Goal: Information Seeking & Learning: Compare options

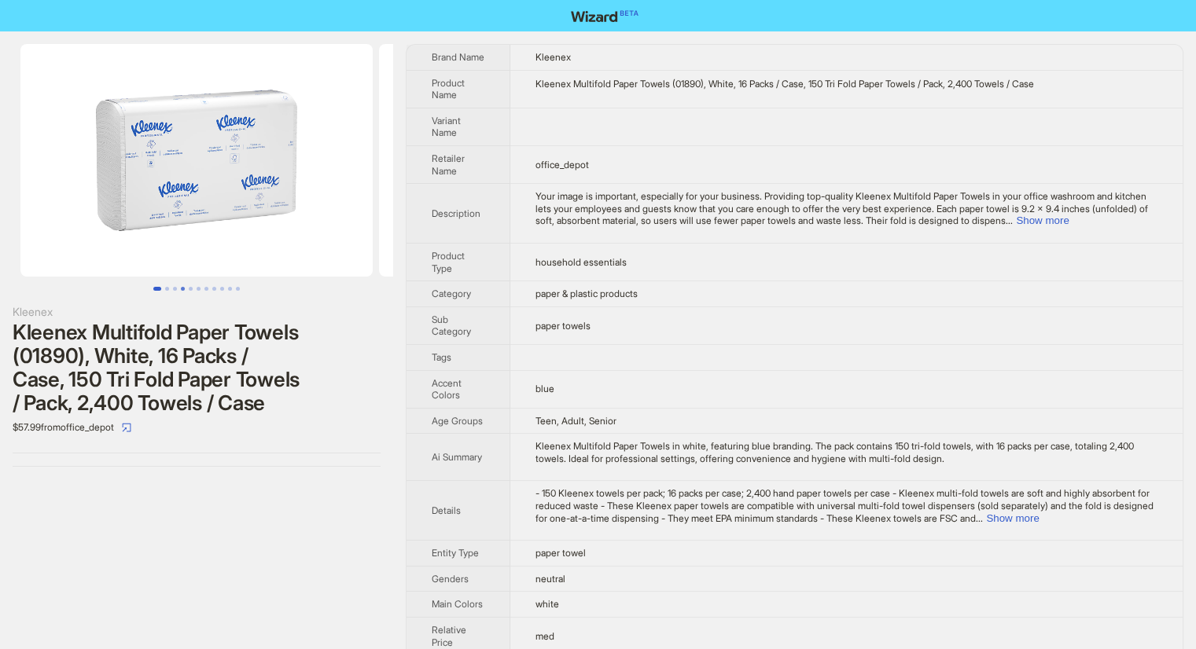
click at [182, 288] on button "Go to slide 4" at bounding box center [183, 289] width 4 height 4
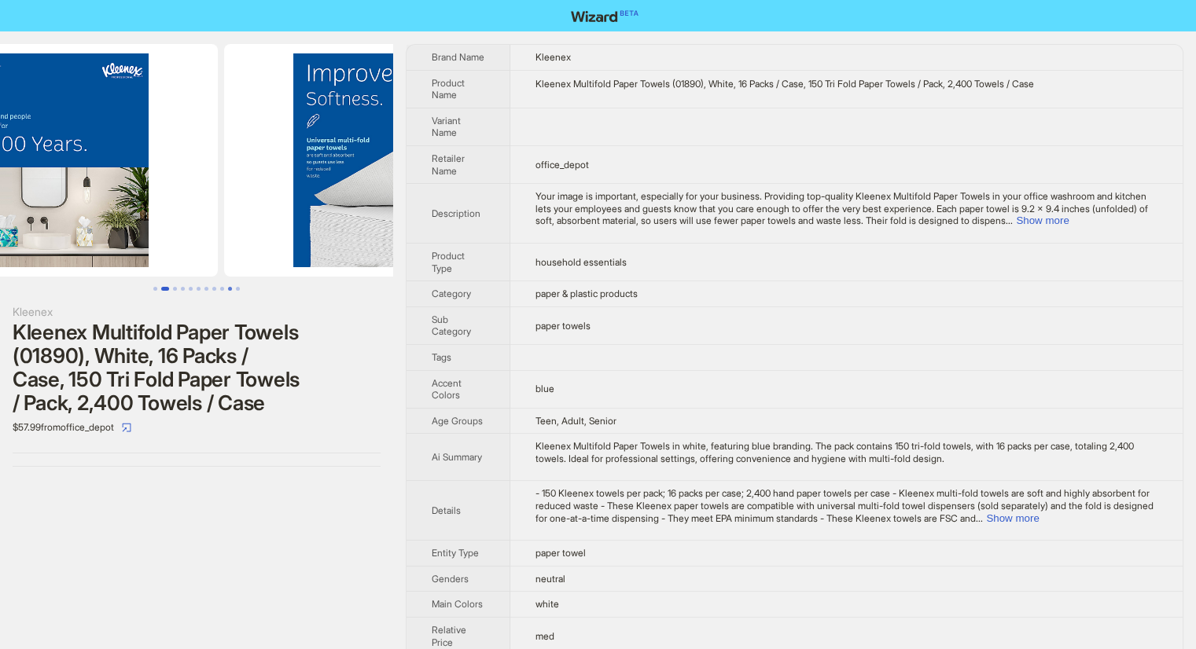
click at [232, 287] on button "Go to slide 10" at bounding box center [230, 289] width 4 height 4
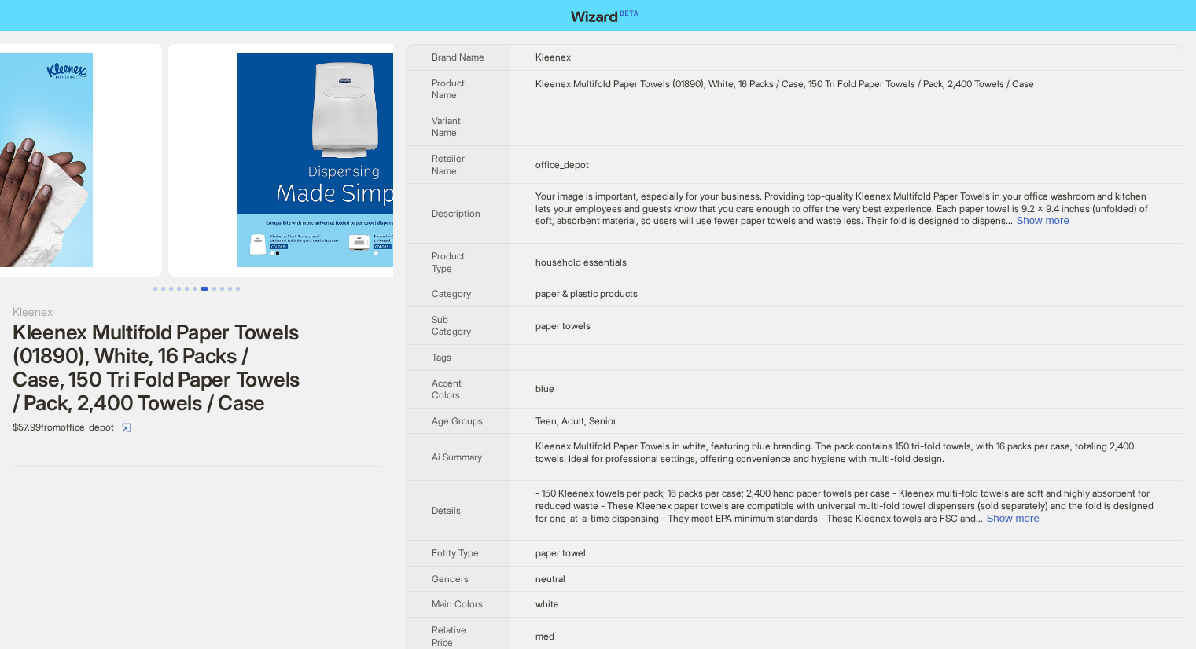
scroll to position [0, 2723]
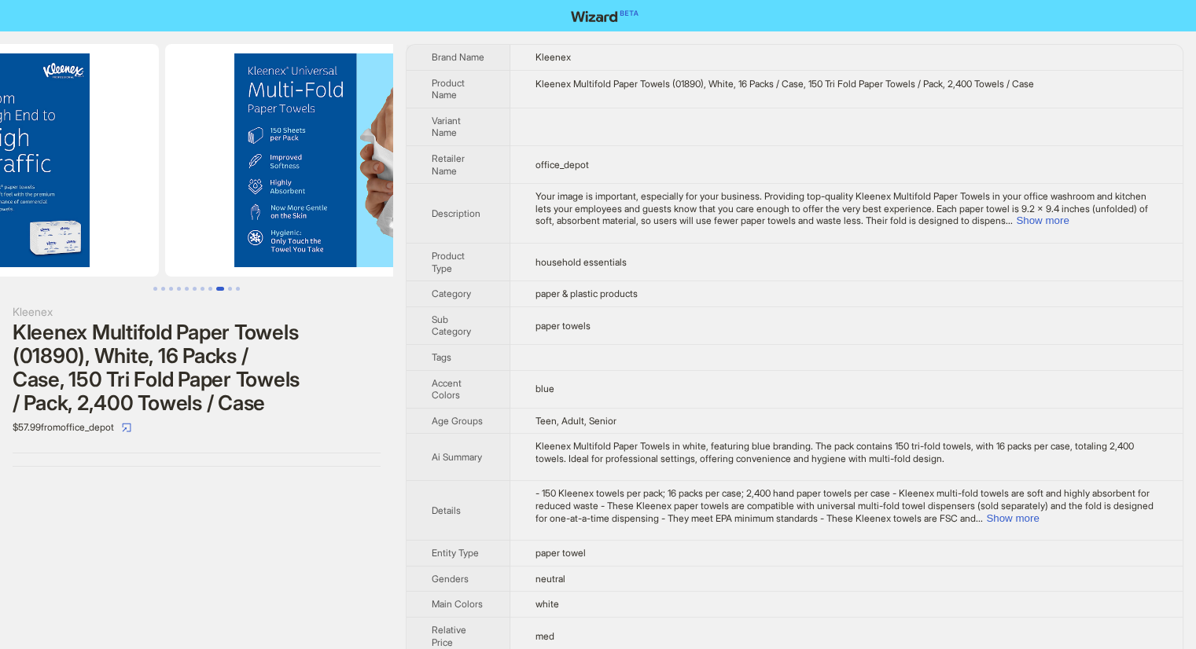
scroll to position [0, 3226]
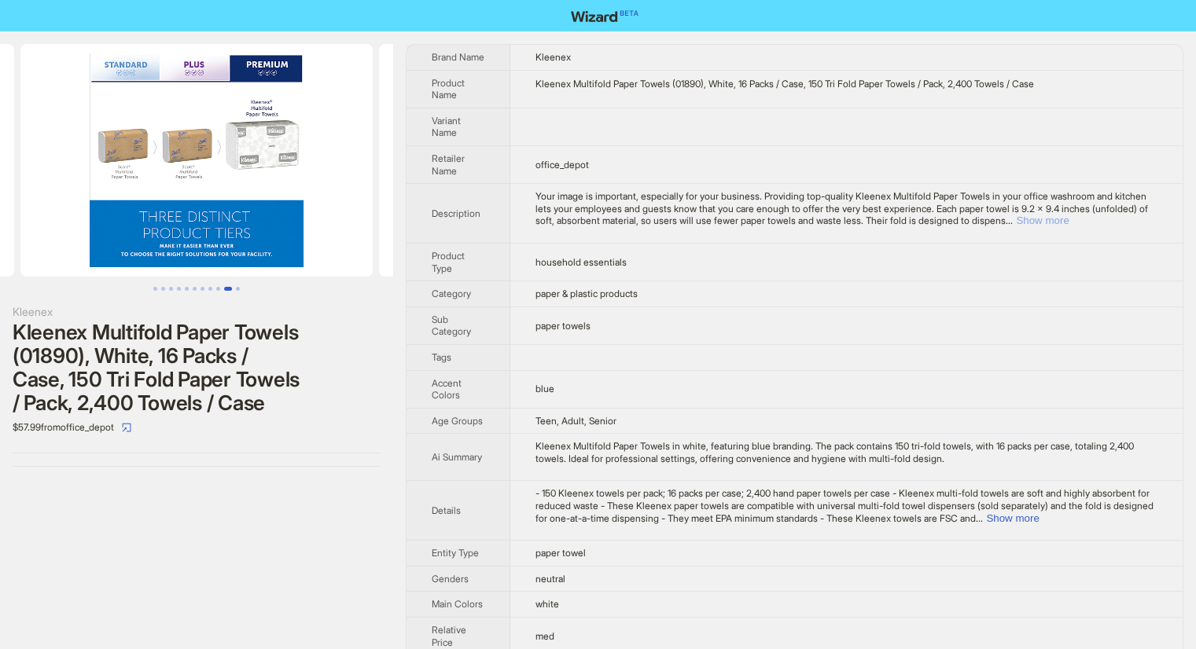
click at [1068, 220] on button "Show more" at bounding box center [1042, 221] width 53 height 12
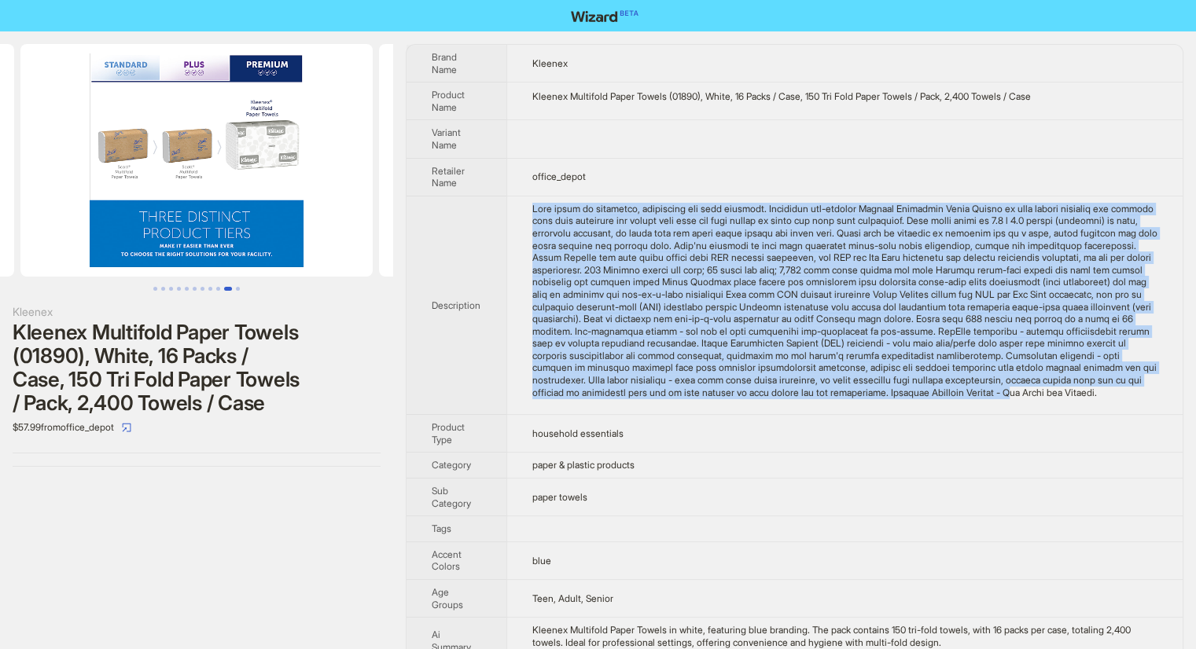
drag, startPoint x: 533, startPoint y: 211, endPoint x: 832, endPoint y: 402, distance: 355.6
click at [832, 402] on td at bounding box center [844, 305] width 676 height 219
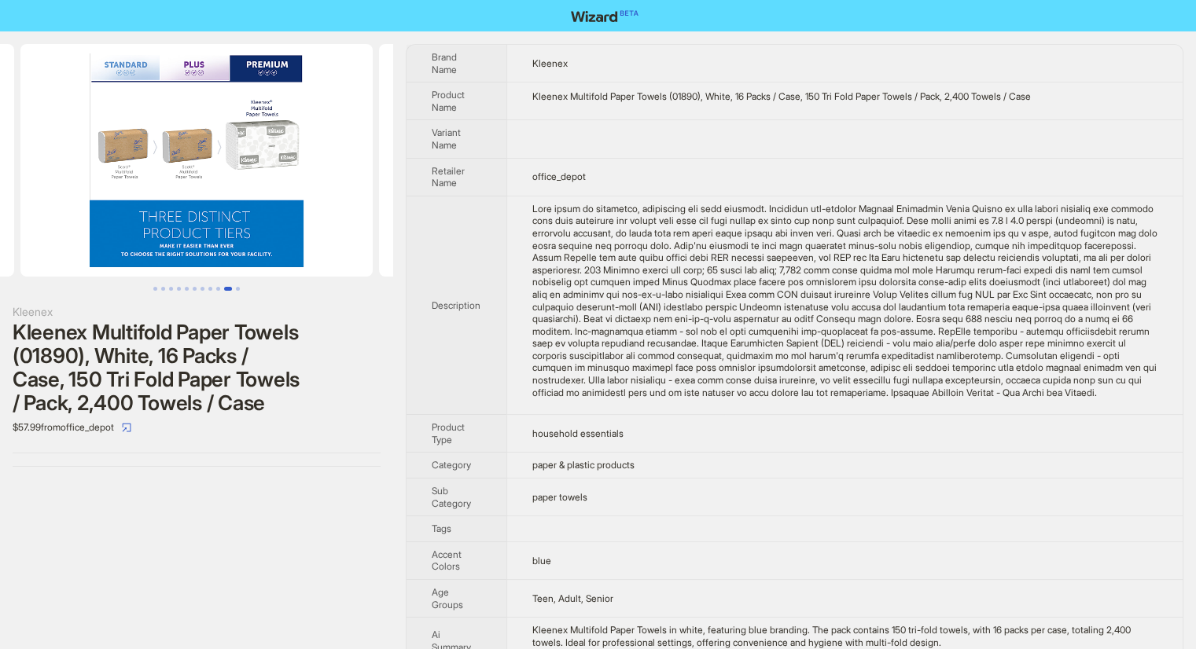
drag, startPoint x: 829, startPoint y: 375, endPoint x: 799, endPoint y: 430, distance: 62.6
click at [799, 430] on td "household essentials" at bounding box center [844, 434] width 676 height 38
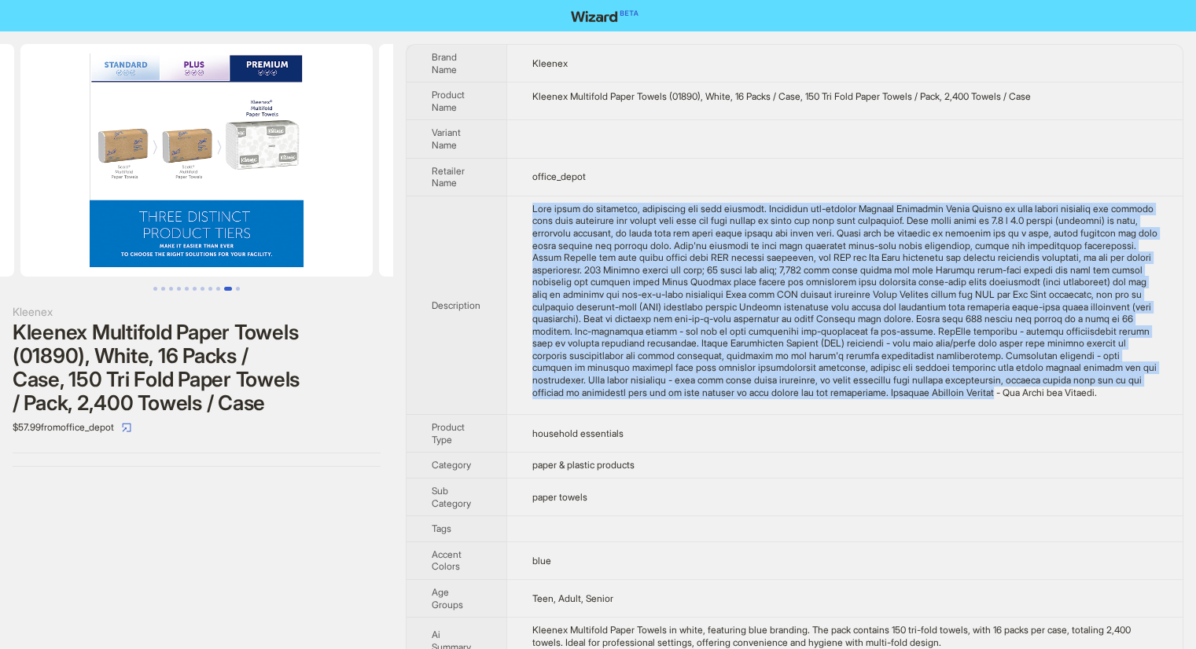
drag, startPoint x: 530, startPoint y: 207, endPoint x: 814, endPoint y: 400, distance: 344.0
click at [814, 400] on td at bounding box center [844, 305] width 676 height 219
copy div "Your image is important, especially for your business. Providing top-quality Kl…"
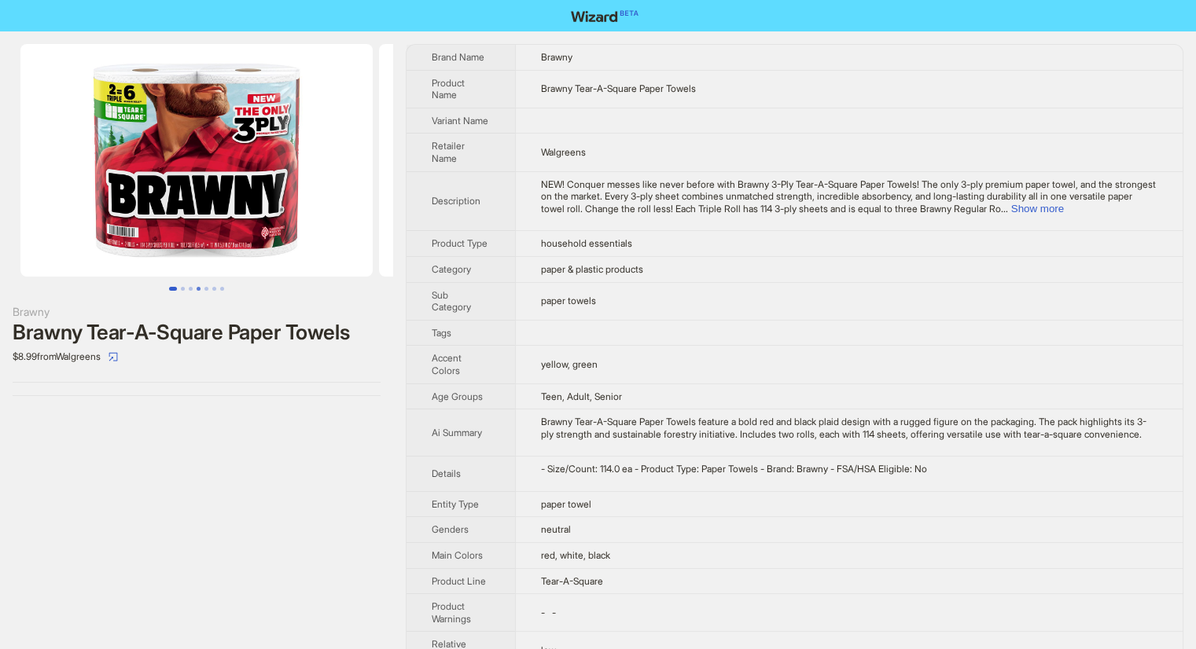
click at [197, 291] on button "Go to slide 4" at bounding box center [199, 289] width 4 height 4
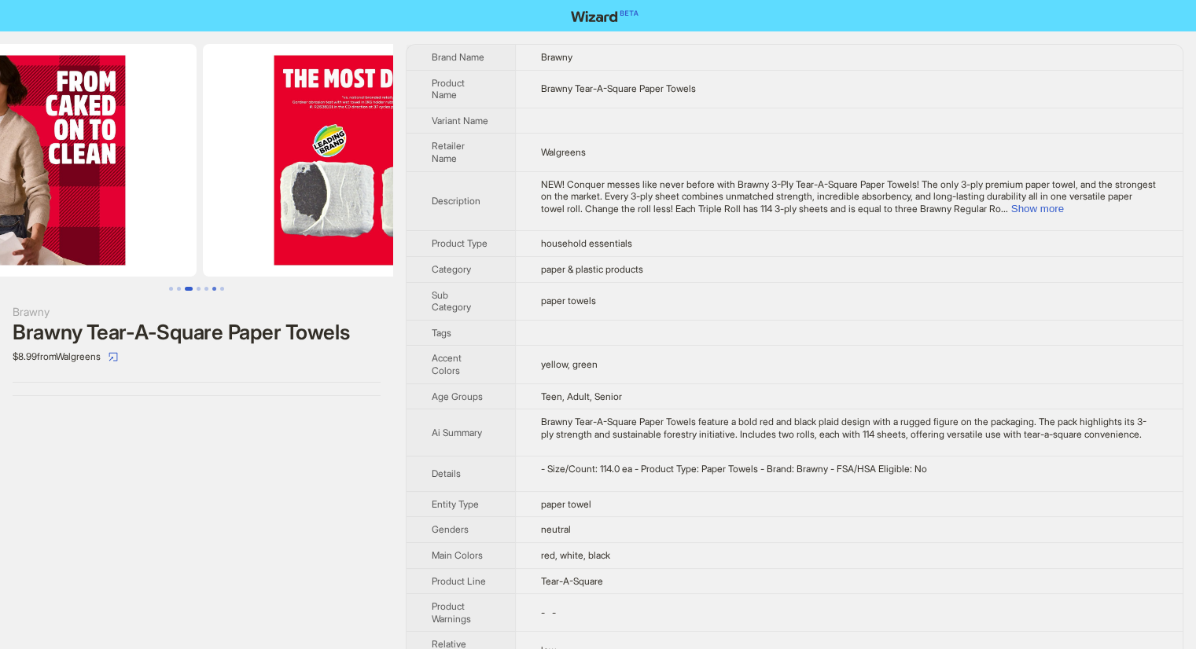
click at [213, 287] on button "Go to slide 6" at bounding box center [214, 289] width 4 height 4
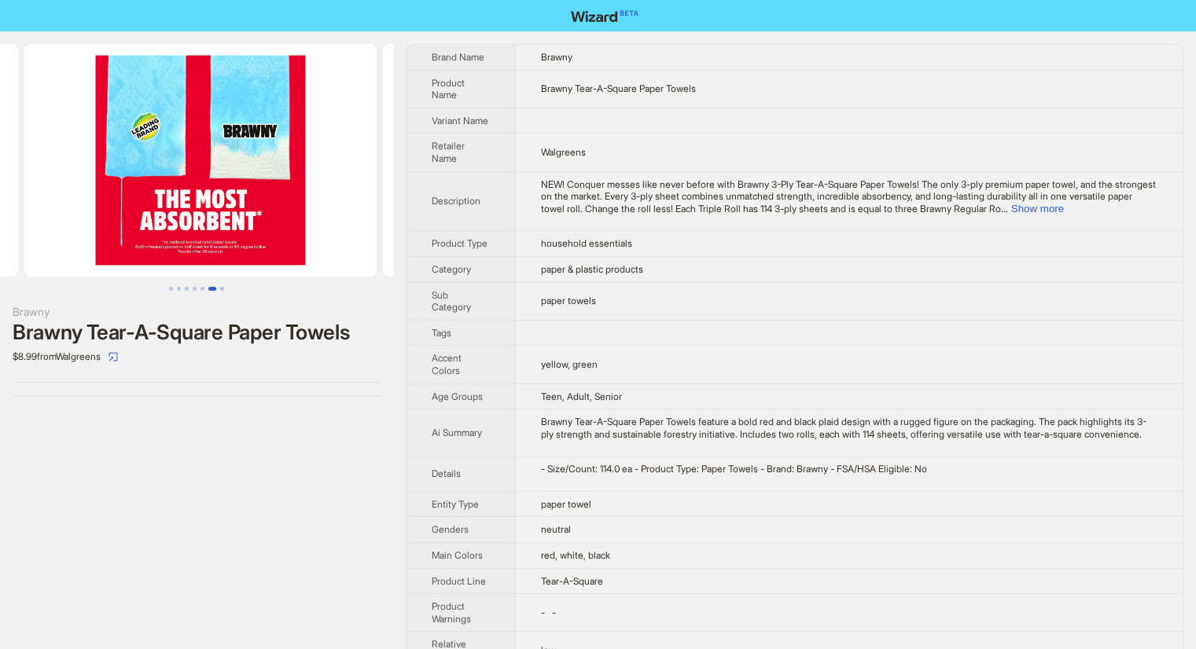
scroll to position [0, 1792]
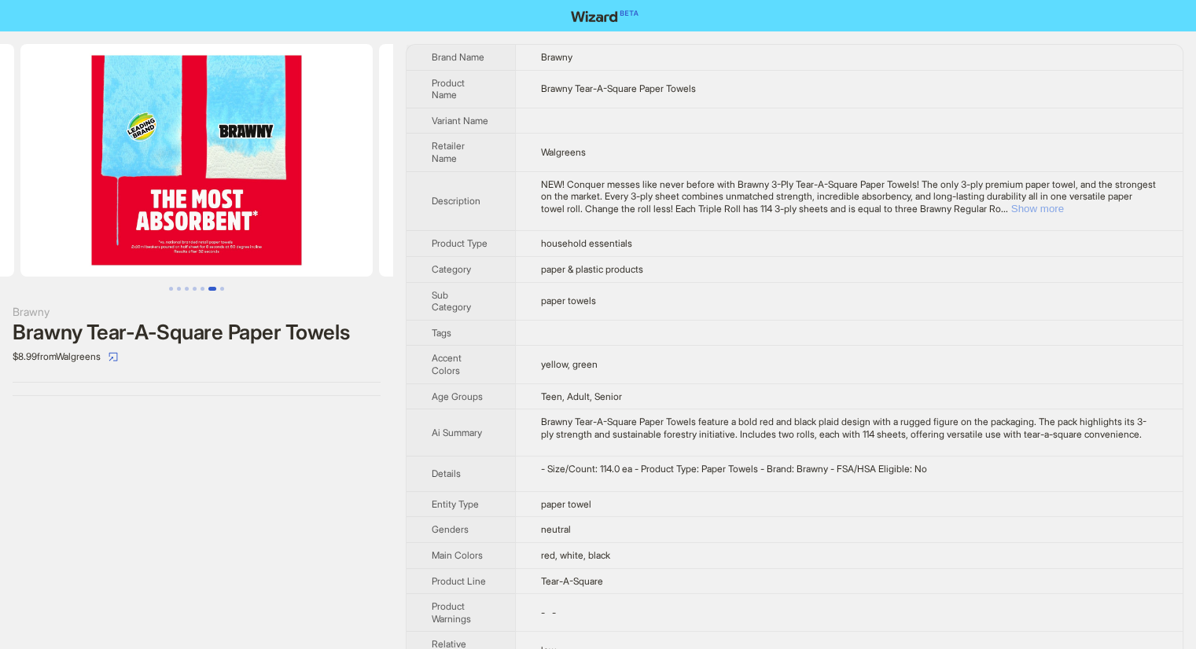
click at [1064, 208] on button "Show more" at bounding box center [1037, 209] width 53 height 12
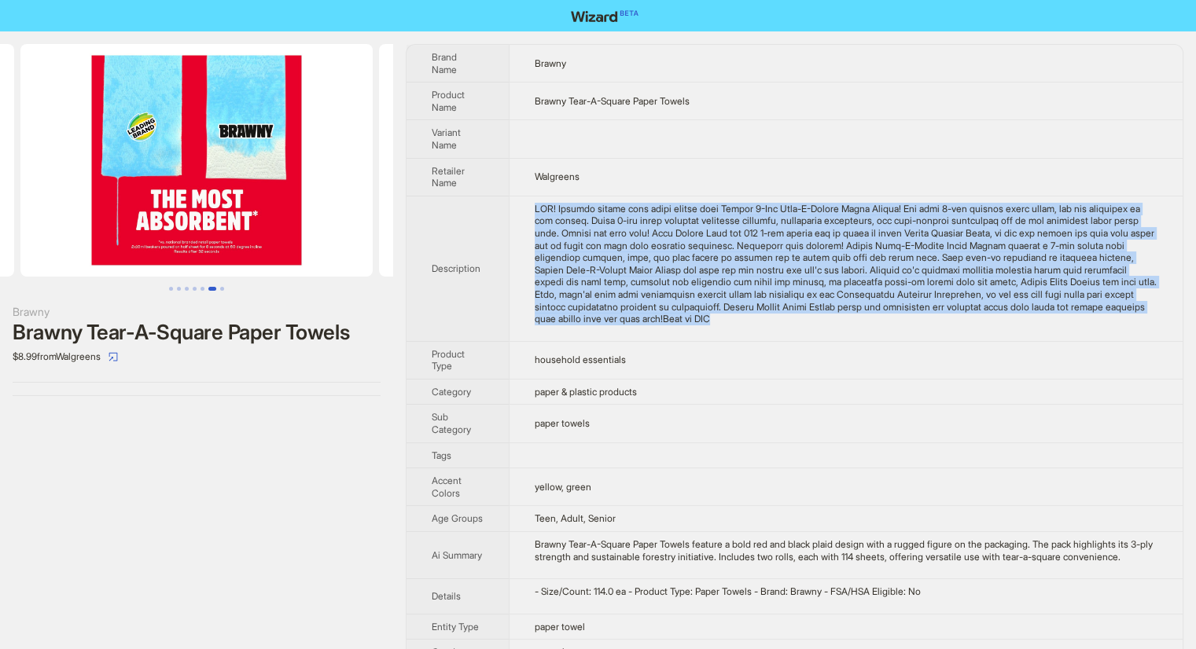
drag, startPoint x: 534, startPoint y: 211, endPoint x: 1105, endPoint y: 318, distance: 581.2
click at [1105, 318] on td at bounding box center [846, 268] width 674 height 145
copy div "NEW! Conquer messes like never before with Brawny 3-Ply Tear-A-Square Paper Tow…"
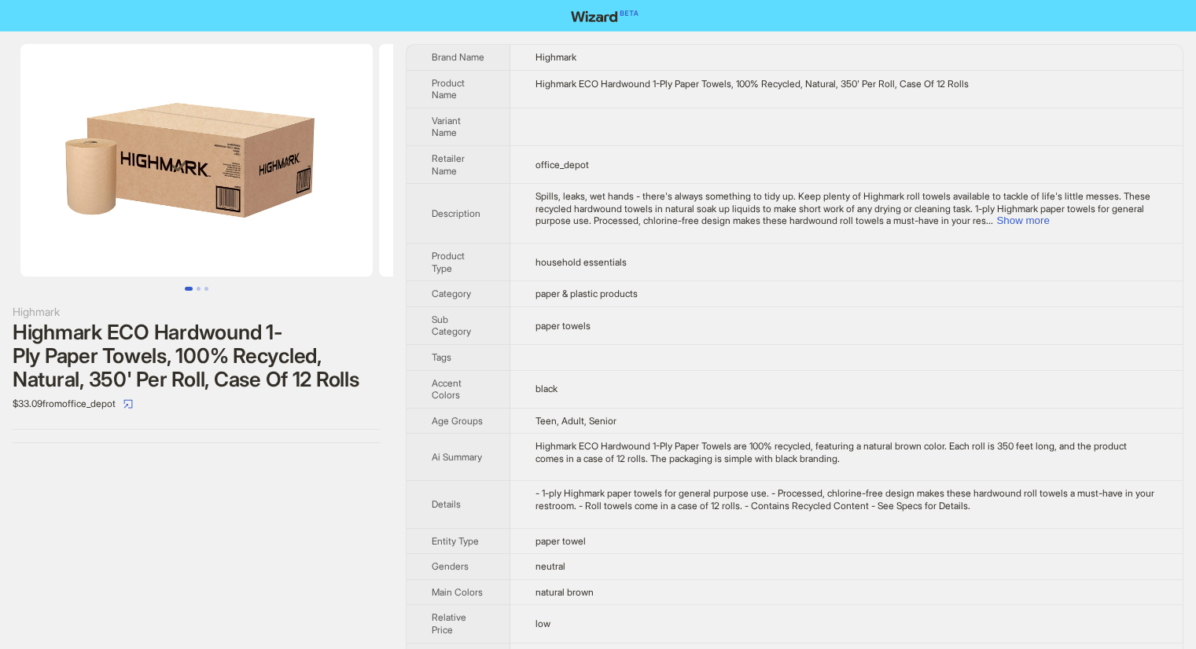
click at [193, 290] on button "Go to slide 1" at bounding box center [189, 289] width 8 height 4
click at [191, 290] on button "Go to slide 1" at bounding box center [189, 289] width 8 height 4
click at [204, 287] on button "Go to slide 3" at bounding box center [206, 289] width 4 height 4
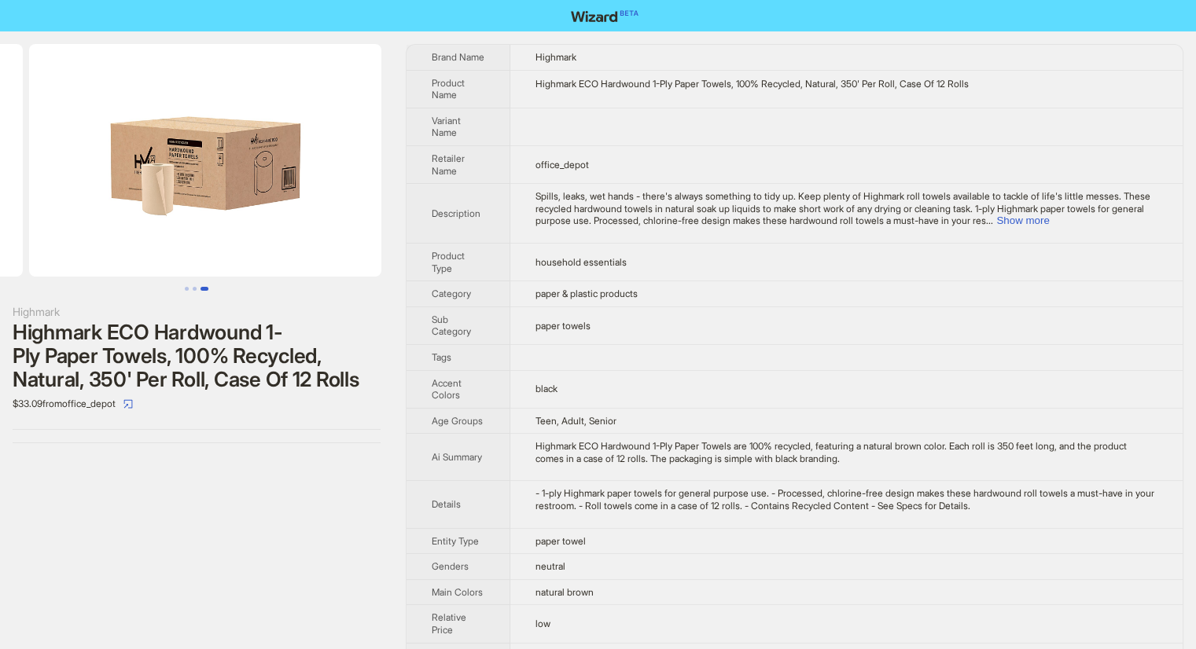
scroll to position [0, 717]
click at [1049, 217] on button "Show more" at bounding box center [1022, 221] width 53 height 12
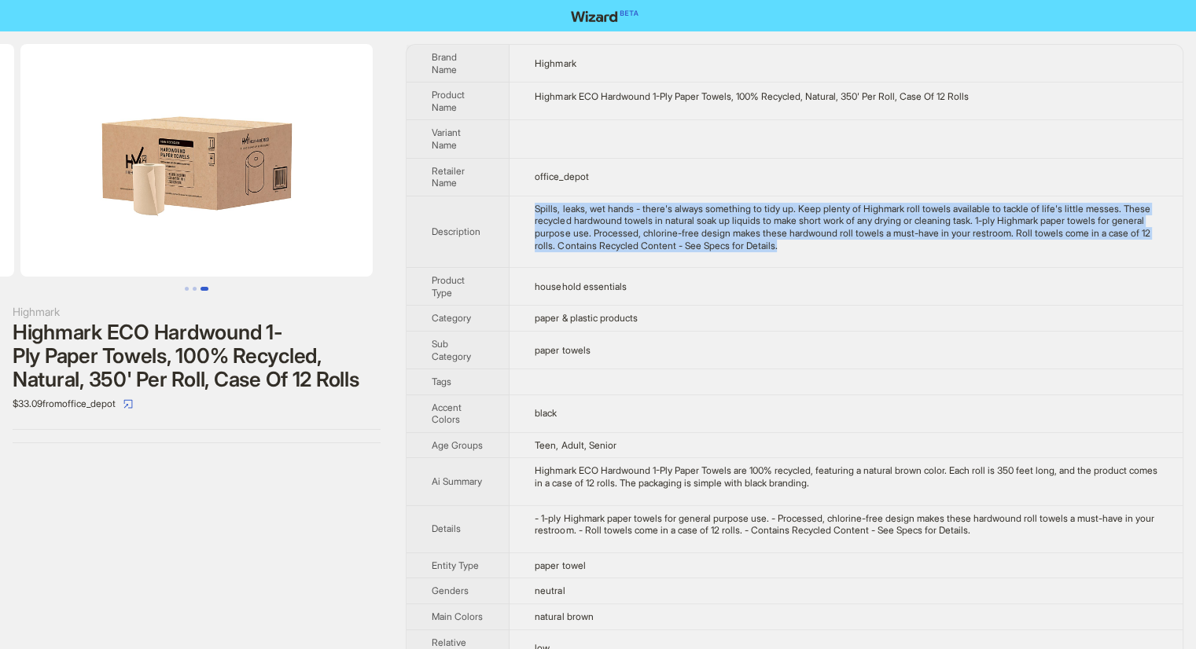
drag, startPoint x: 535, startPoint y: 208, endPoint x: 943, endPoint y: 253, distance: 411.3
click at [943, 253] on td "Spills, leaks, wet hands - there's always something to tidy up. Keep plenty of …" at bounding box center [845, 232] width 673 height 72
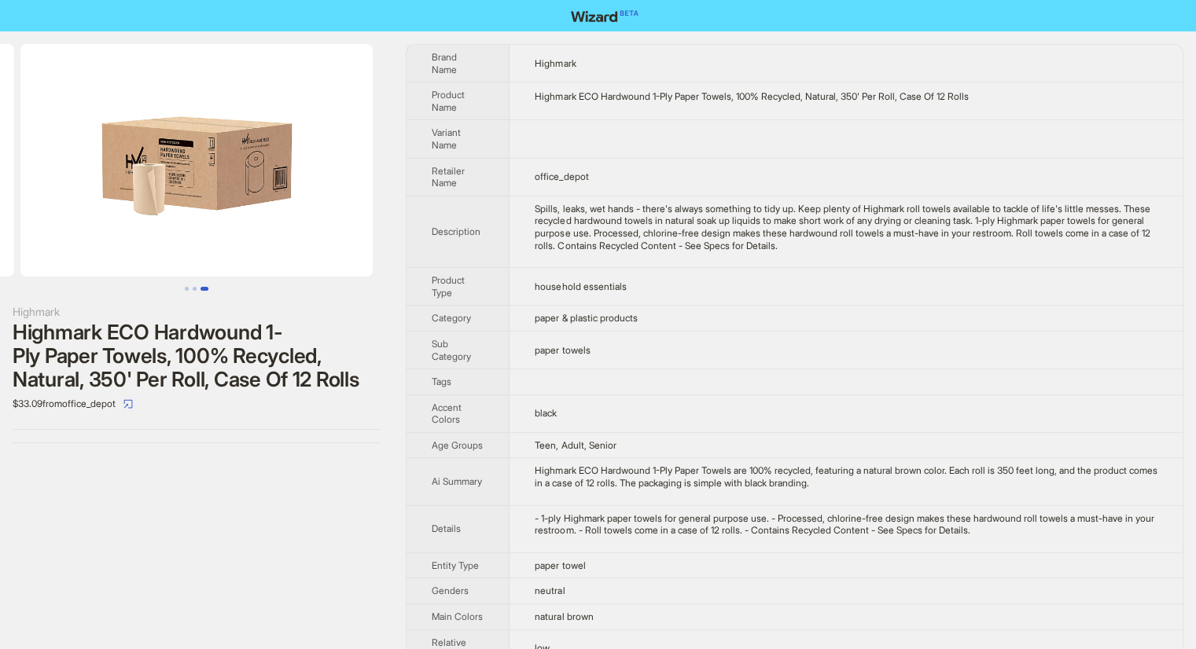
drag, startPoint x: 915, startPoint y: 252, endPoint x: 998, endPoint y: 270, distance: 85.3
click at [998, 270] on td "household essentials" at bounding box center [845, 287] width 673 height 38
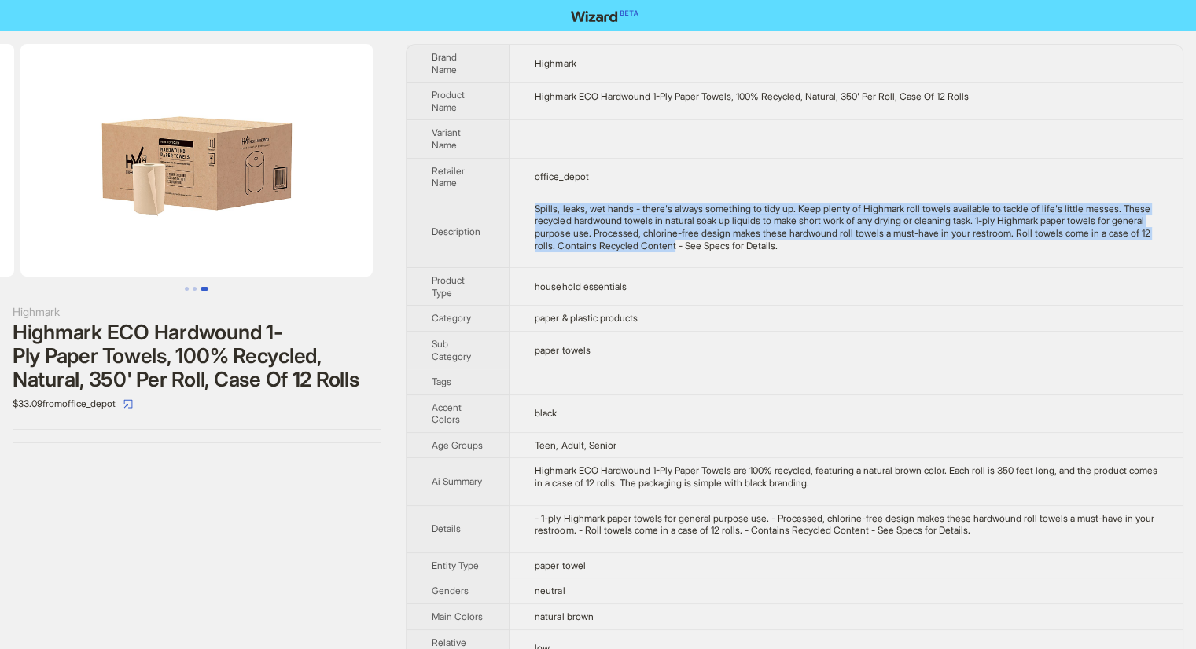
drag, startPoint x: 535, startPoint y: 202, endPoint x: 806, endPoint y: 249, distance: 275.3
click at [806, 249] on td "Spills, leaks, wet hands - there's always something to tidy up. Keep plenty of …" at bounding box center [845, 232] width 673 height 72
copy div "Spills, leaks, wet hands - there's always something to tidy up. Keep plenty of …"
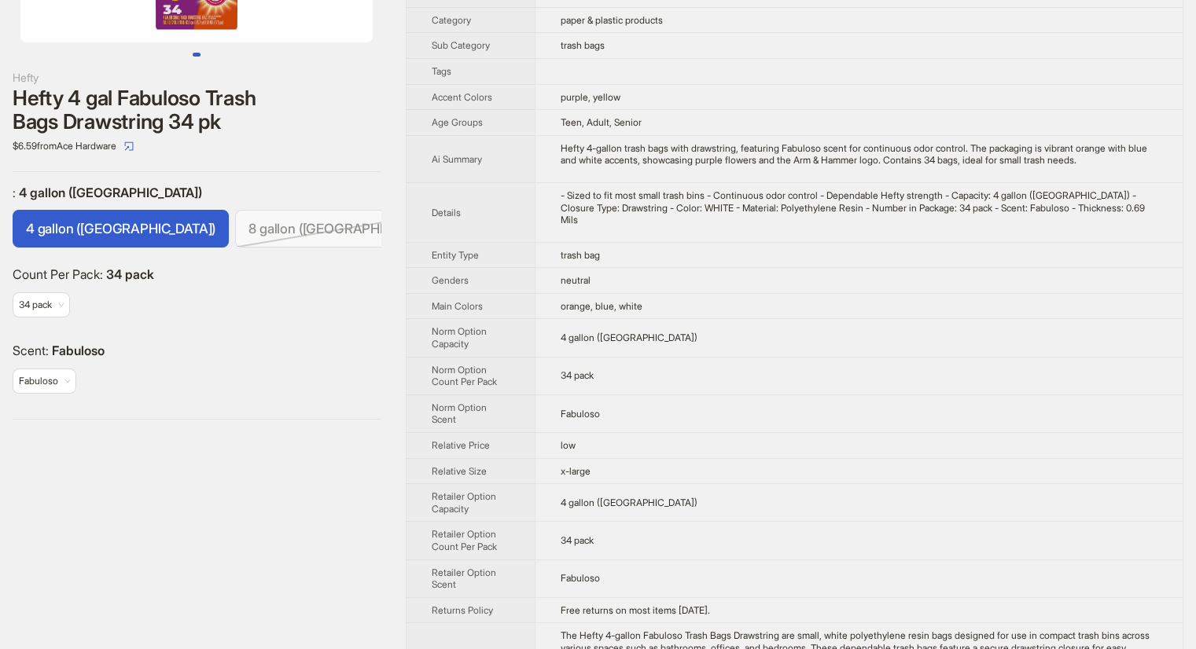
scroll to position [236, 0]
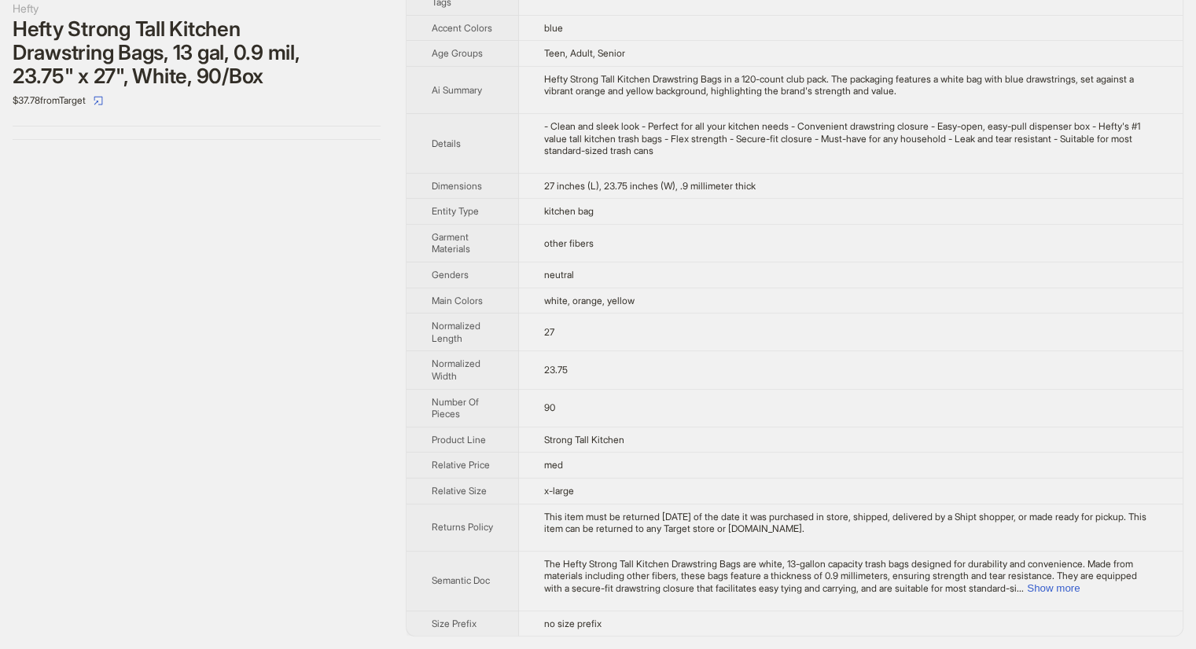
scroll to position [315, 0]
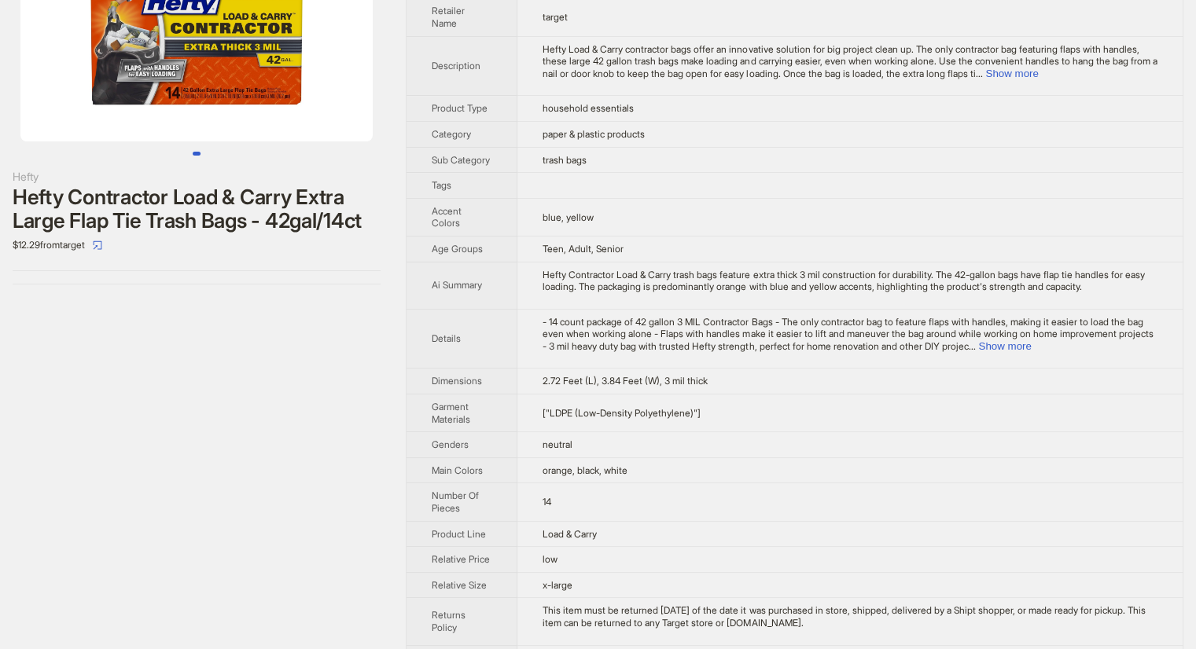
scroll to position [157, 0]
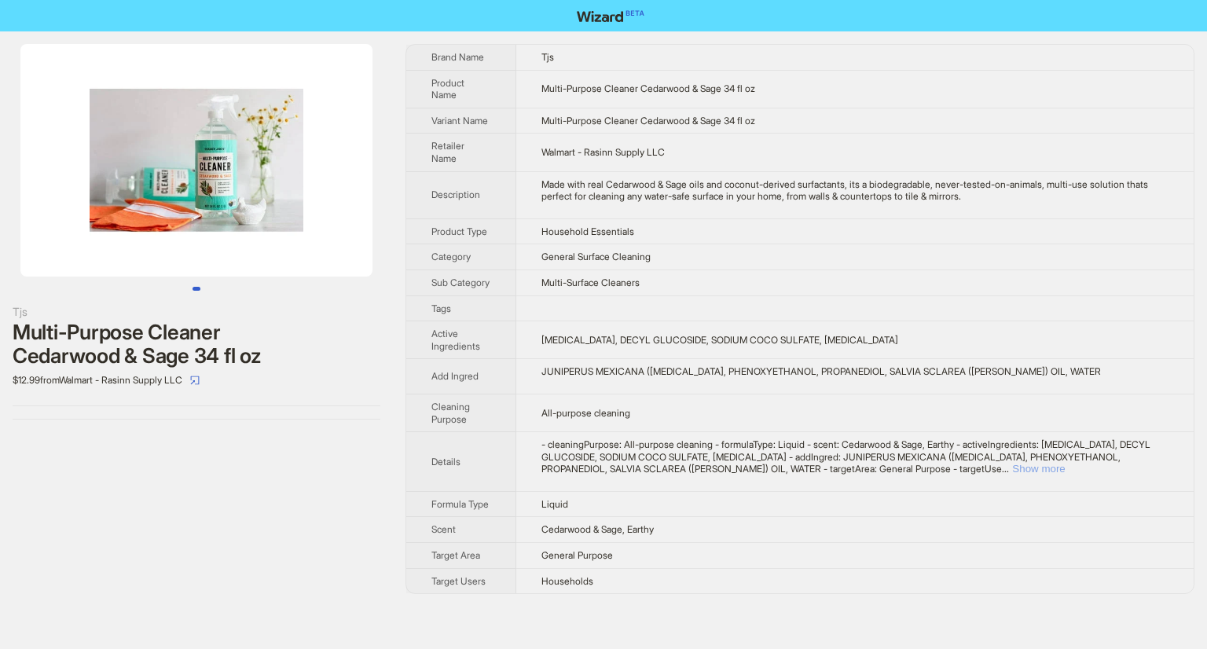
click at [1065, 463] on button "Show more" at bounding box center [1038, 469] width 53 height 12
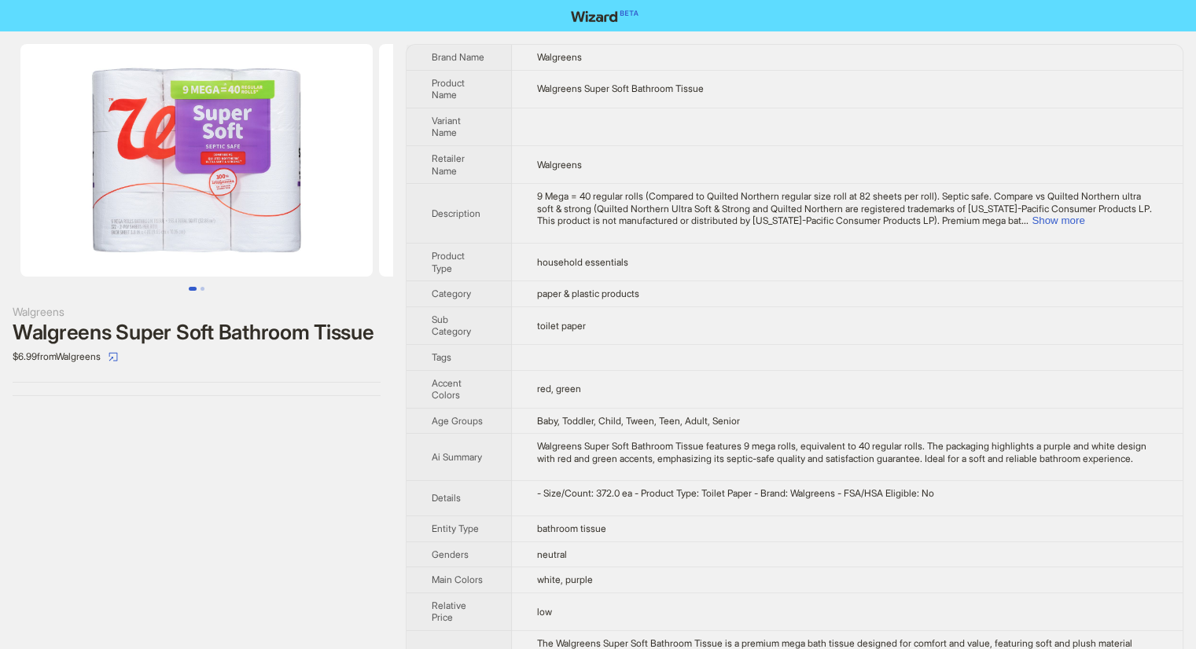
click at [267, 480] on div "Walgreens Walgreens Super Soft Bathroom Tissue $6.99 from Walgreens" at bounding box center [196, 403] width 393 height 745
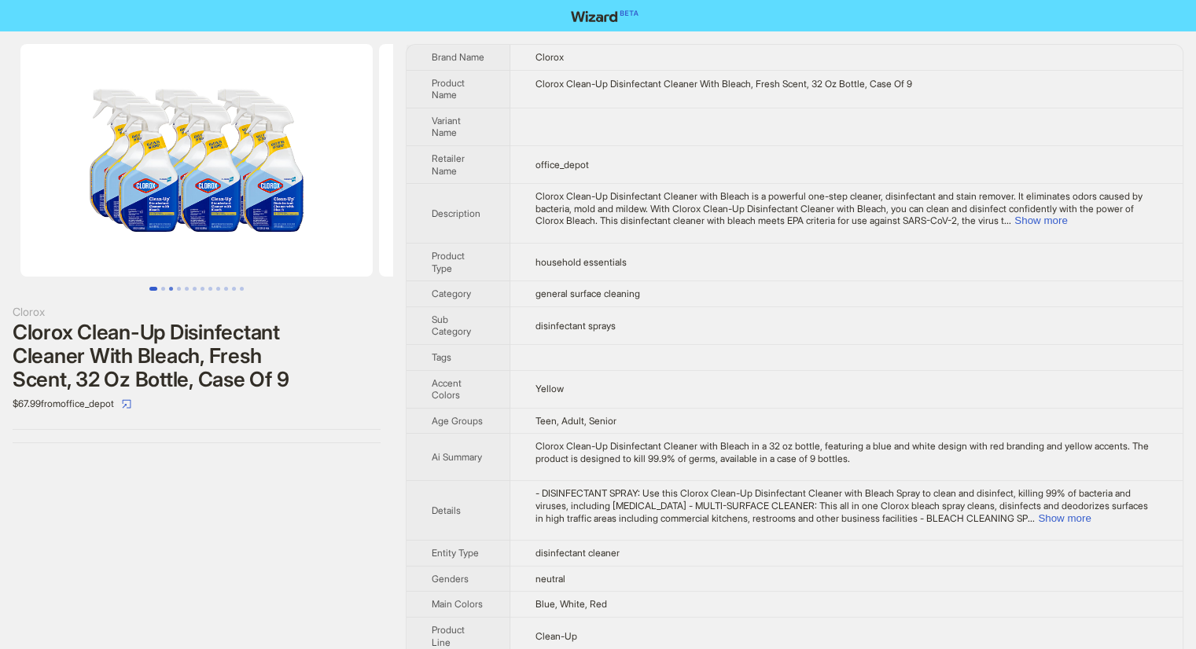
click at [170, 288] on button "Go to slide 3" at bounding box center [171, 289] width 4 height 4
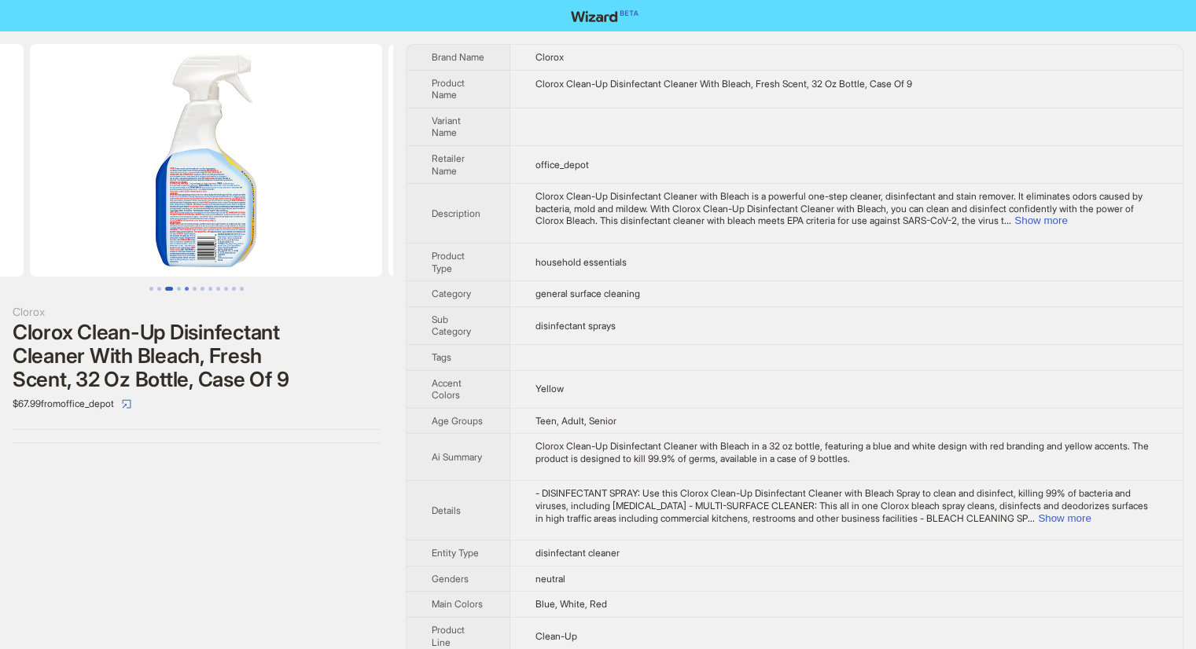
click at [188, 288] on button "Go to slide 5" at bounding box center [187, 289] width 4 height 4
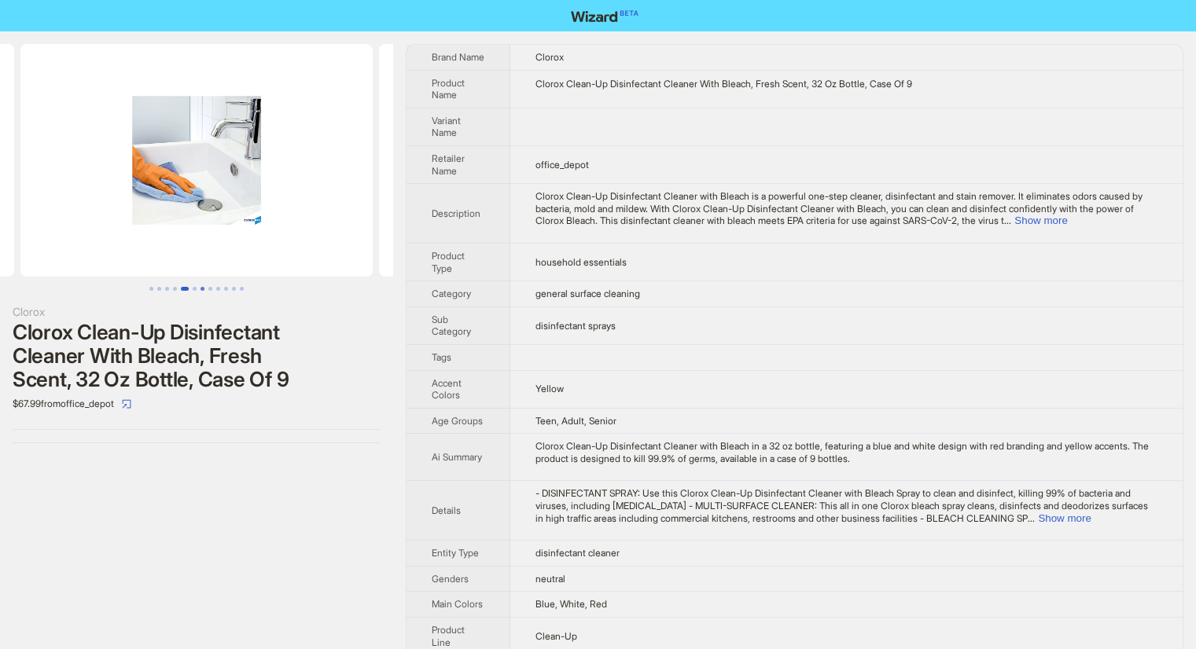
click at [204, 290] on button "Go to slide 7" at bounding box center [202, 289] width 4 height 4
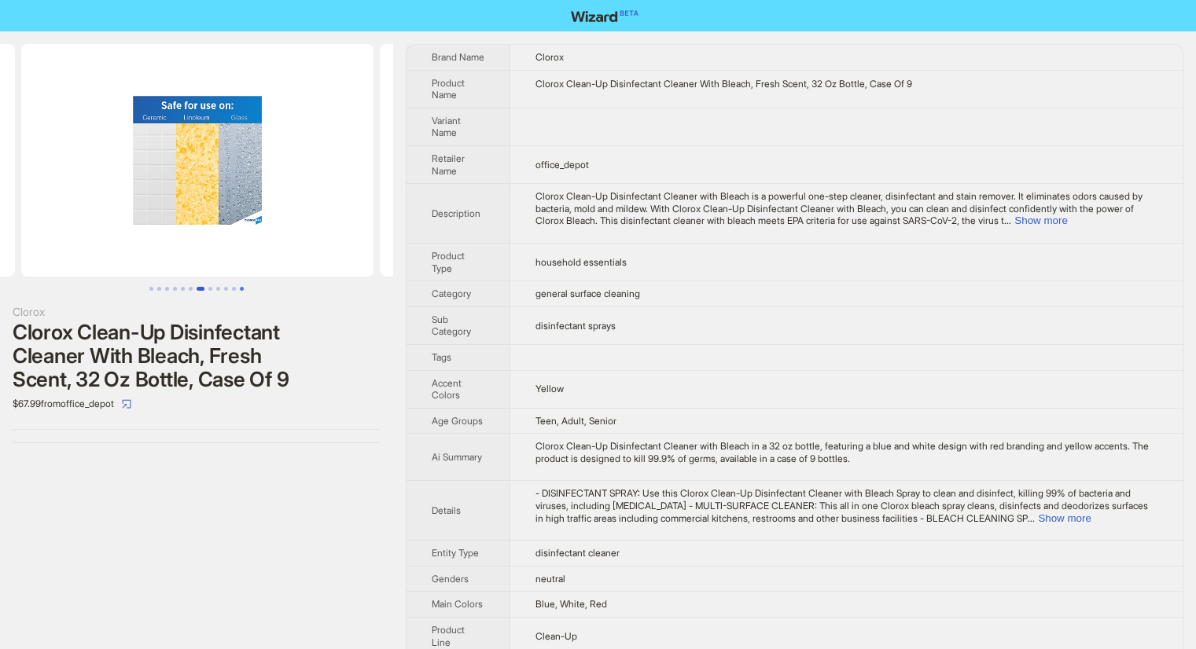
click at [241, 291] on button "Go to slide 12" at bounding box center [242, 289] width 4 height 4
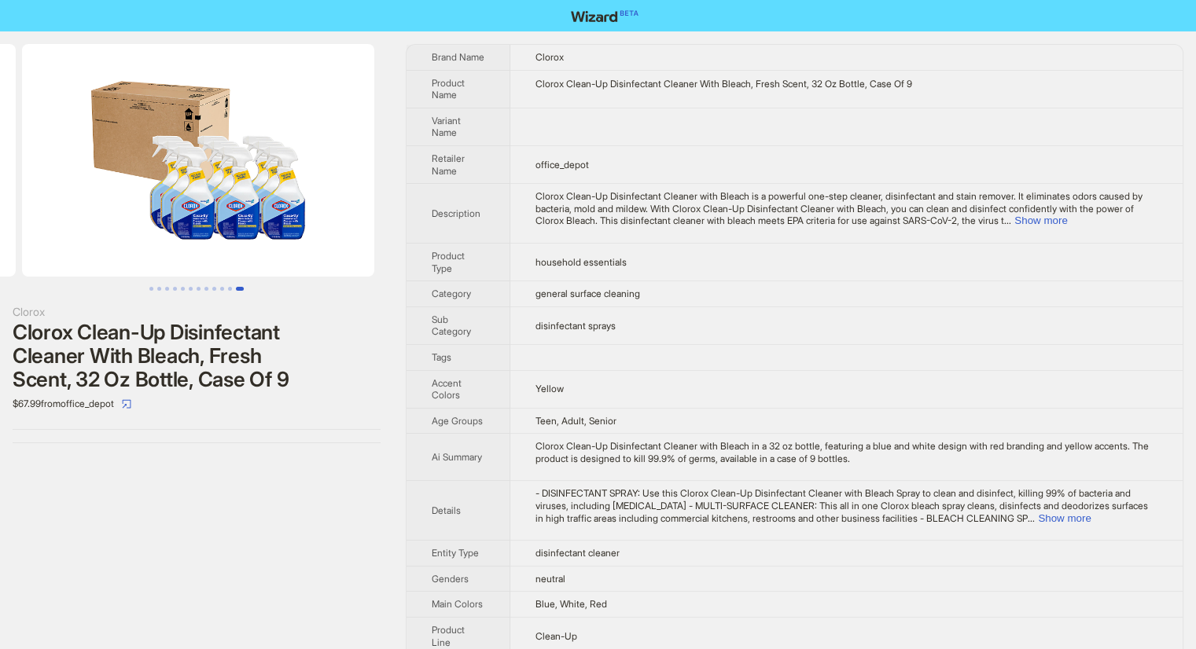
scroll to position [0, 3943]
click at [221, 290] on button "Go to slide 10" at bounding box center [222, 289] width 4 height 4
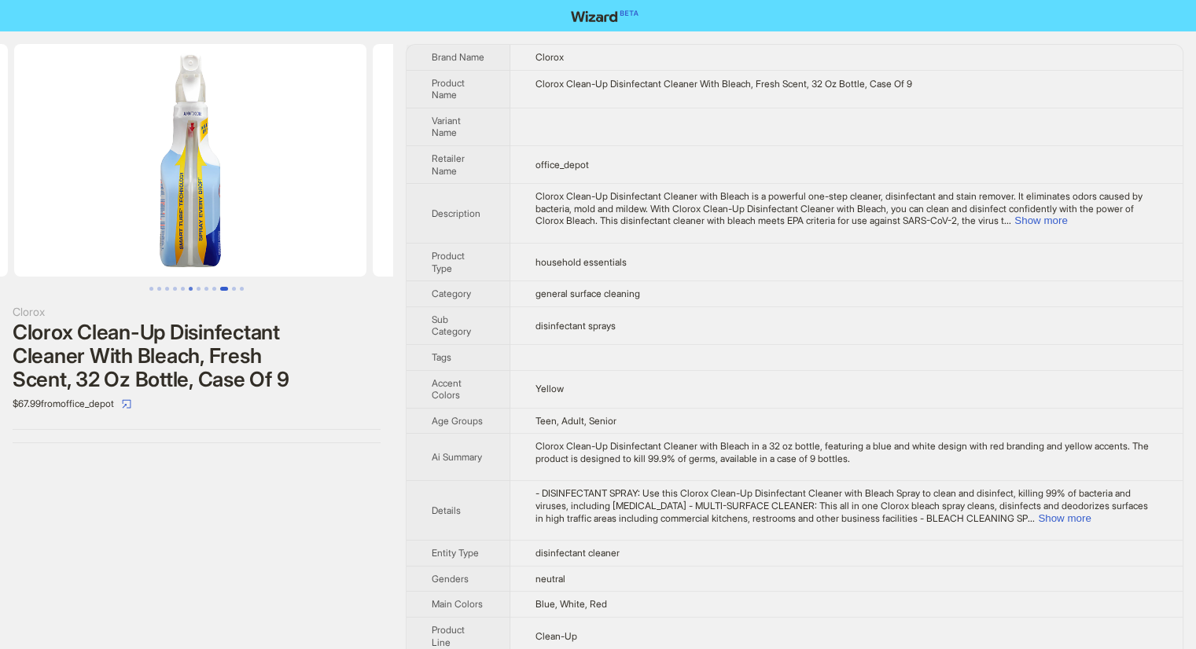
click at [193, 290] on button "Go to slide 6" at bounding box center [191, 289] width 4 height 4
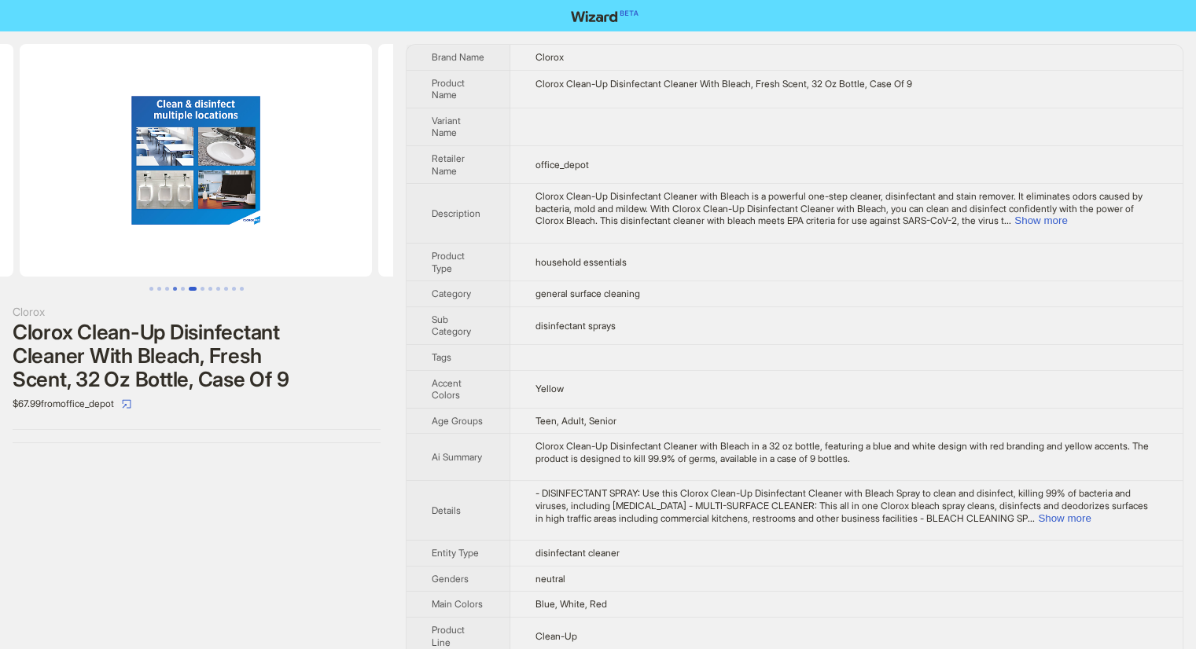
scroll to position [0, 1792]
click at [1067, 219] on button "Show more" at bounding box center [1040, 221] width 53 height 12
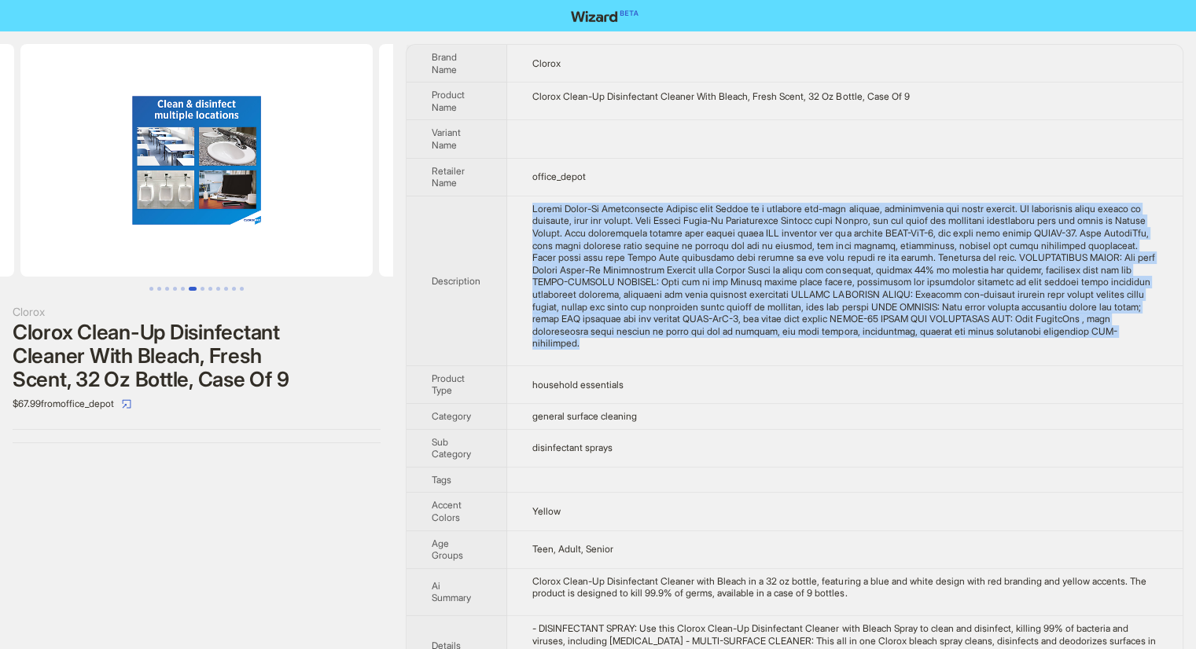
drag, startPoint x: 541, startPoint y: 214, endPoint x: 727, endPoint y: 344, distance: 227.0
click at [739, 341] on td at bounding box center [844, 281] width 675 height 170
copy div "Clorox Clean-Up Disinfectant Cleaner with Bleach is a powerful one-step cleaner…"
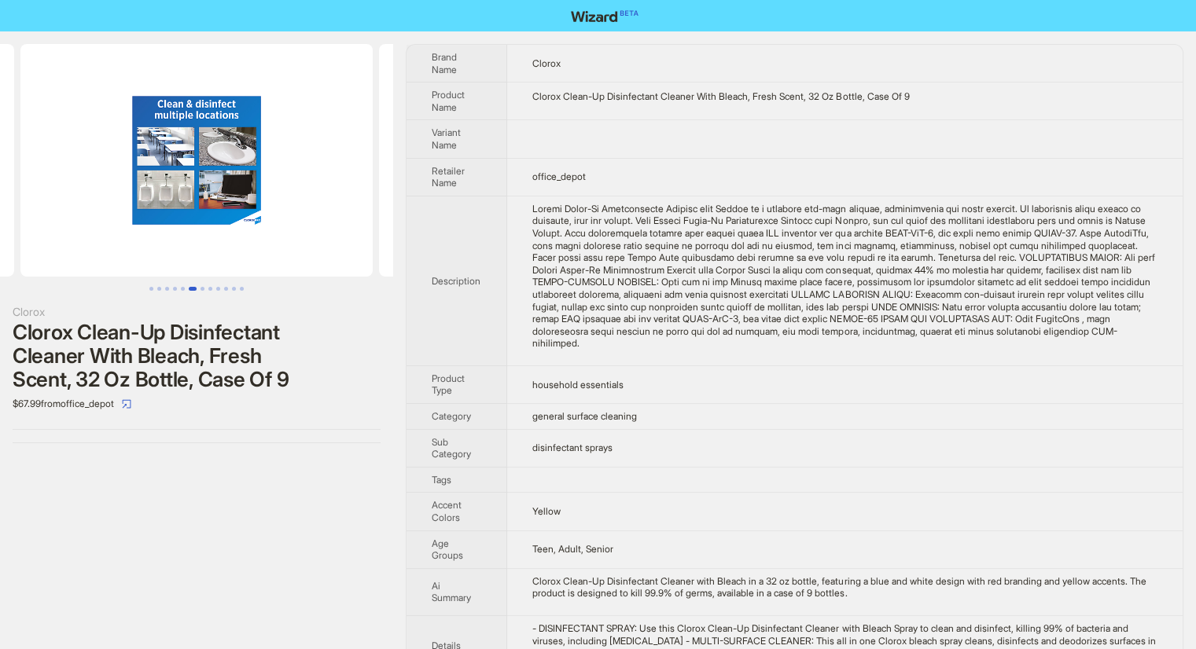
click at [846, 374] on td "household essentials" at bounding box center [844, 385] width 675 height 38
click at [149, 291] on button "Go to slide 1" at bounding box center [151, 289] width 4 height 4
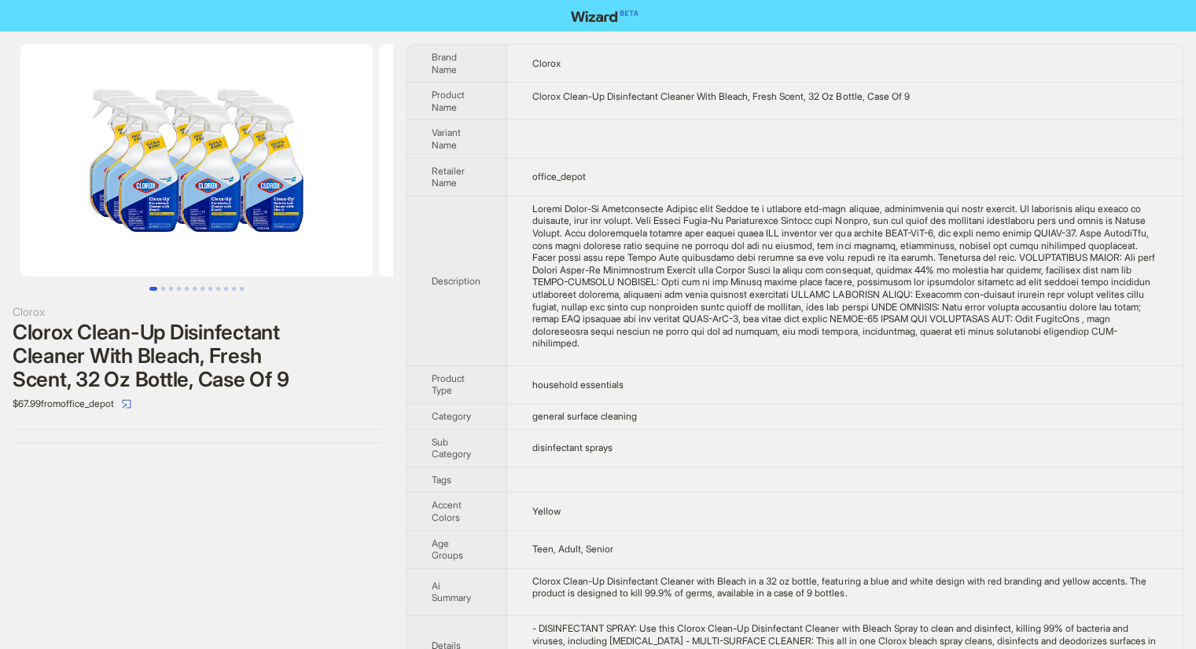
click at [148, 221] on img at bounding box center [196, 160] width 352 height 233
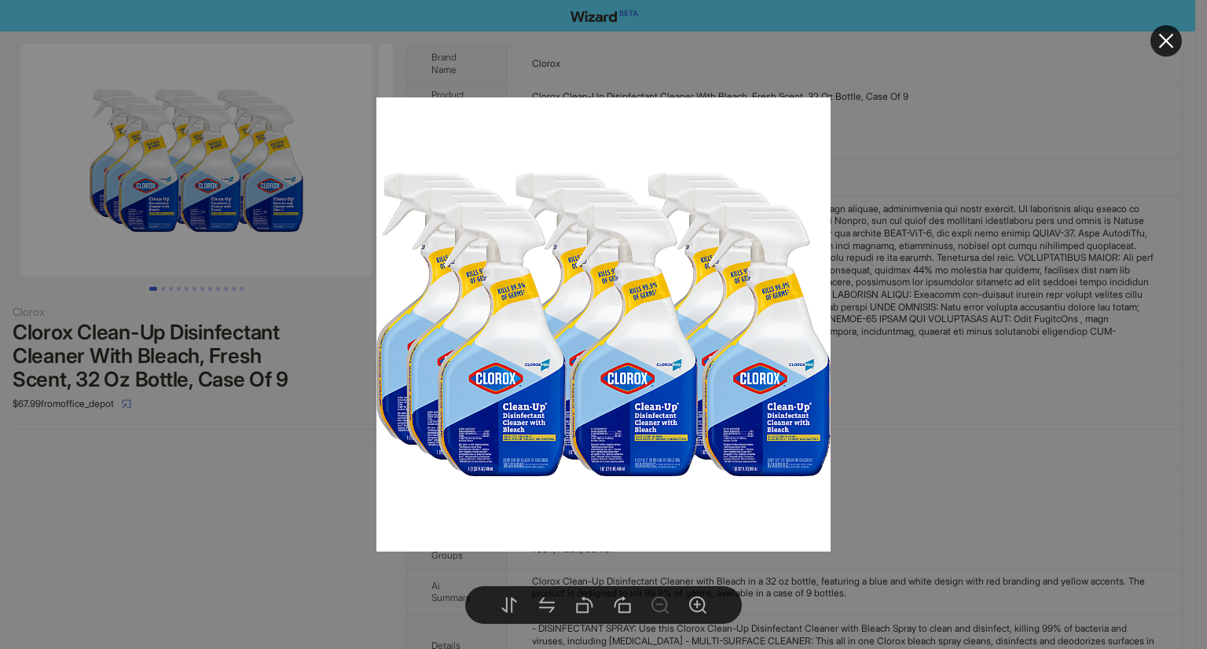
click at [201, 474] on div at bounding box center [603, 324] width 1207 height 649
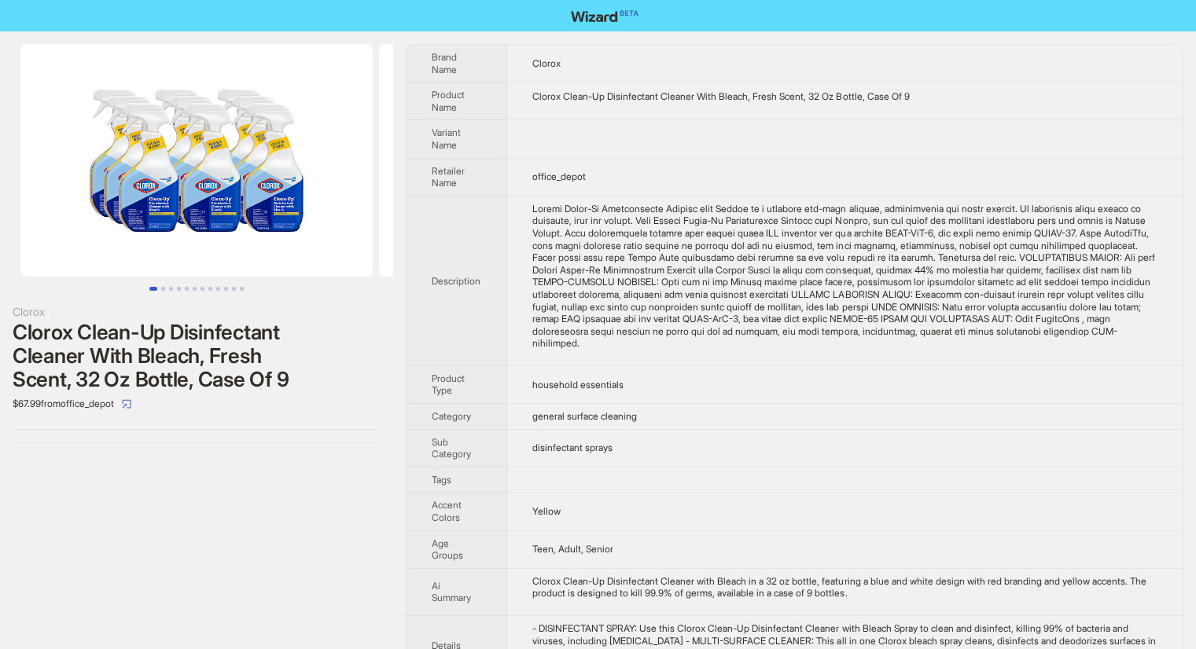
click at [266, 211] on img at bounding box center [196, 160] width 352 height 233
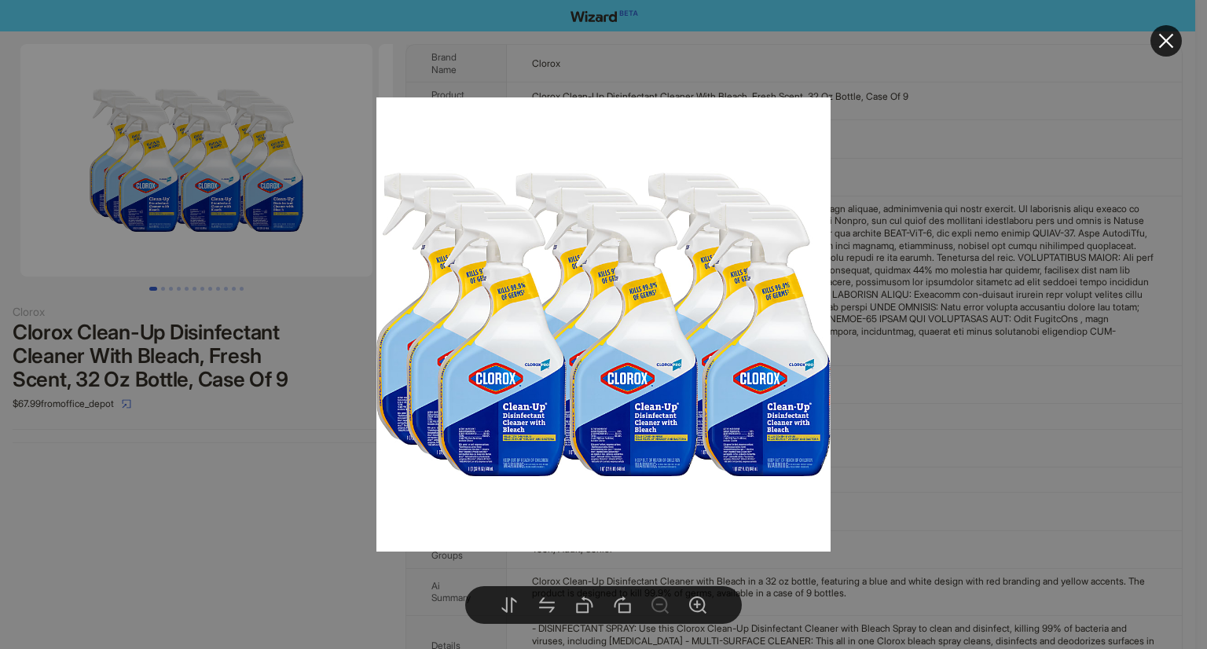
click at [196, 433] on div at bounding box center [603, 324] width 1207 height 649
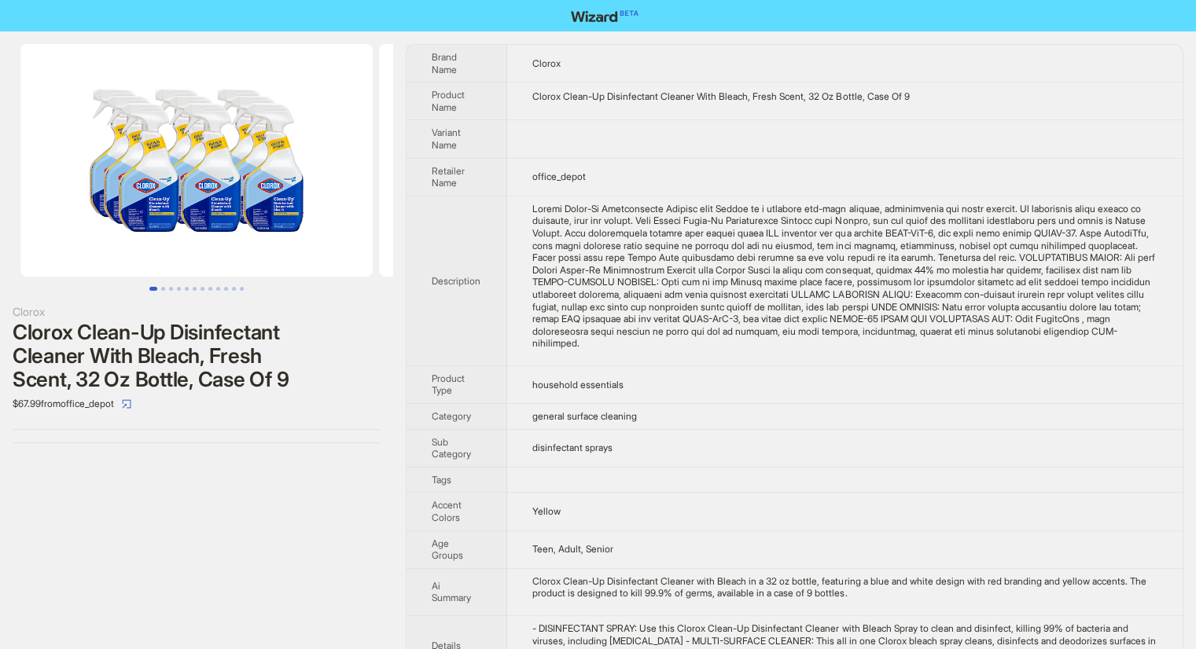
click at [191, 229] on img at bounding box center [196, 160] width 352 height 233
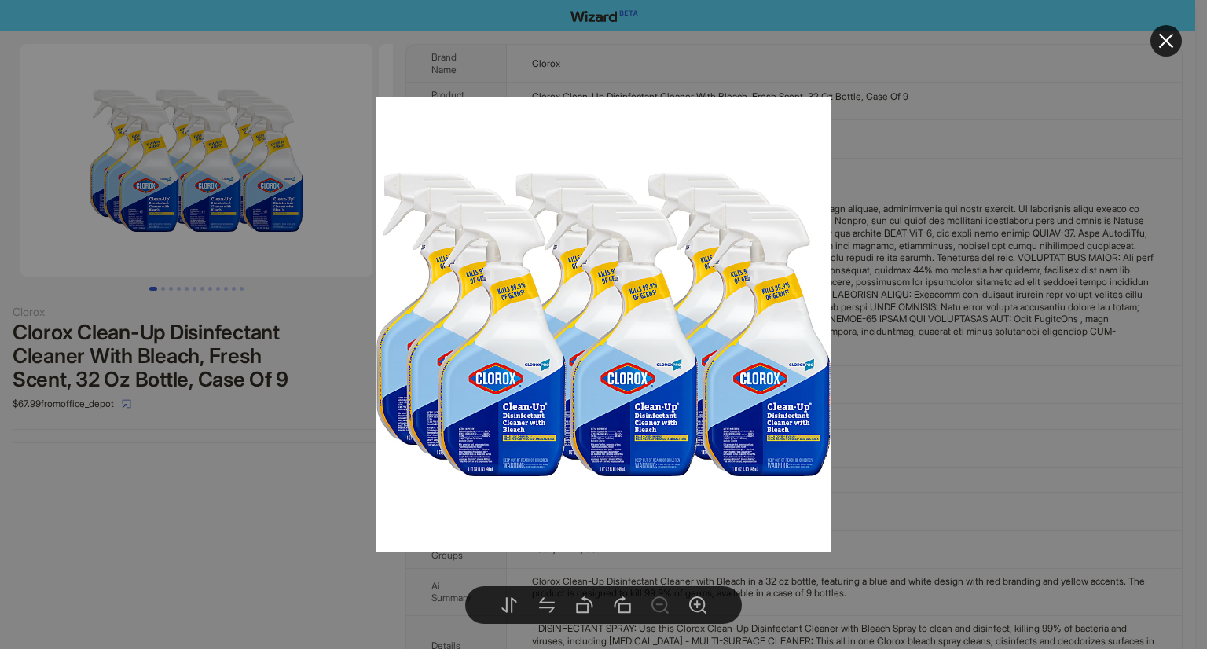
click at [127, 519] on div at bounding box center [603, 324] width 1207 height 649
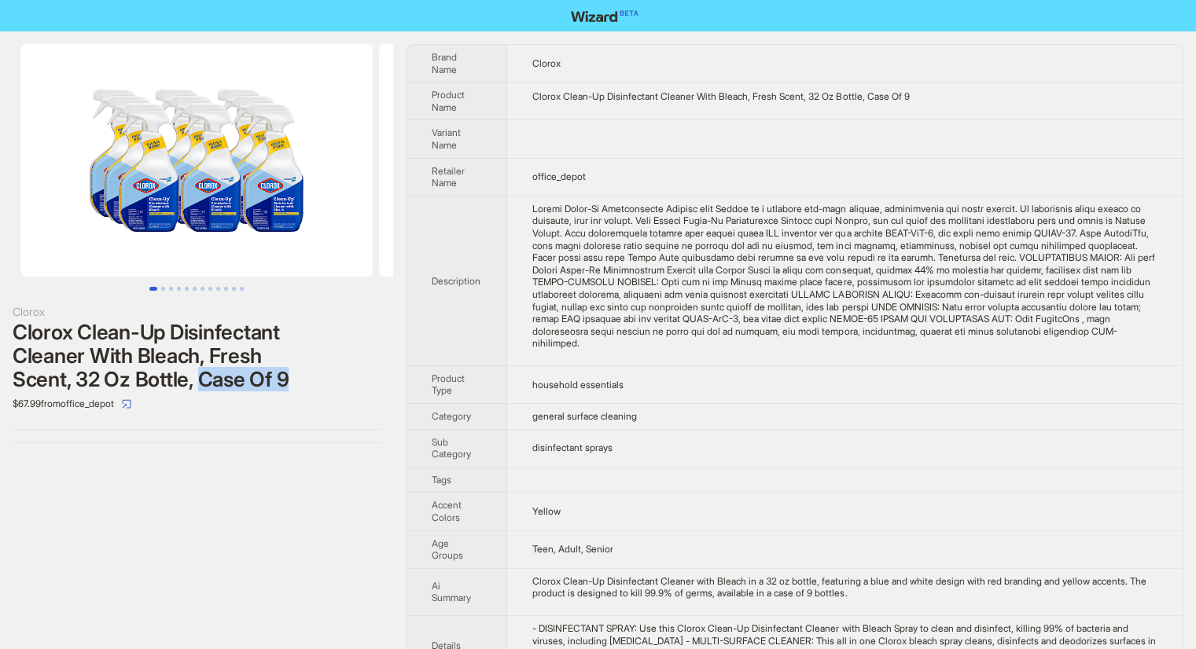
drag, startPoint x: 197, startPoint y: 380, endPoint x: 327, endPoint y: 376, distance: 129.8
click at [325, 377] on div "Clorox Clean-Up Disinfectant Cleaner With Bleach, Fresh Scent, 32 Oz Bottle, Ca…" at bounding box center [197, 356] width 368 height 71
click at [327, 376] on div "Clorox Clean-Up Disinfectant Cleaner With Bleach, Fresh Scent, 32 Oz Bottle, Ca…" at bounding box center [197, 356] width 368 height 71
drag, startPoint x: 275, startPoint y: 375, endPoint x: 316, endPoint y: 375, distance: 40.9
click at [316, 375] on div "Clorox Clean-Up Disinfectant Cleaner With Bleach, Fresh Scent, 32 Oz Bottle, Ca…" at bounding box center [197, 356] width 368 height 71
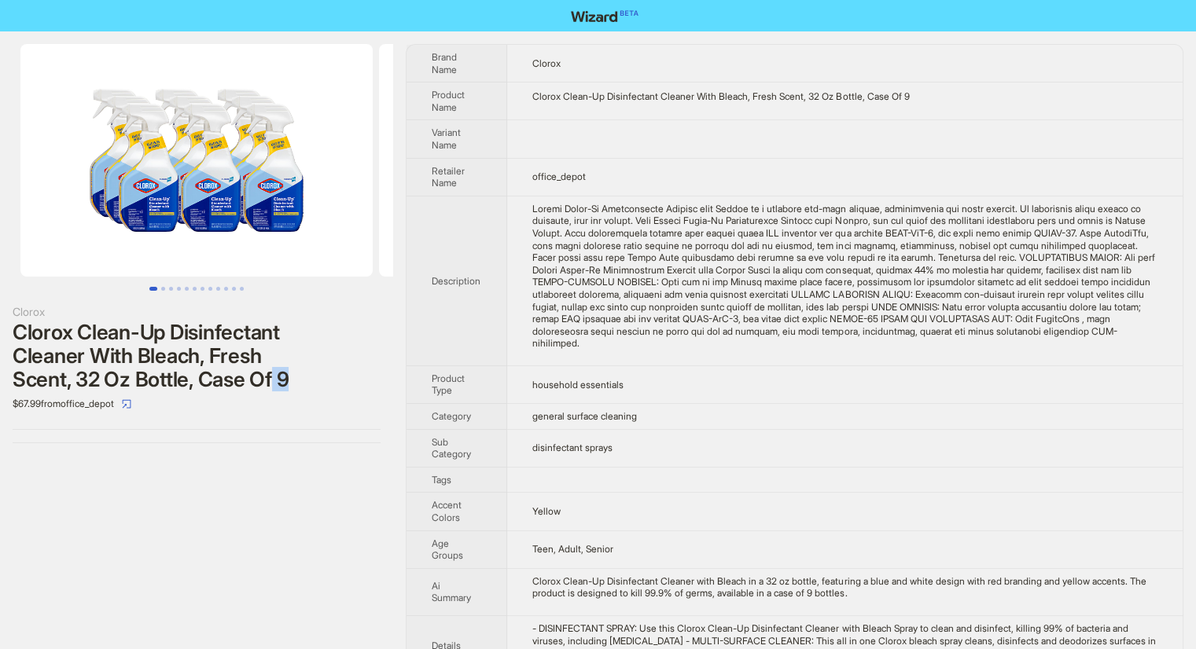
click at [316, 375] on div "Clorox Clean-Up Disinfectant Cleaner With Bleach, Fresh Scent, 32 Oz Bottle, Ca…" at bounding box center [197, 356] width 368 height 71
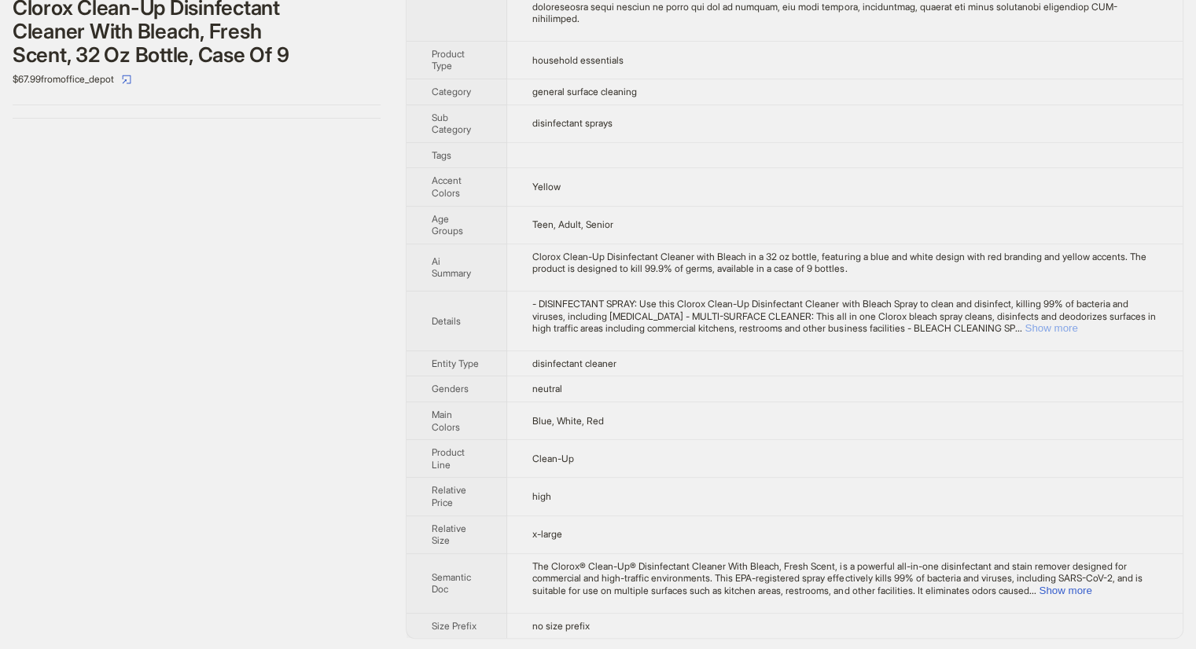
click at [1077, 325] on button "Show more" at bounding box center [1050, 328] width 53 height 12
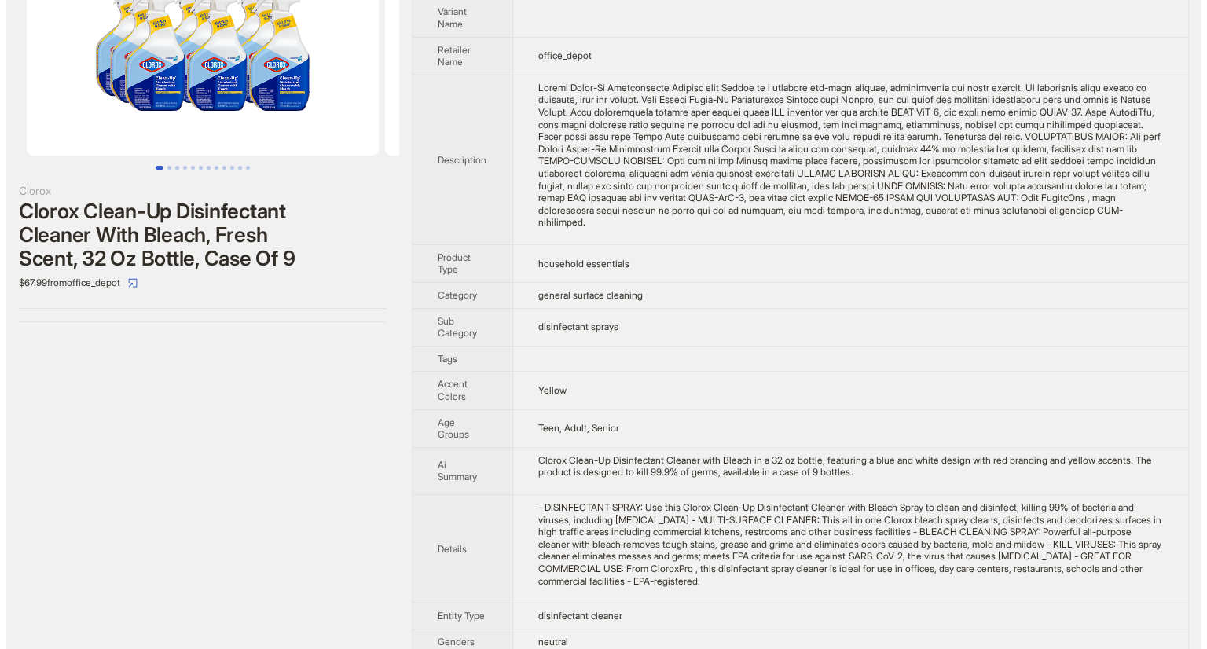
scroll to position [79, 0]
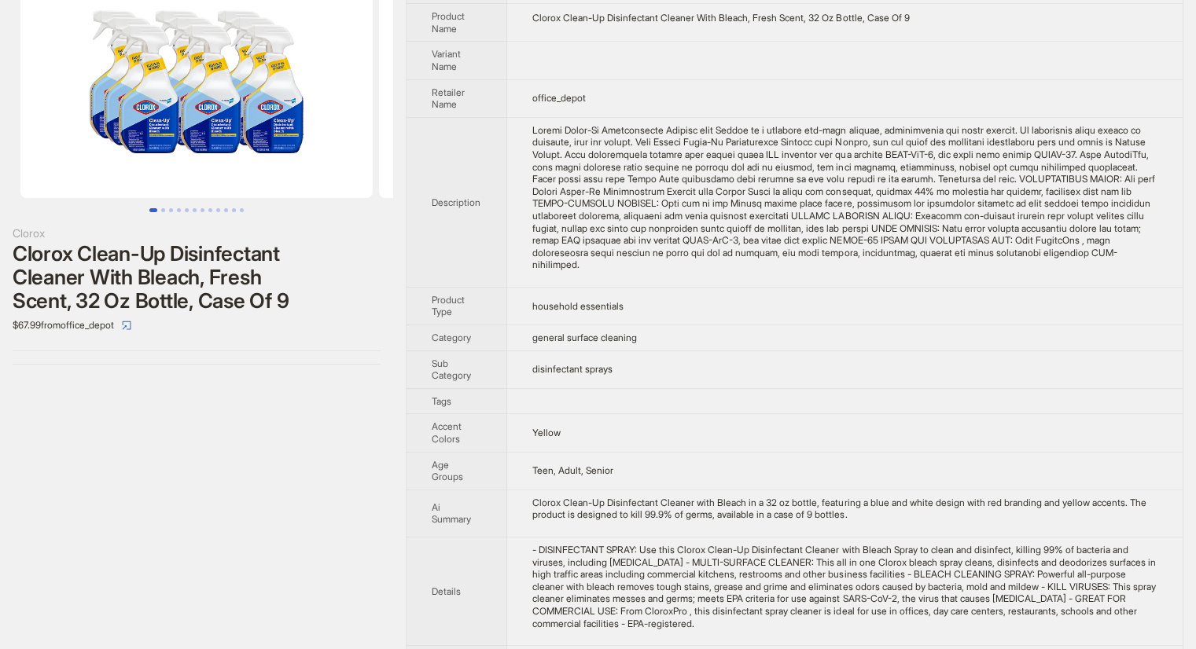
click at [234, 127] on img at bounding box center [196, 81] width 352 height 233
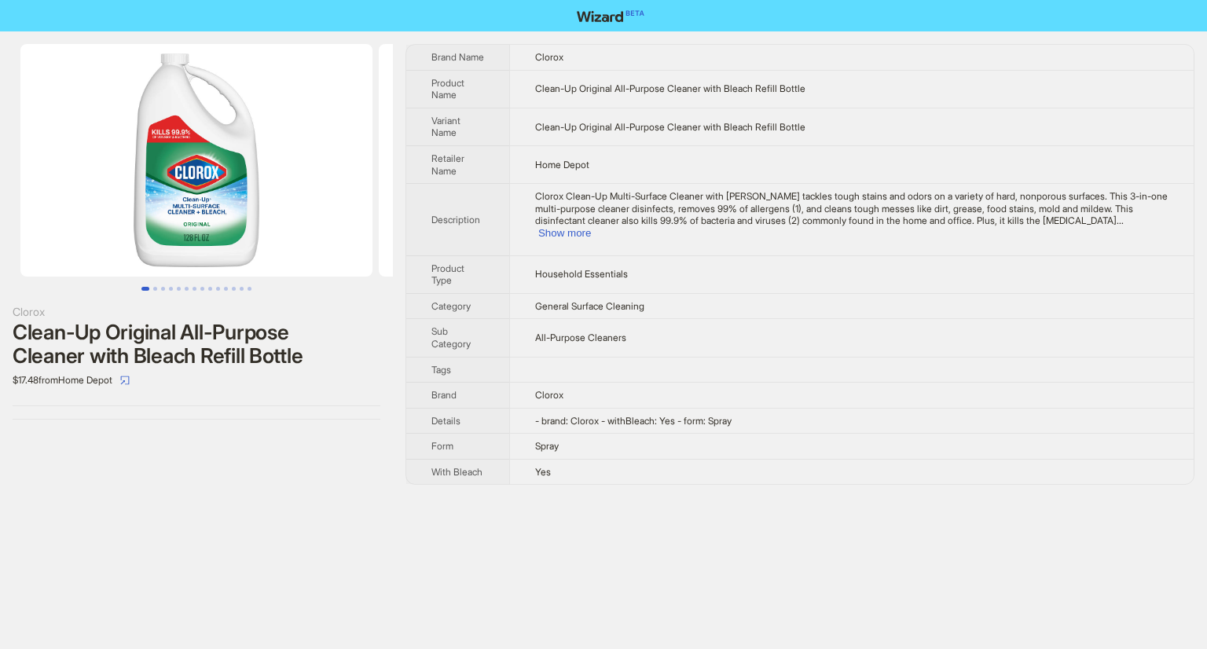
click at [230, 193] on img at bounding box center [196, 160] width 352 height 233
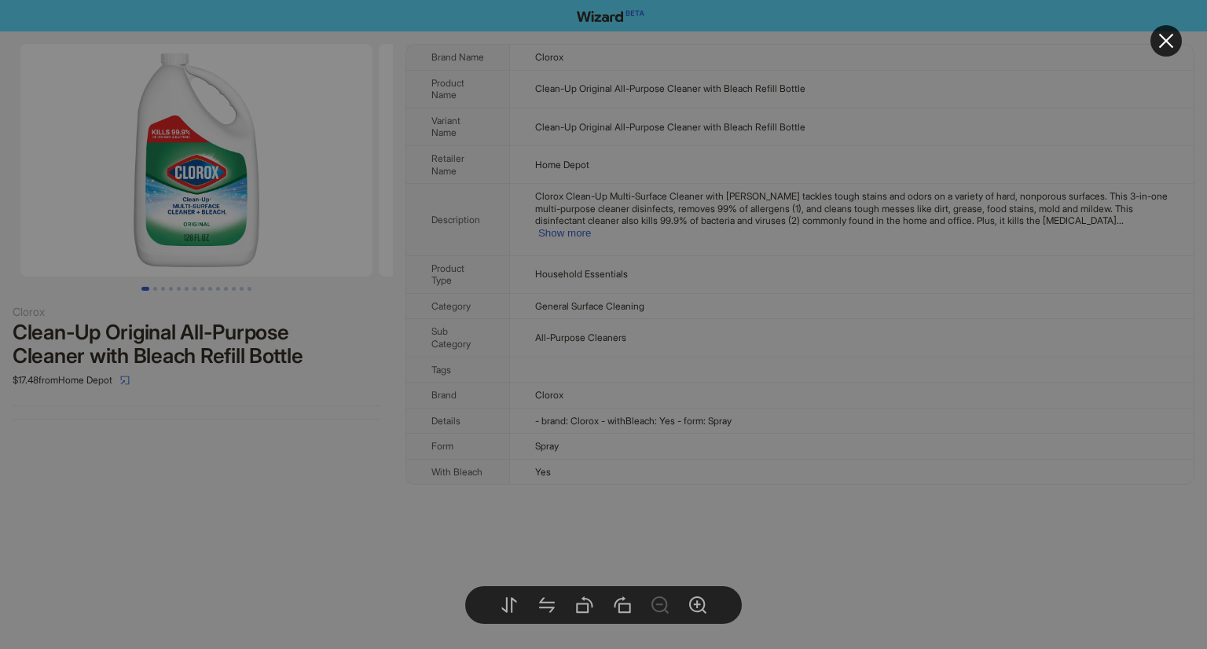
click at [237, 185] on body "Clorox Clean-Up Original All-Purpose Cleaner with Bleach Refill Bottle $17.48 f…" at bounding box center [603, 324] width 1207 height 649
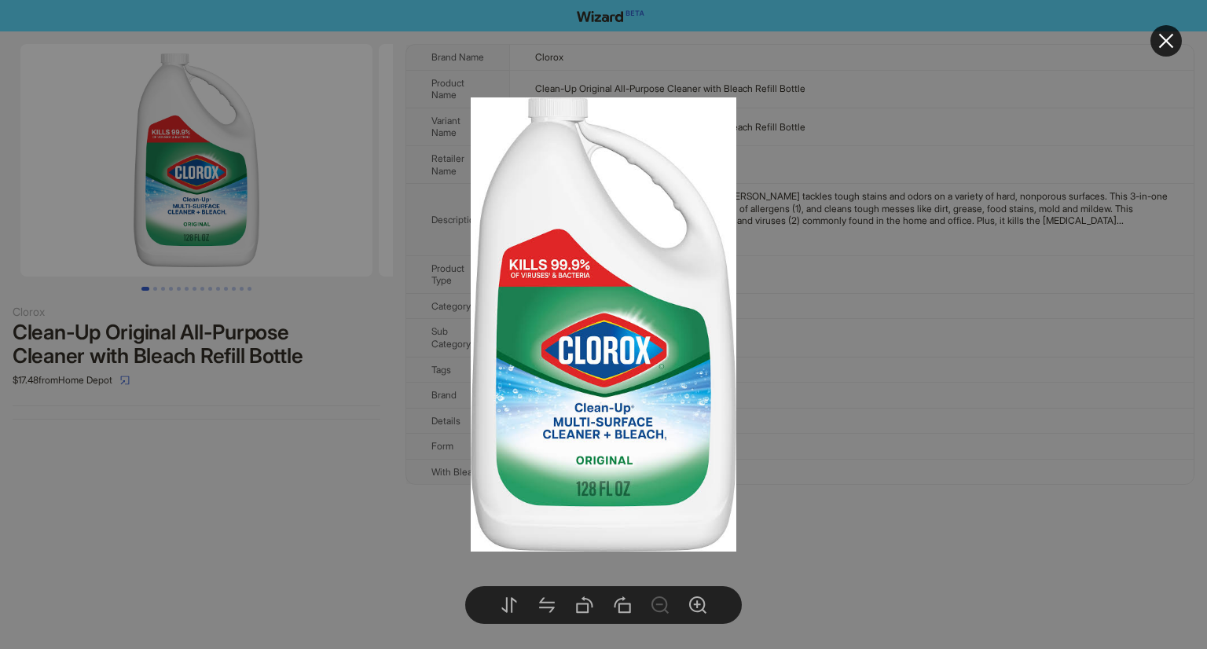
click at [380, 476] on div at bounding box center [603, 324] width 1207 height 649
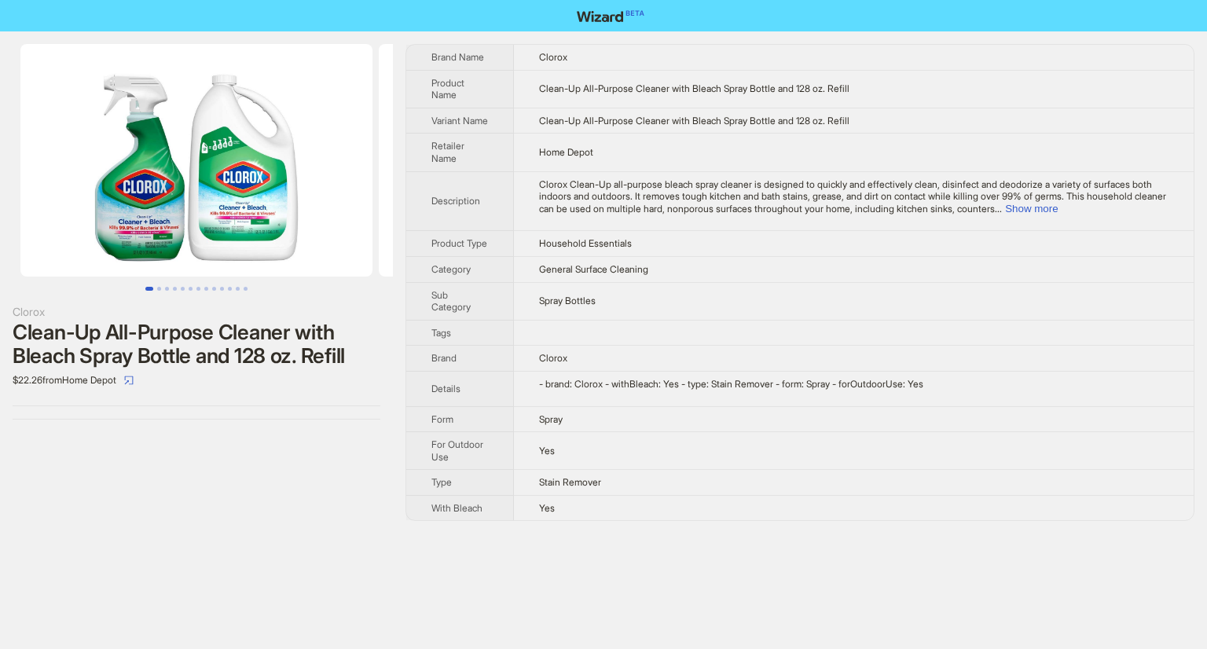
click at [279, 243] on img at bounding box center [196, 160] width 352 height 233
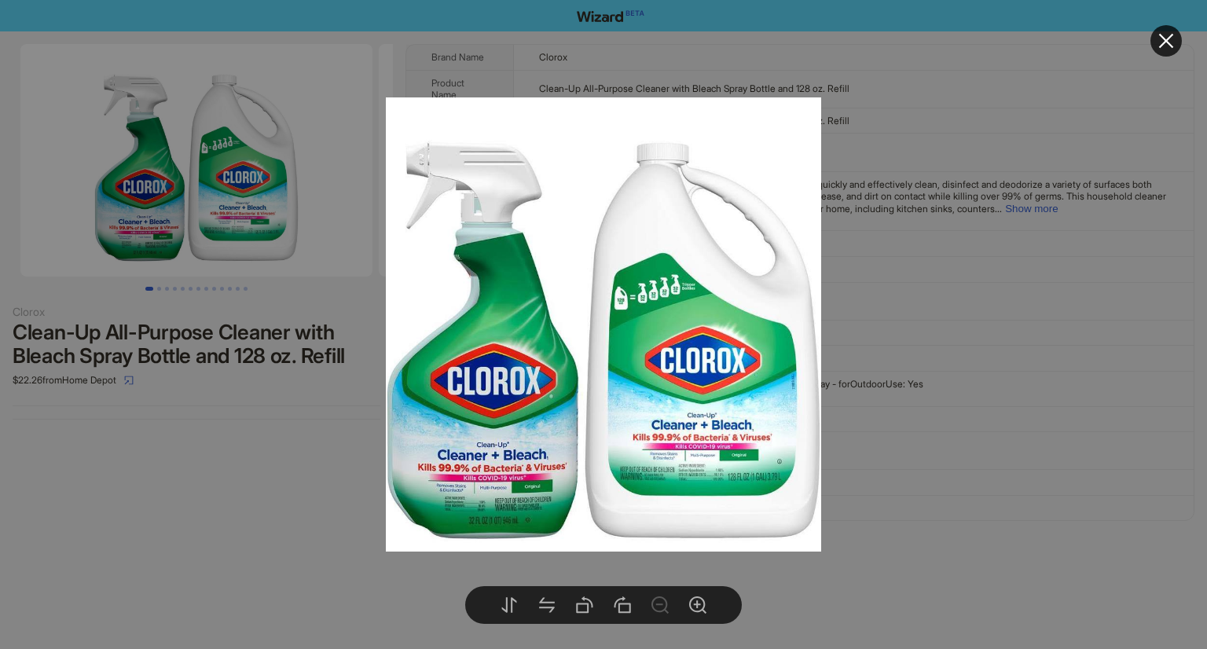
click at [278, 438] on div at bounding box center [603, 324] width 1207 height 649
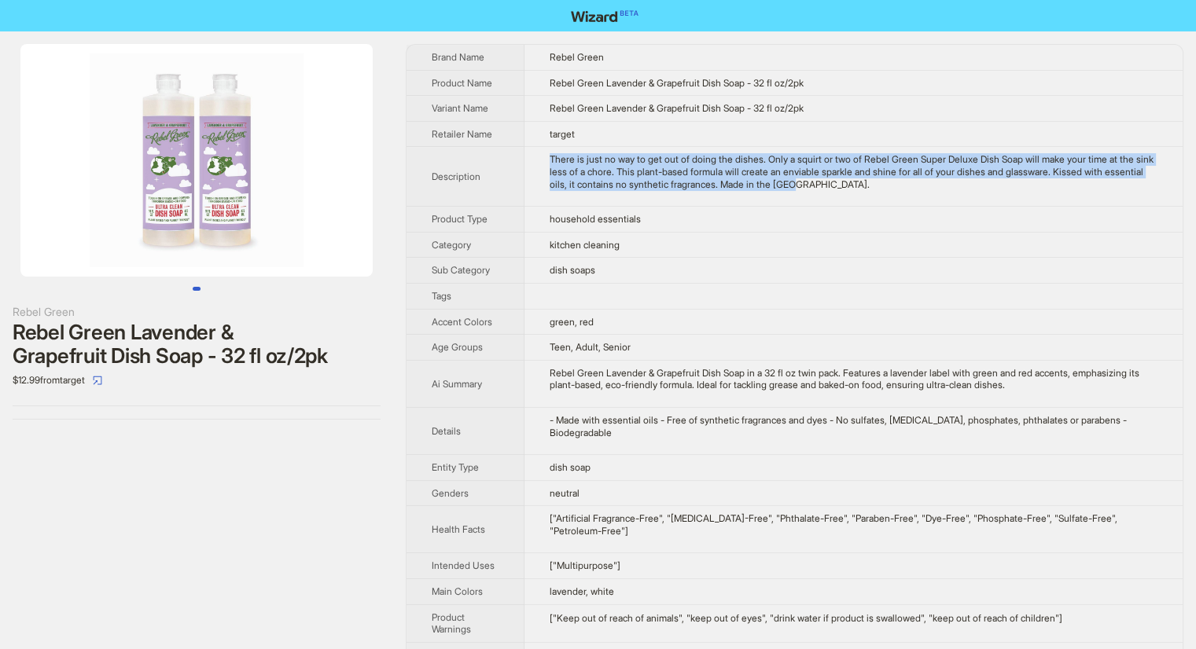
drag, startPoint x: 550, startPoint y: 161, endPoint x: 893, endPoint y: 180, distance: 343.2
click at [889, 186] on td "There is just no way to get out of doing the dishes. Only a squirt or two of Re…" at bounding box center [853, 177] width 658 height 60
copy div "There is just no way to get out of doing the dishes. Only a squirt or two of Re…"
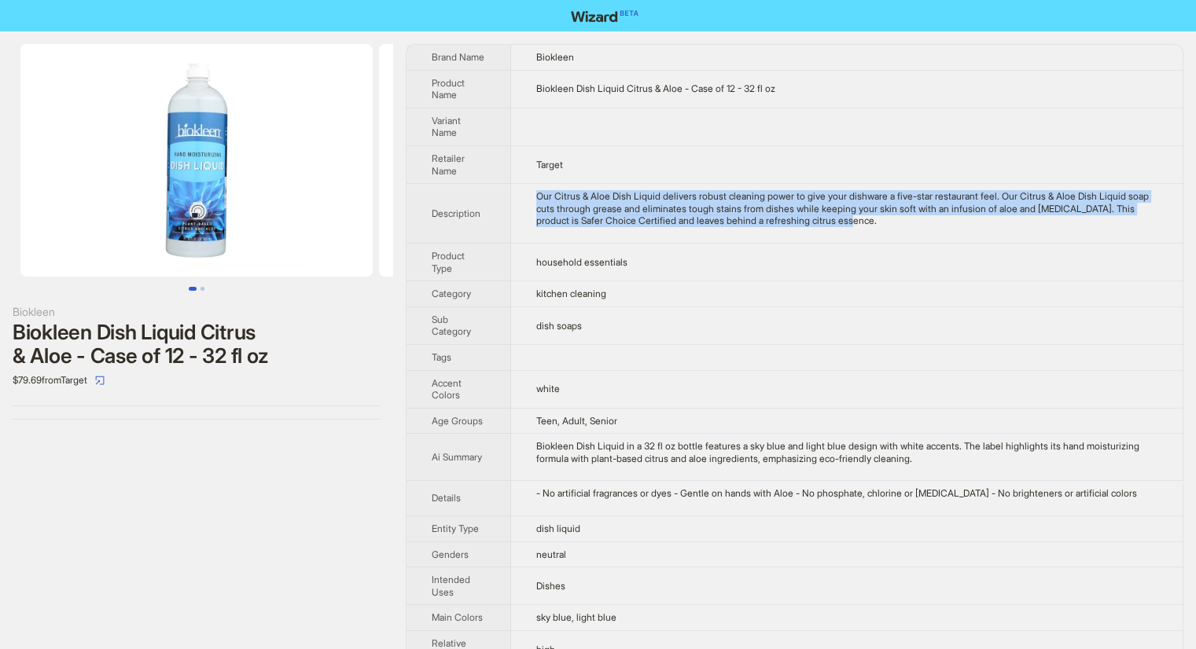
drag, startPoint x: 517, startPoint y: 193, endPoint x: 919, endPoint y: 231, distance: 403.5
click at [919, 231] on td "Our Citrus & Aloe Dish Liquid delivers robust cleaning power to give your dishw…" at bounding box center [846, 214] width 671 height 60
copy div "Our Citrus & Aloe Dish Liquid delivers robust cleaning power to give your dishw…"
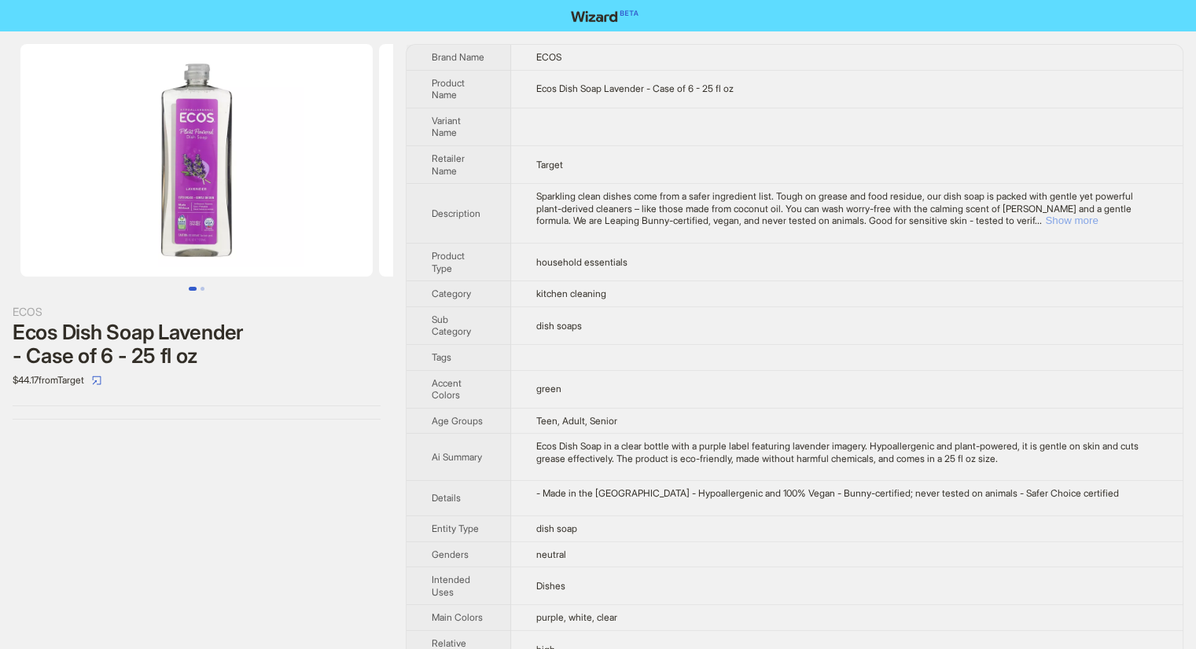
click at [1097, 221] on button "Show more" at bounding box center [1071, 221] width 53 height 12
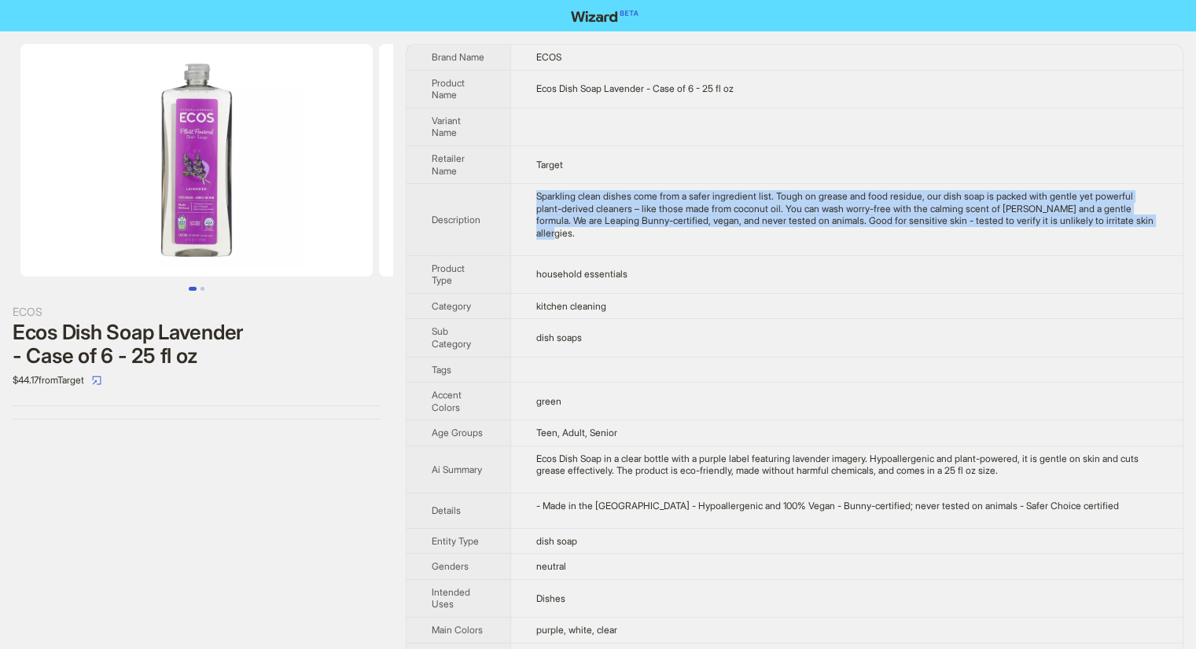
drag, startPoint x: 533, startPoint y: 191, endPoint x: 679, endPoint y: 232, distance: 151.8
click at [679, 232] on td "Sparkling clean dishes come from a safer ingredient list. Tough on grease and f…" at bounding box center [846, 220] width 672 height 72
drag, startPoint x: 535, startPoint y: 188, endPoint x: 652, endPoint y: 248, distance: 130.8
click at [652, 248] on td "Sparkling clean dishes come from a safer ingredient list. Tough on grease and f…" at bounding box center [846, 220] width 672 height 72
copy div "Sparkling clean dishes come from a safer ingredient list. Tough on grease and f…"
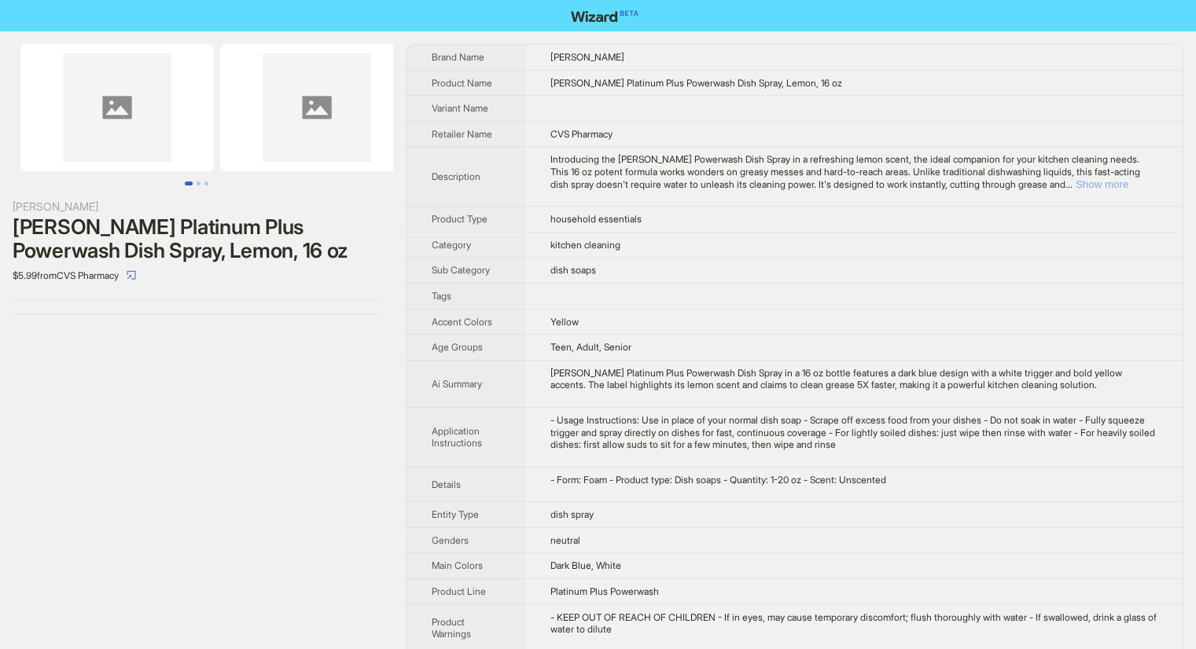
click at [1127, 182] on button "Show more" at bounding box center [1101, 184] width 53 height 12
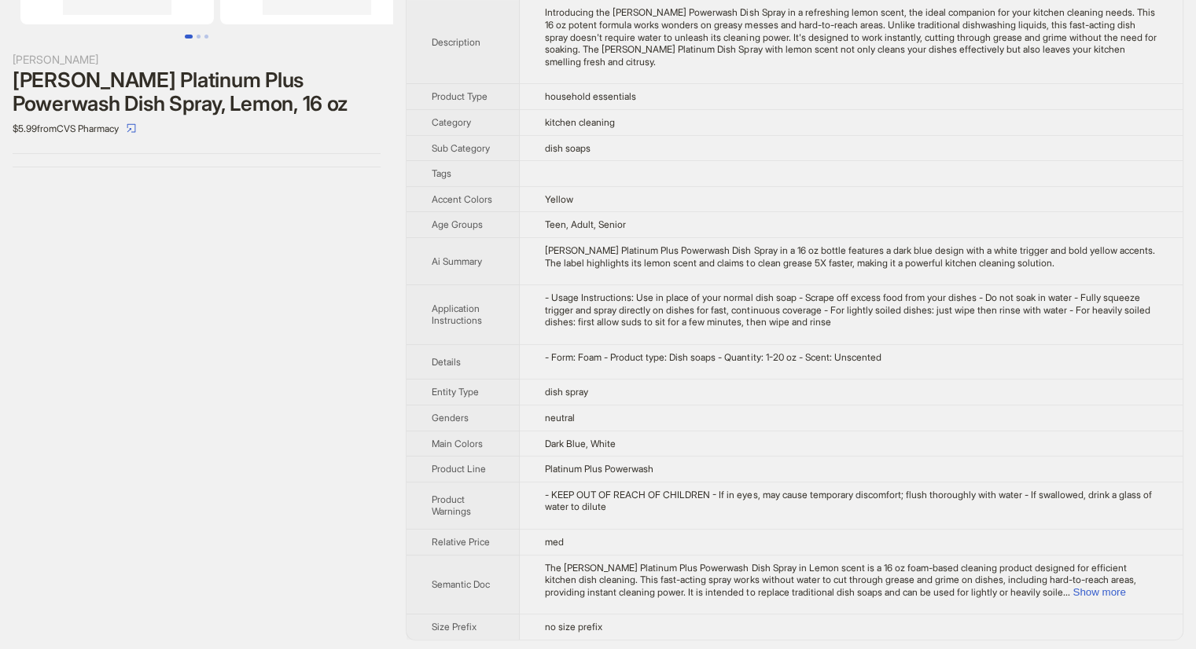
scroll to position [148, 0]
click at [1112, 592] on button "Show more" at bounding box center [1098, 592] width 53 height 12
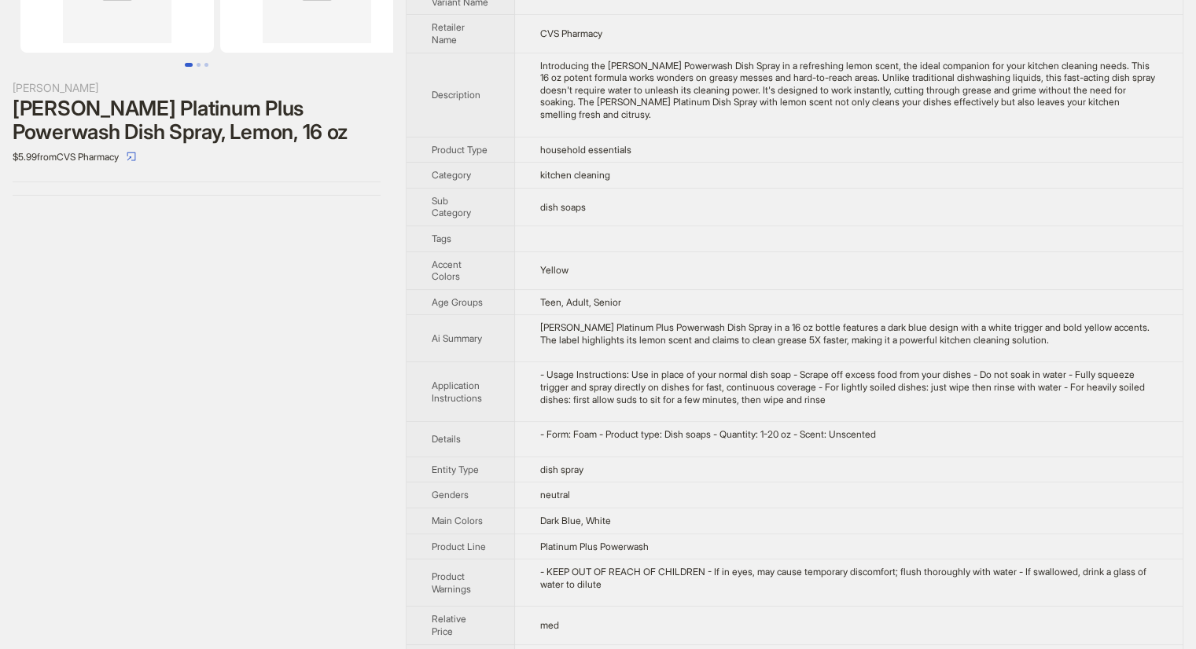
scroll to position [0, 0]
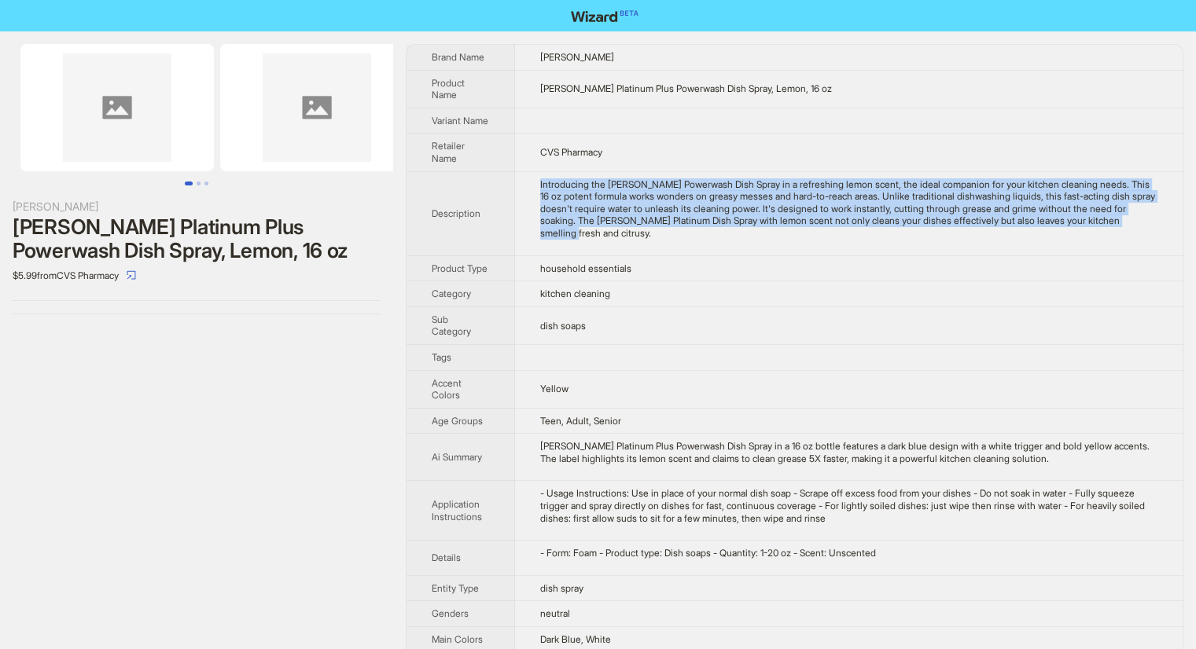
drag, startPoint x: 533, startPoint y: 196, endPoint x: 676, endPoint y: 245, distance: 151.4
click at [676, 245] on td "Introducing the Dawn Powerwash Dish Spray in a refreshing lemon scent, the idea…" at bounding box center [848, 213] width 667 height 84
copy div "Introducing the Dawn Powerwash Dish Spray in a refreshing lemon scent, the idea…"
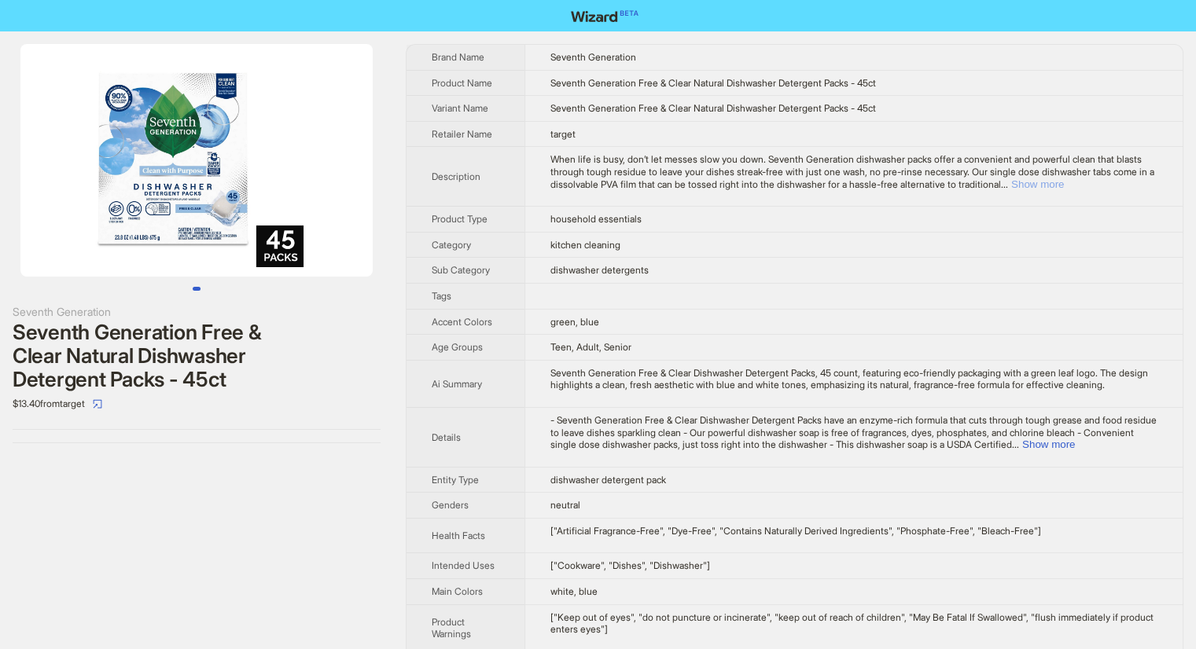
click at [1064, 183] on button "Show more" at bounding box center [1037, 184] width 53 height 12
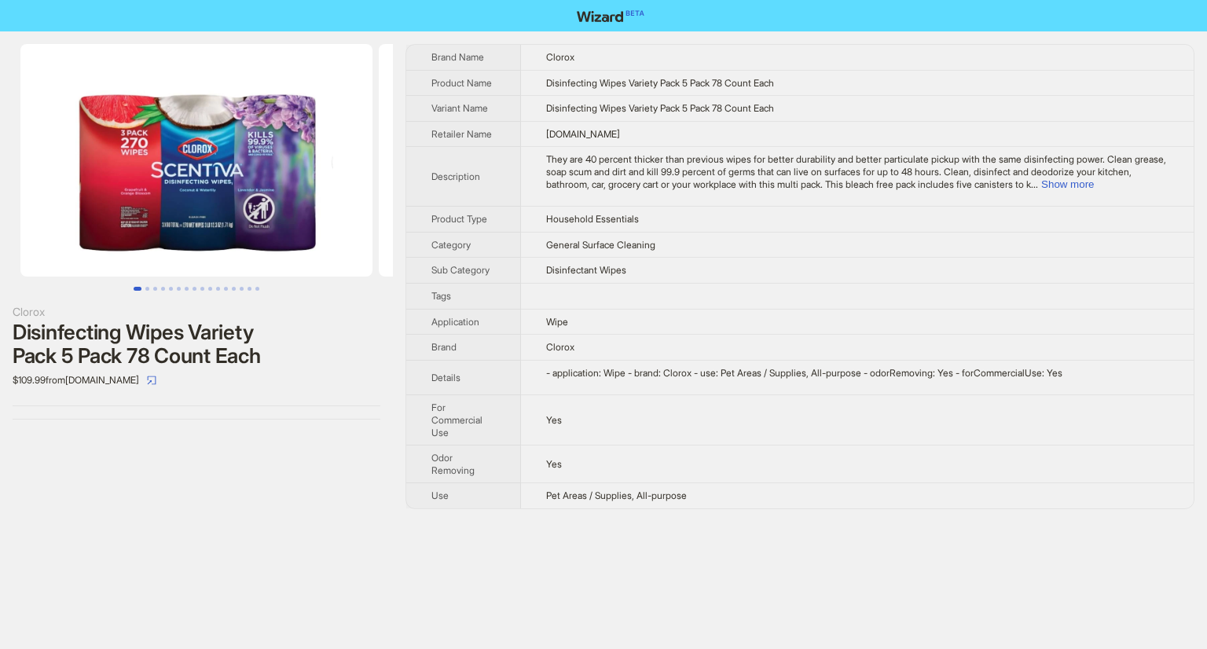
click at [211, 204] on img at bounding box center [196, 160] width 352 height 233
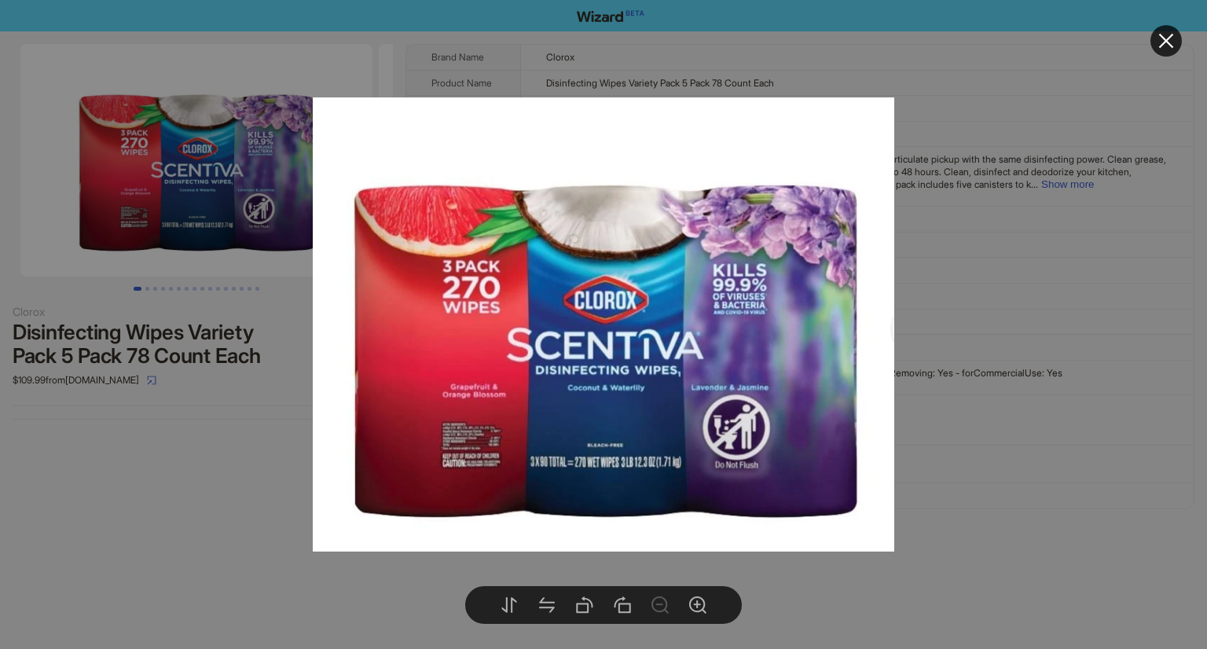
drag, startPoint x: 1026, startPoint y: 219, endPoint x: 987, endPoint y: 222, distance: 39.4
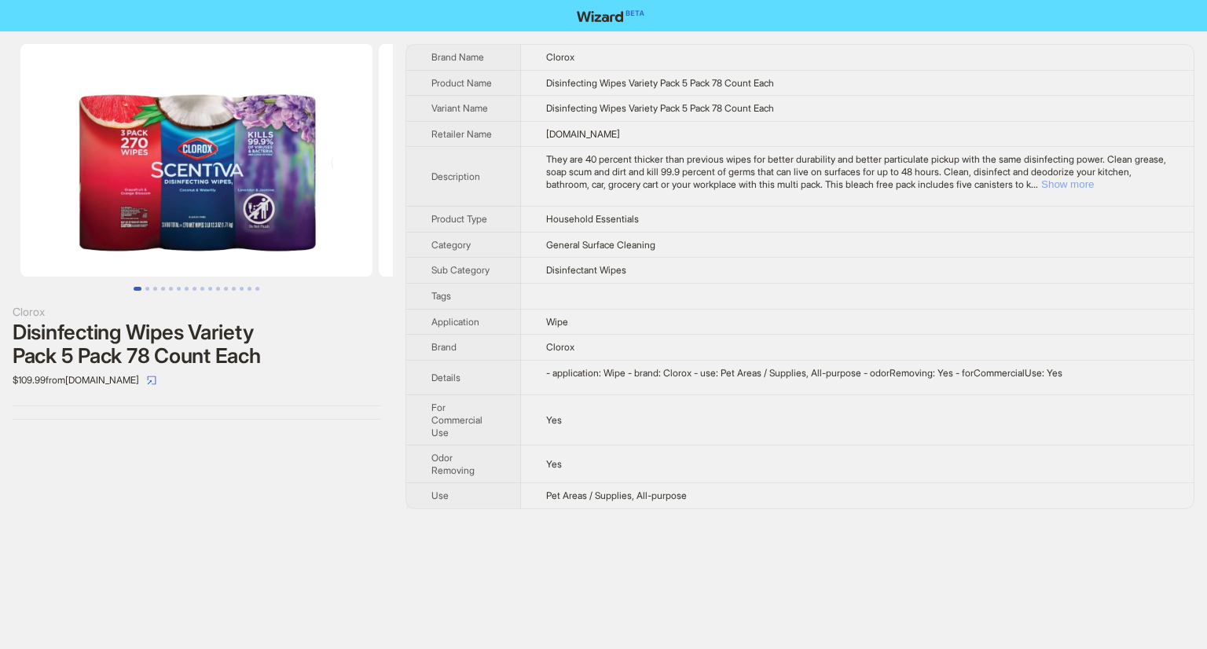
click at [1094, 185] on button "Show more" at bounding box center [1068, 184] width 53 height 12
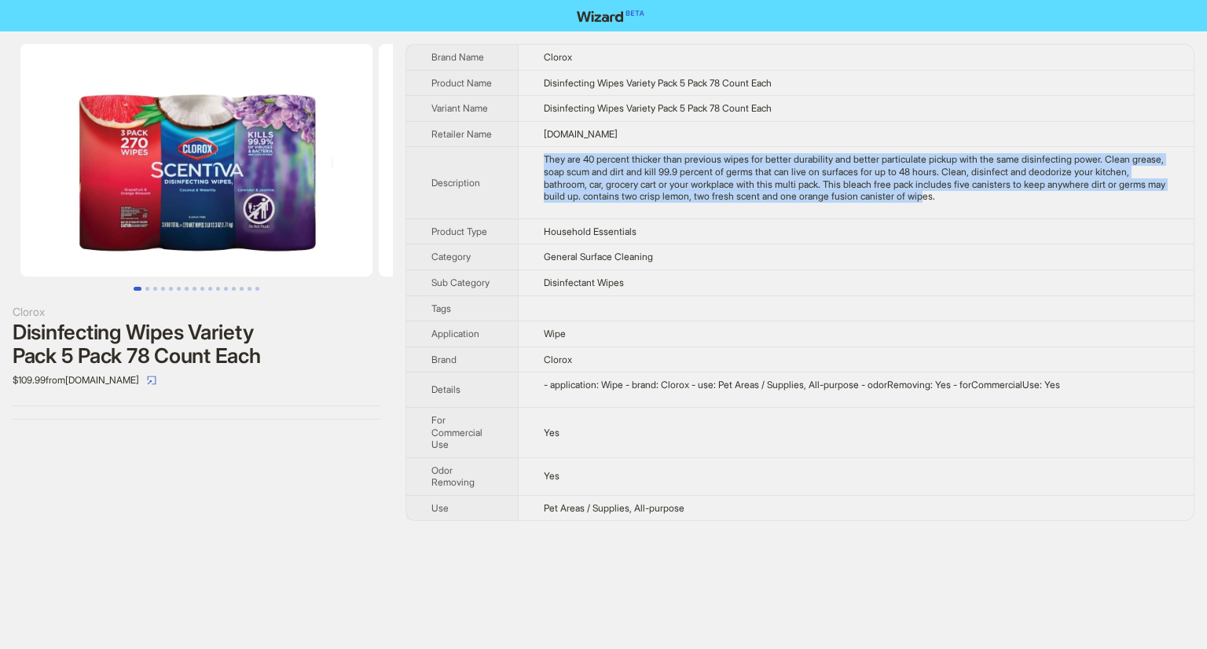
drag, startPoint x: 585, startPoint y: 171, endPoint x: 1034, endPoint y: 211, distance: 451.5
click at [1029, 212] on td "They are 40 percent thicker than previous wipes for better durability and bette…" at bounding box center [856, 183] width 676 height 72
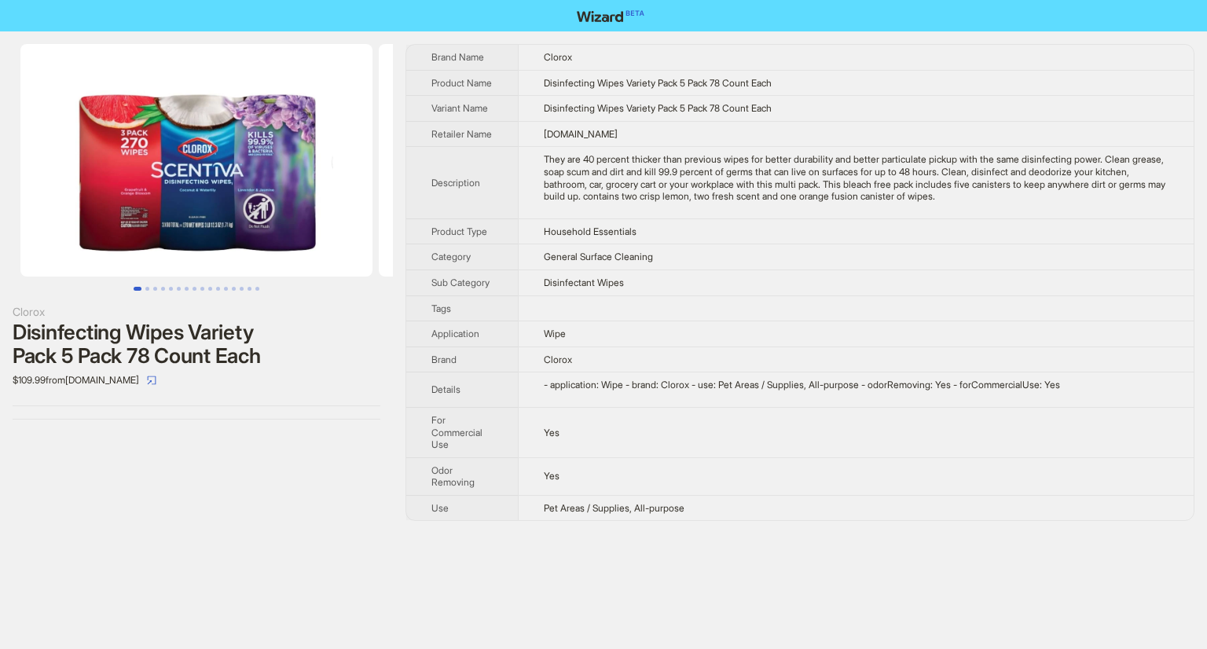
click at [1036, 202] on div "They are 40 percent thicker than previous wipes for better durability and bette…" at bounding box center [856, 177] width 625 height 49
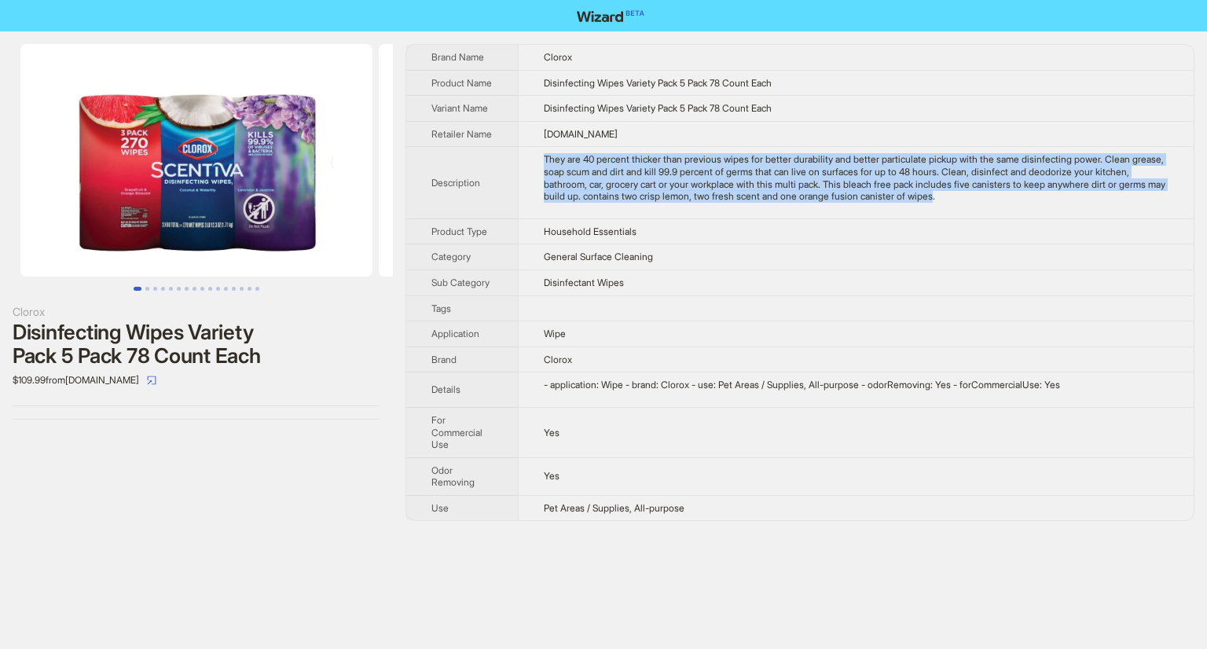
drag, startPoint x: 538, startPoint y: 164, endPoint x: 1036, endPoint y: 215, distance: 501.0
click at [1036, 215] on td "They are 40 percent thicker than previous wipes for better durability and bette…" at bounding box center [856, 183] width 676 height 72
copy div "They are 40 percent thicker than previous wipes for better durability and bette…"
click at [268, 179] on body "Clorox Disinfecting Wipes Variety Pack 5 Pack 78 Count Each $109.99 from GoSupp…" at bounding box center [603, 324] width 1207 height 649
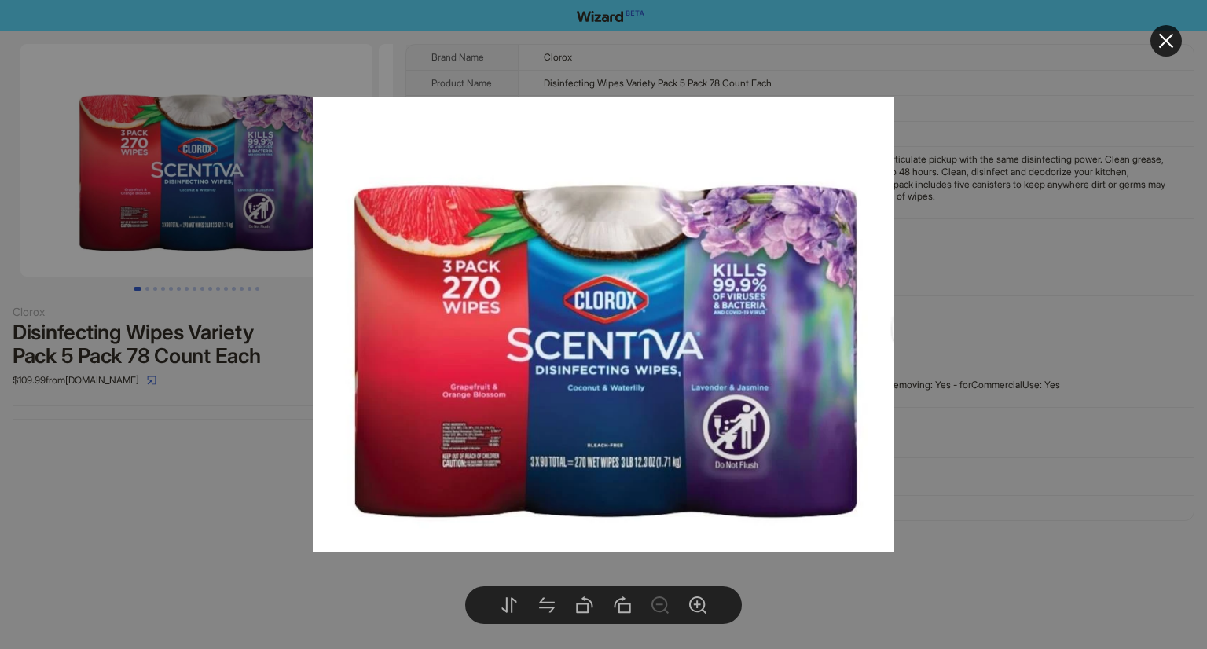
click at [198, 326] on div at bounding box center [603, 324] width 1207 height 649
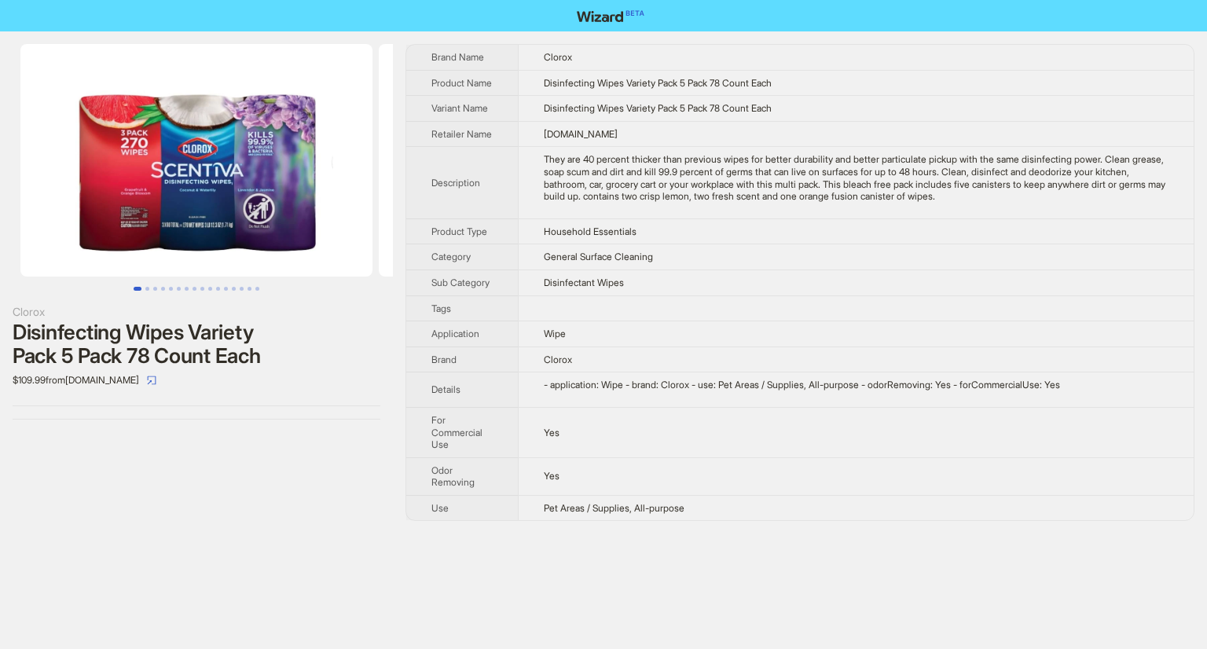
click at [167, 208] on img at bounding box center [196, 160] width 352 height 233
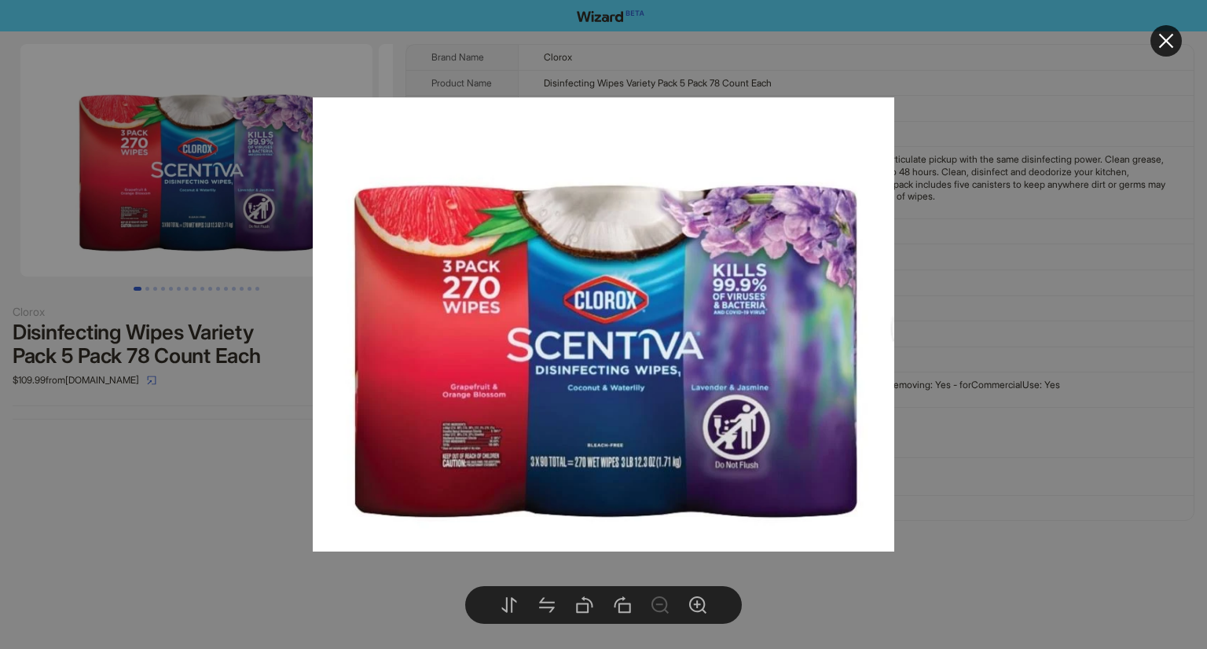
click at [113, 438] on div at bounding box center [603, 324] width 1207 height 649
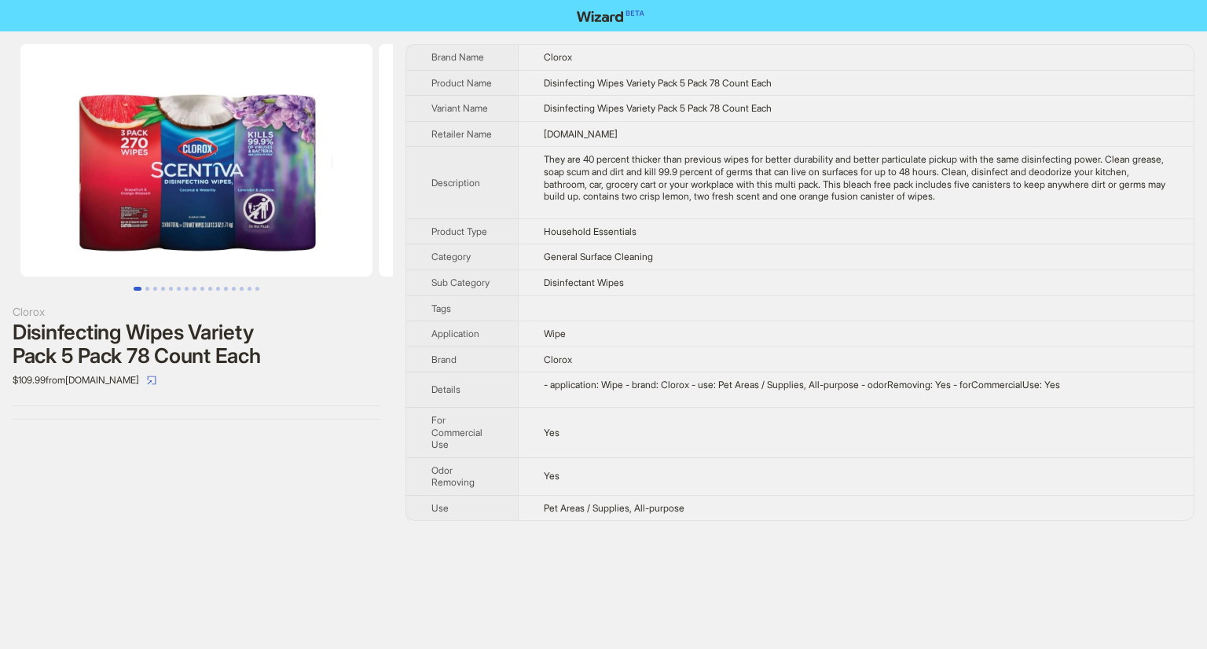
click at [232, 136] on img at bounding box center [196, 160] width 352 height 233
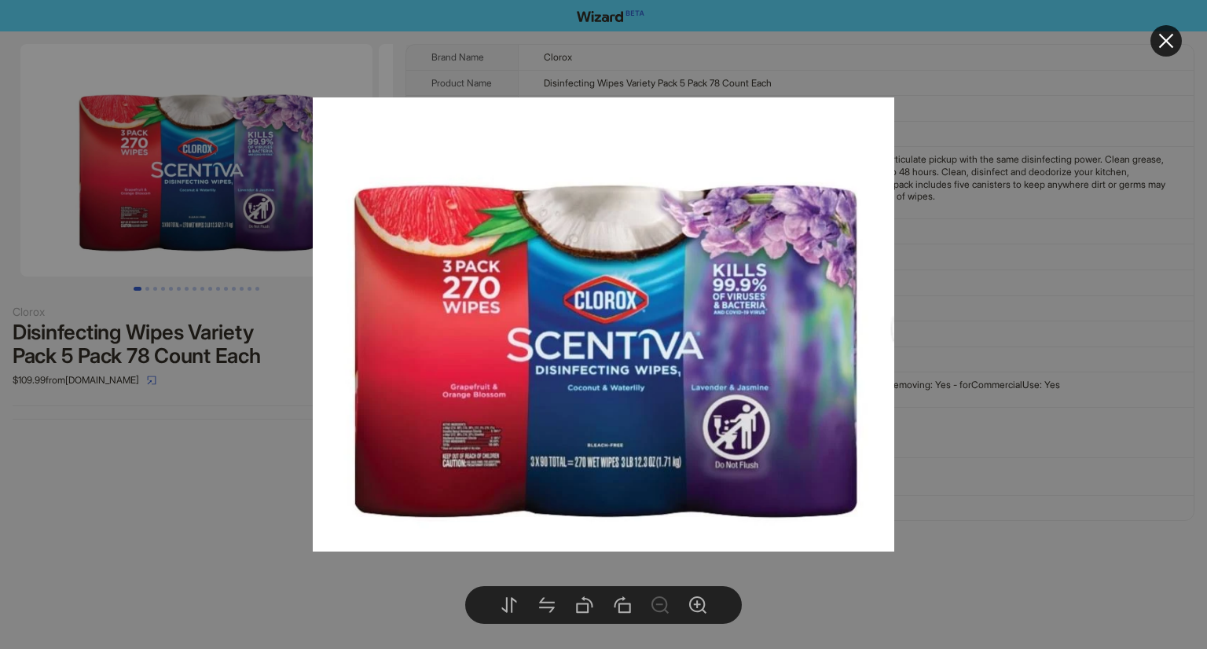
click at [173, 453] on div at bounding box center [603, 324] width 1207 height 649
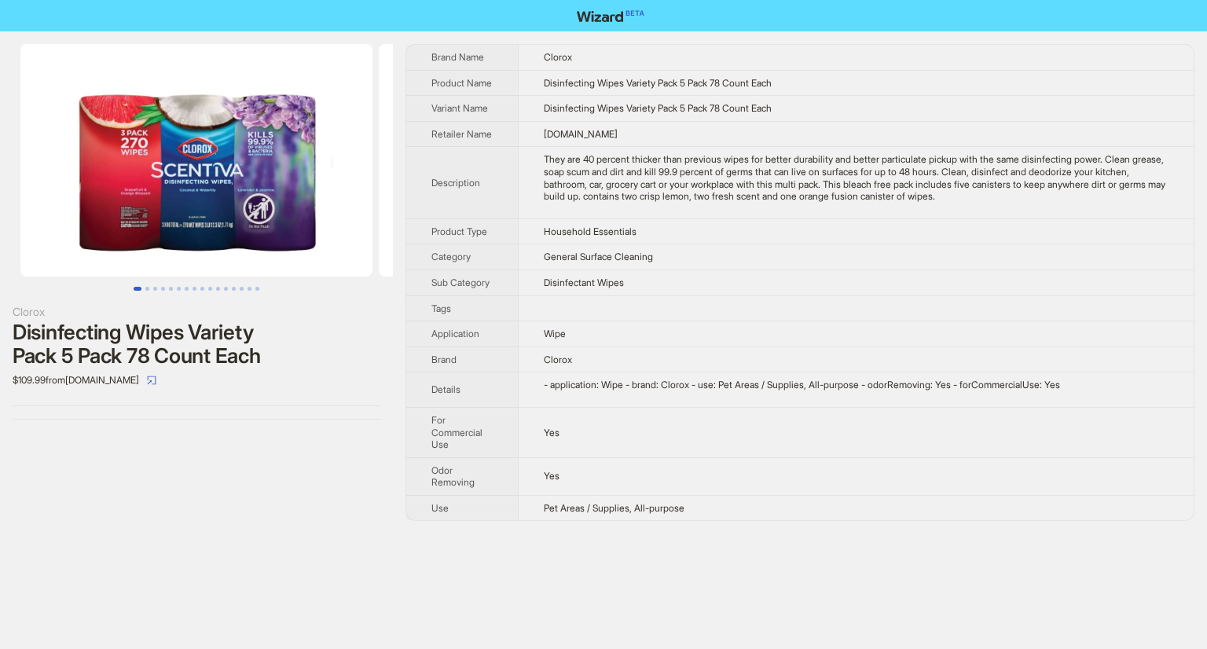
click at [202, 249] on img at bounding box center [196, 160] width 352 height 233
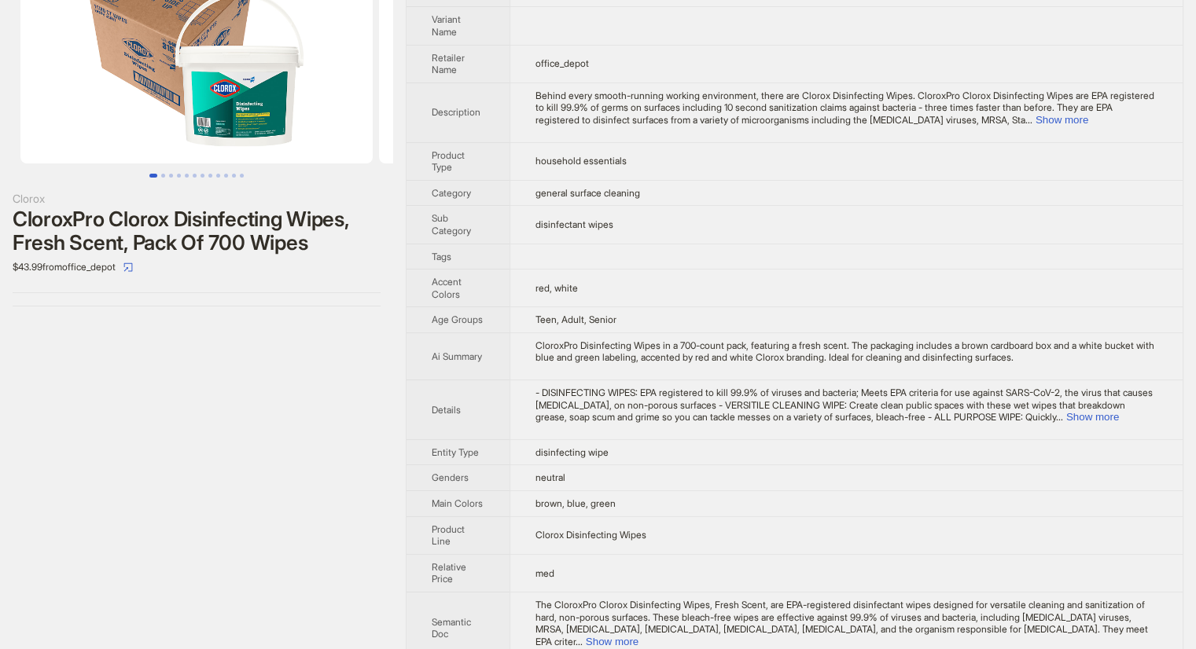
scroll to position [152, 0]
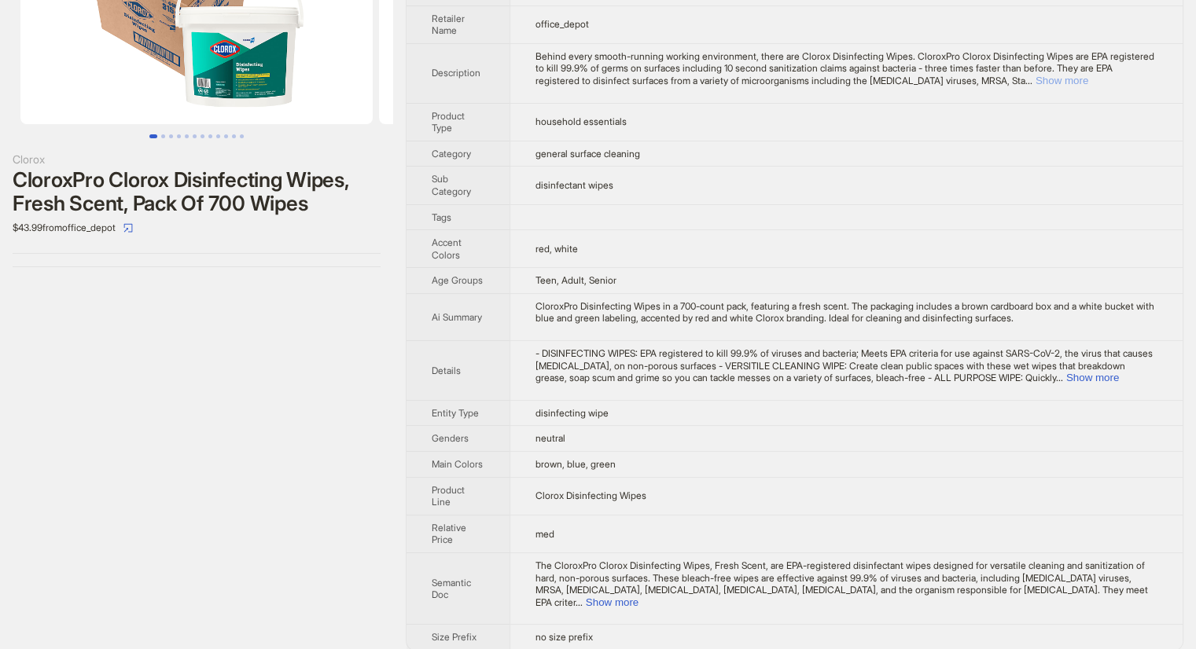
click at [1088, 76] on button "Show more" at bounding box center [1061, 81] width 53 height 12
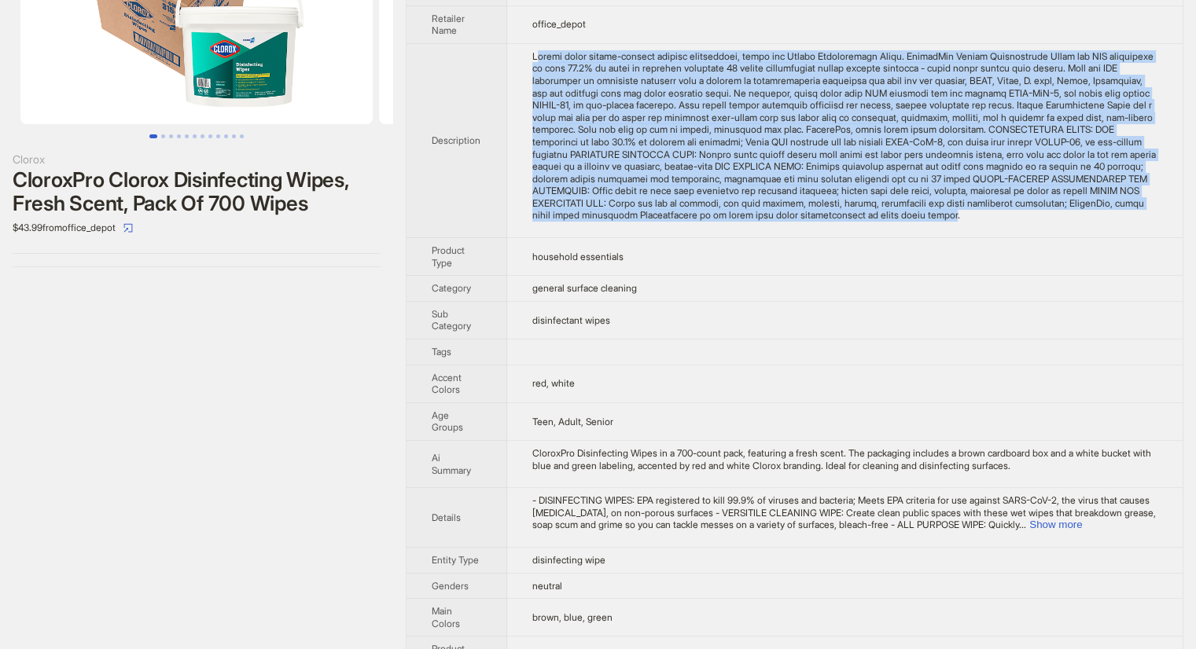
drag, startPoint x: 538, startPoint y: 51, endPoint x: 738, endPoint y: 225, distance: 265.3
click at [738, 222] on div "Behind every smooth-running working environment, there are Clorox Disinfecting …" at bounding box center [844, 135] width 625 height 171
copy div "ehind every smooth-running working environment, there are Clorox Disinfecting W…"
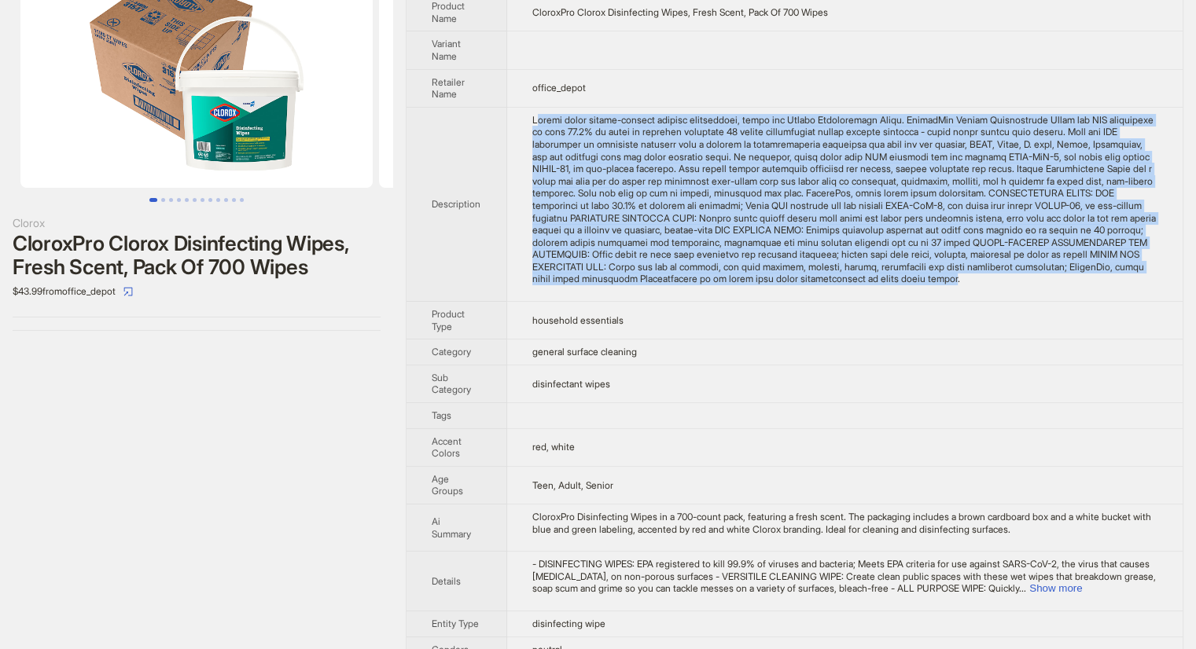
scroll to position [0, 0]
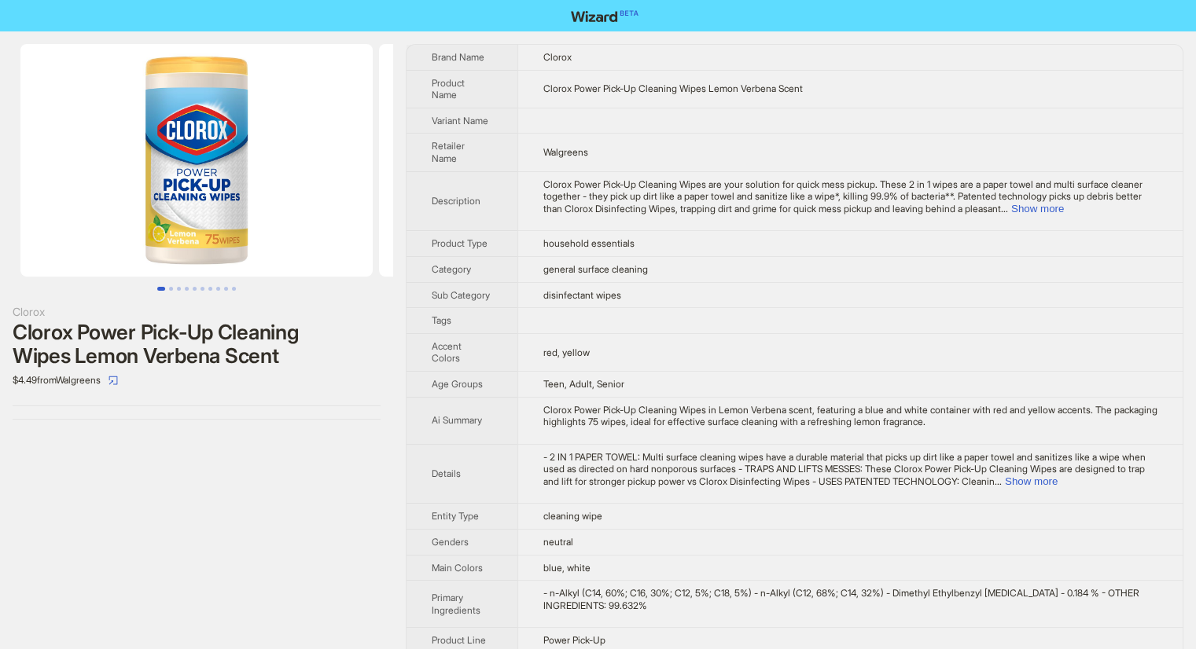
click at [173, 188] on img at bounding box center [196, 160] width 352 height 233
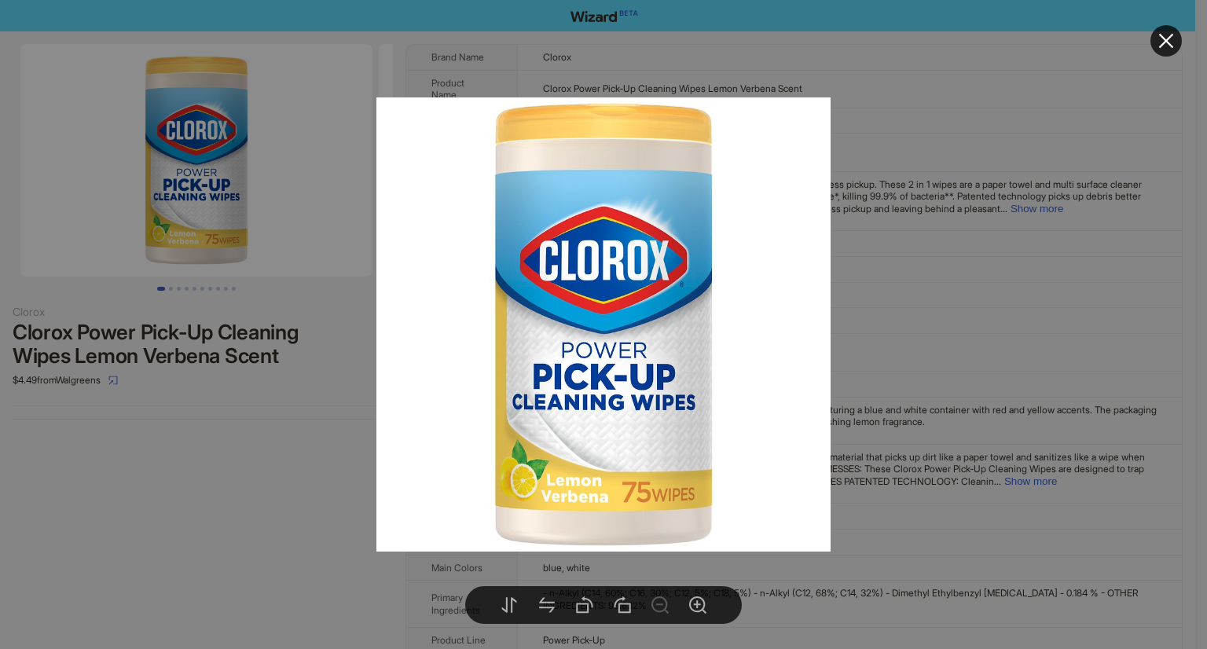
click at [285, 429] on div at bounding box center [603, 324] width 1207 height 649
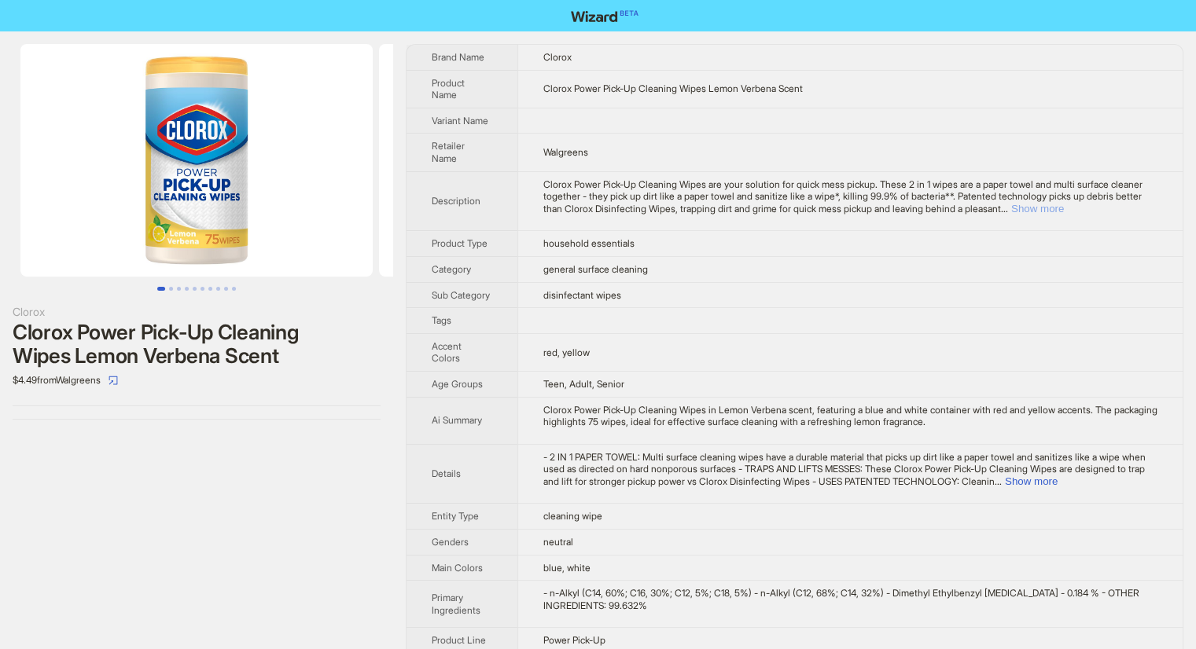
click at [1064, 203] on button "Show more" at bounding box center [1037, 209] width 53 height 12
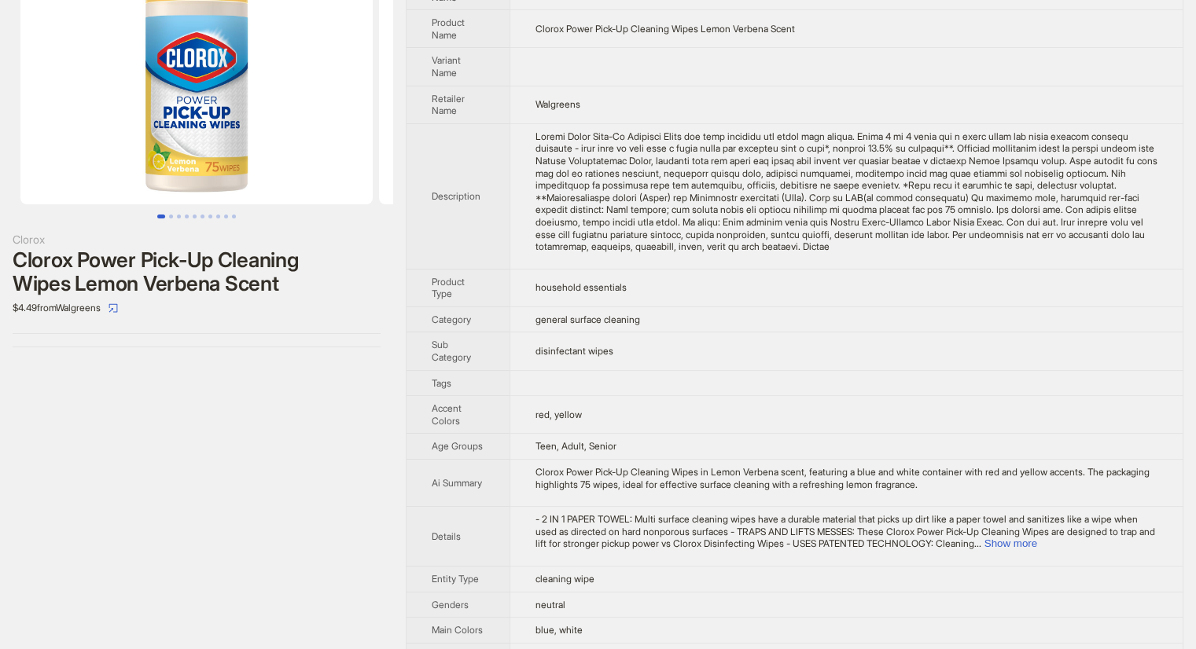
scroll to position [79, 0]
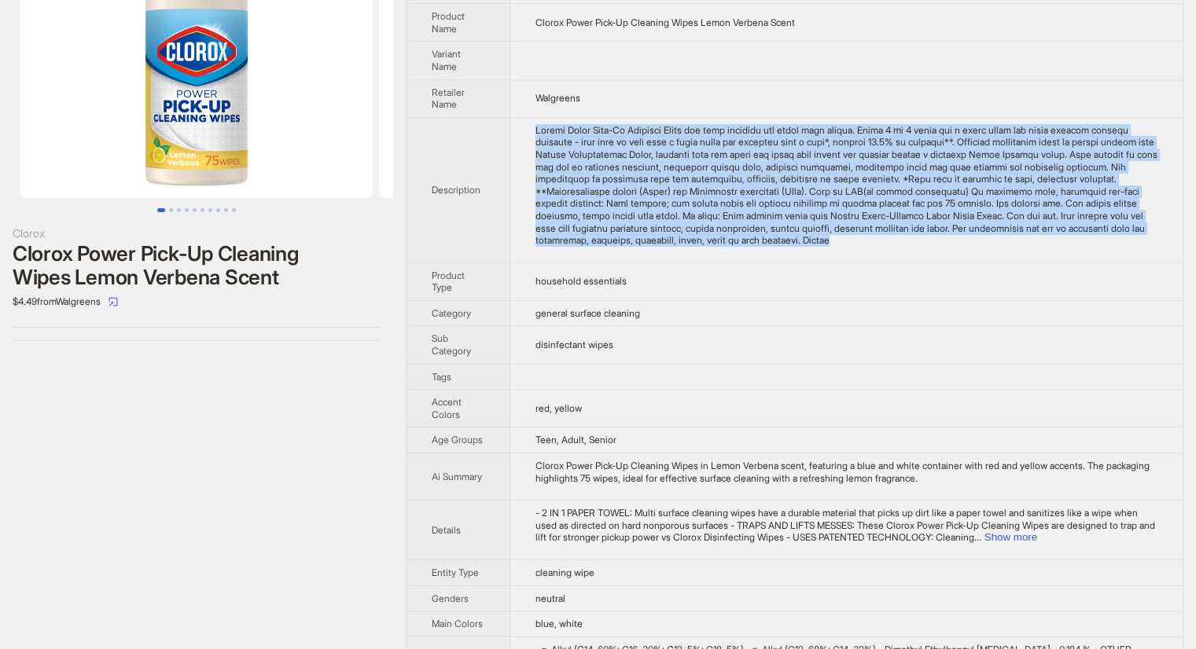
drag, startPoint x: 536, startPoint y: 130, endPoint x: 627, endPoint y: 251, distance: 151.6
click at [627, 247] on div "Clorox Power Pick-Up Cleaning Wipes are your solution for quick mess pickup. Th…" at bounding box center [846, 185] width 622 height 123
copy div "Clorox Power Pick-Up Cleaning Wipes are your solution for quick mess pickup. Th…"
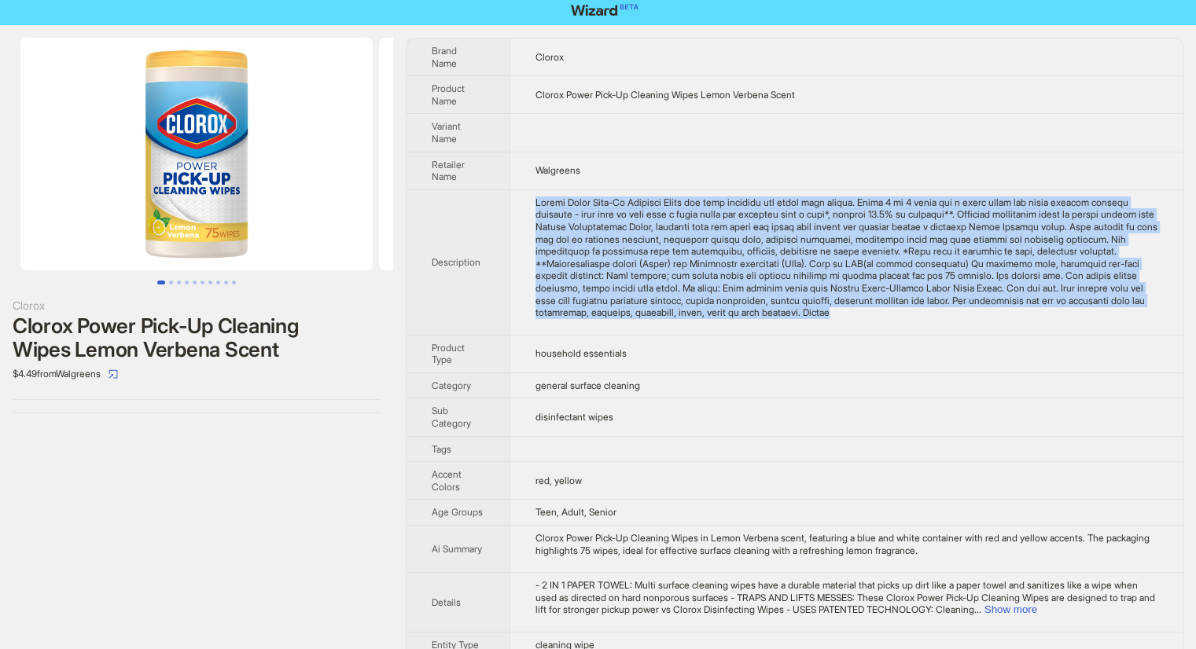
scroll to position [0, 0]
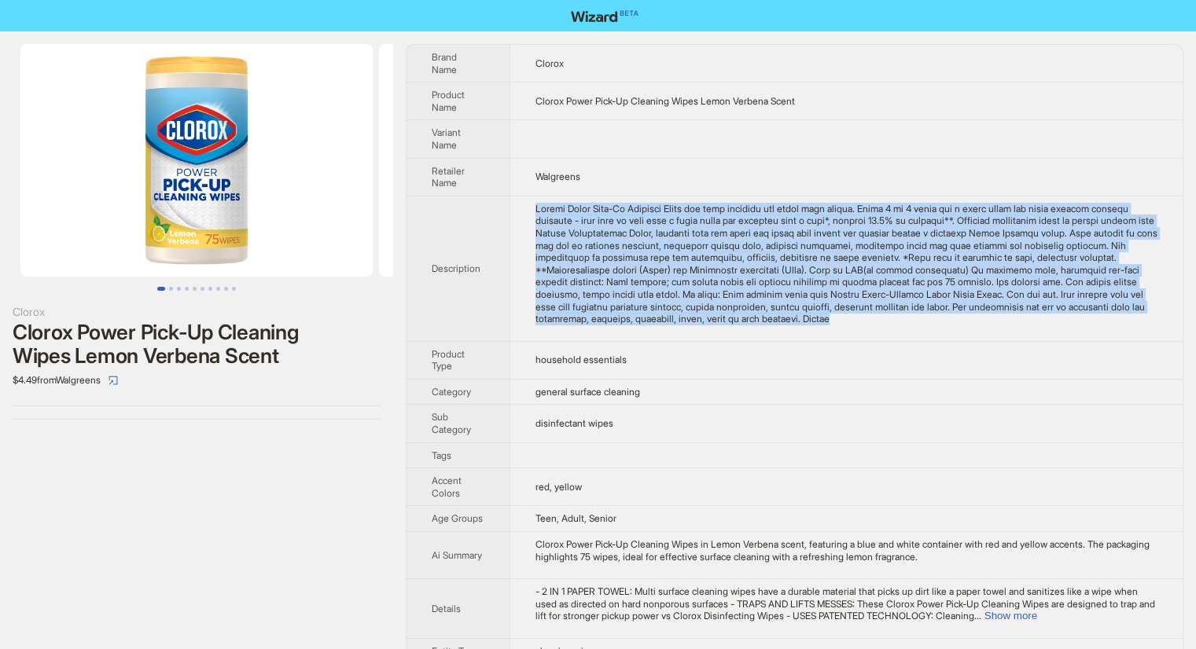
click at [220, 214] on img at bounding box center [196, 160] width 352 height 233
click at [226, 232] on img at bounding box center [196, 160] width 352 height 233
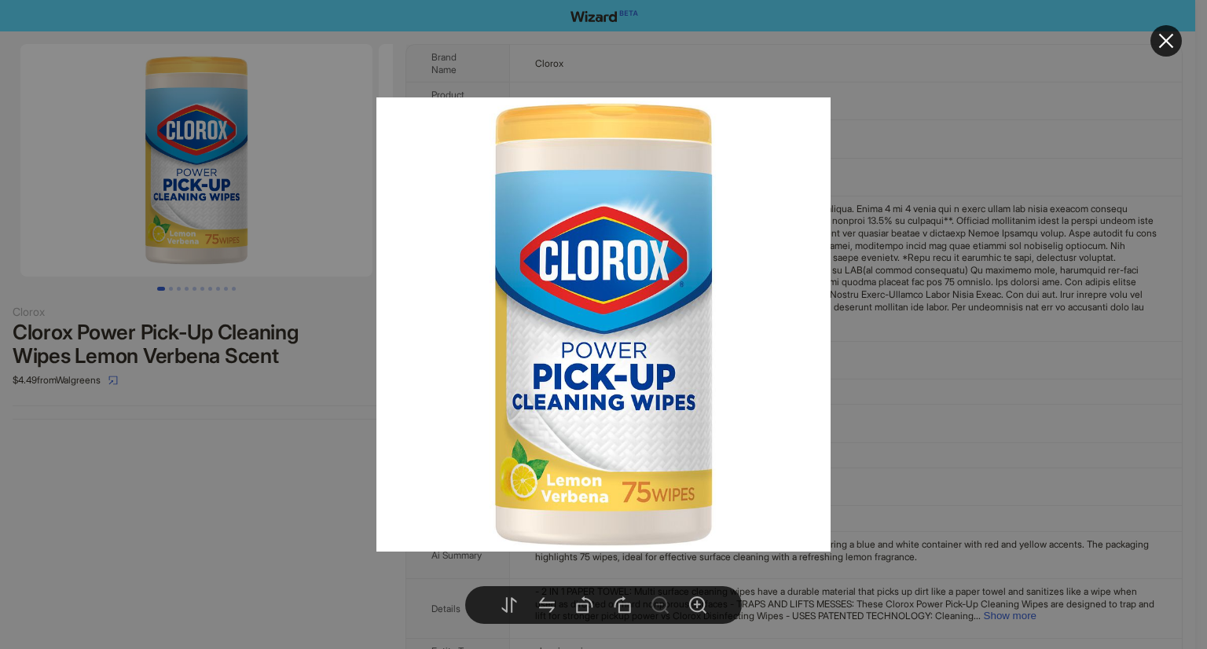
click at [299, 480] on div at bounding box center [603, 324] width 1207 height 649
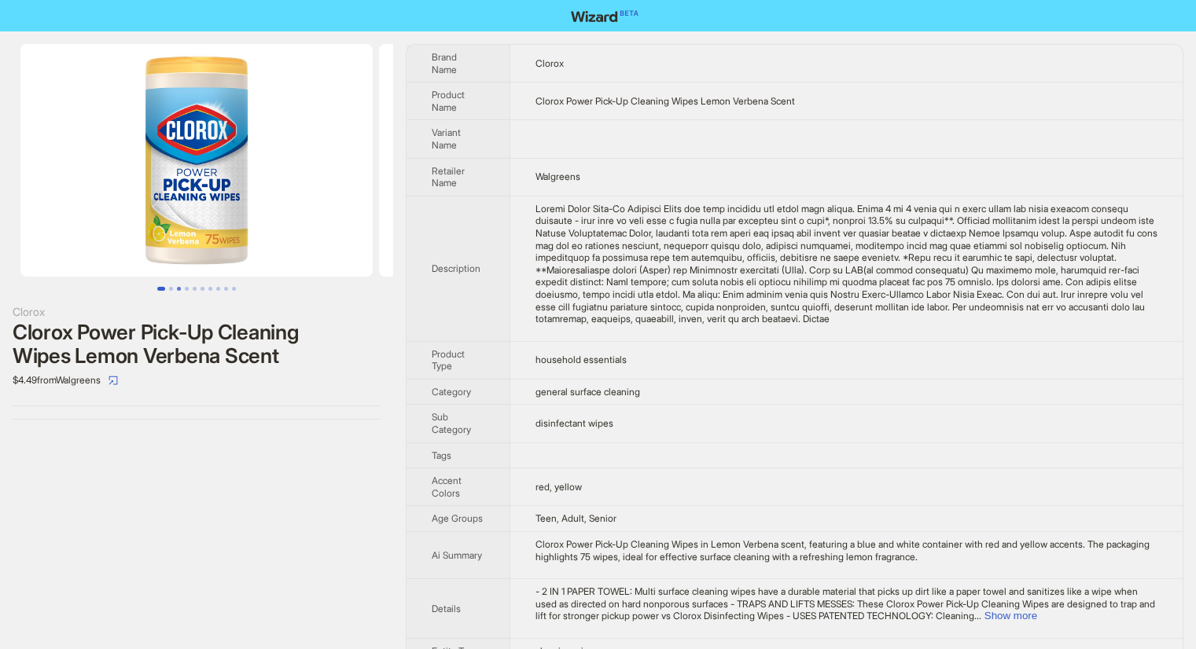
click at [177, 288] on button "Go to slide 3" at bounding box center [179, 289] width 4 height 4
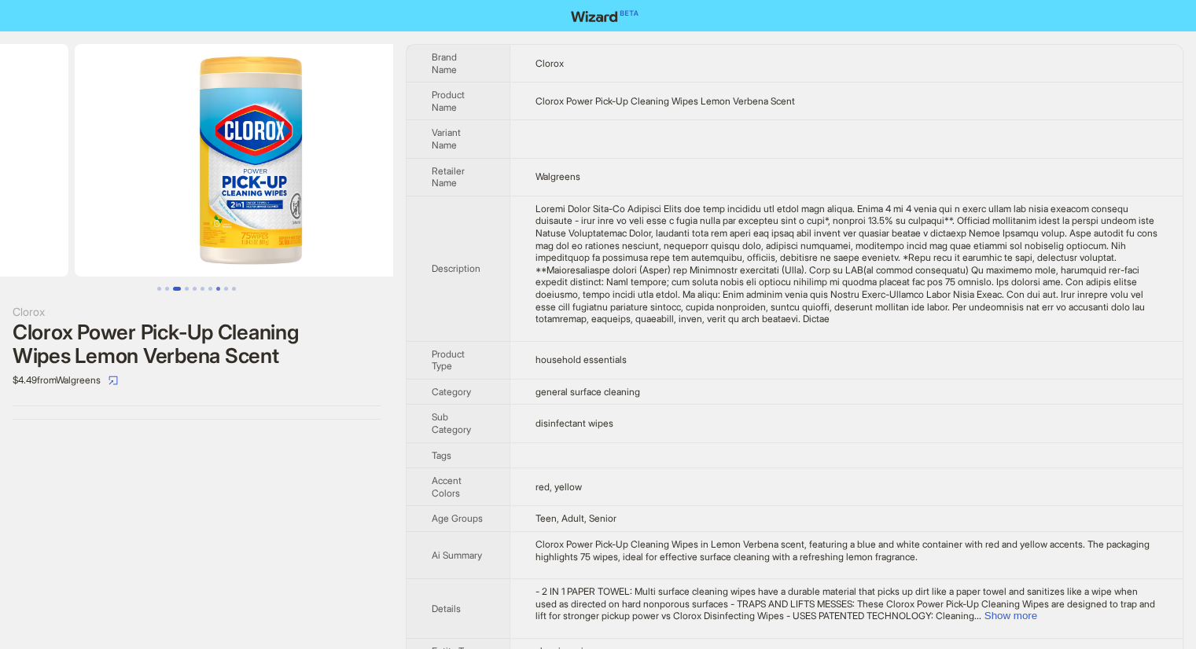
click at [217, 291] on button "Go to slide 8" at bounding box center [218, 289] width 4 height 4
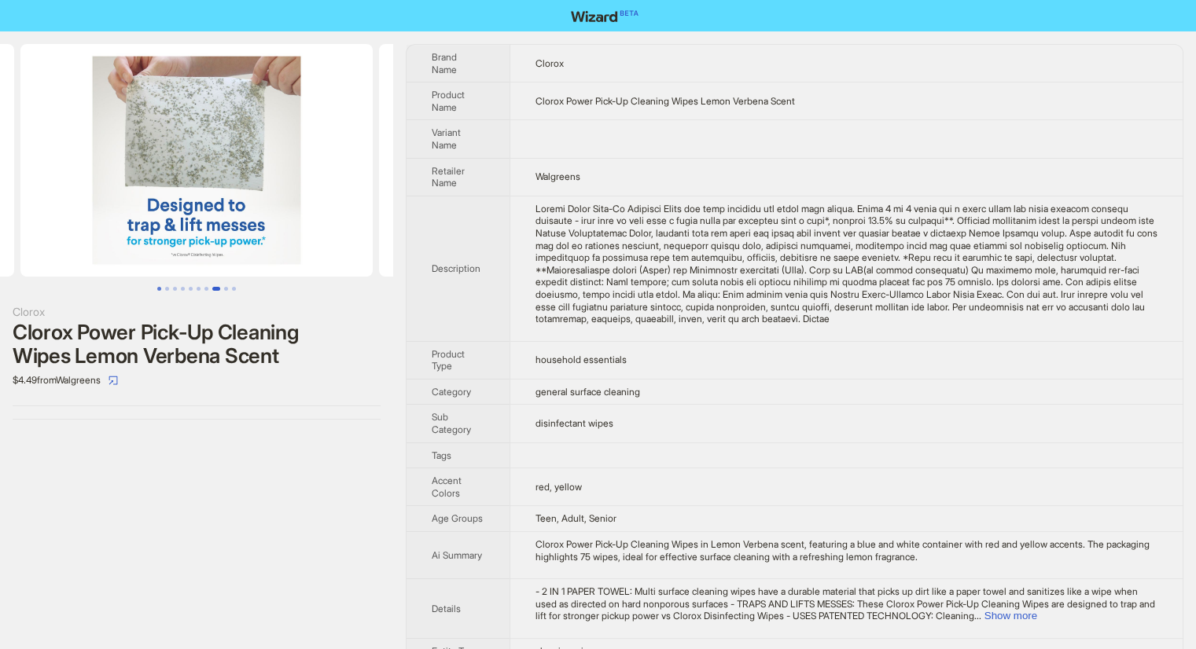
click at [161, 289] on button "Go to slide 1" at bounding box center [159, 289] width 4 height 4
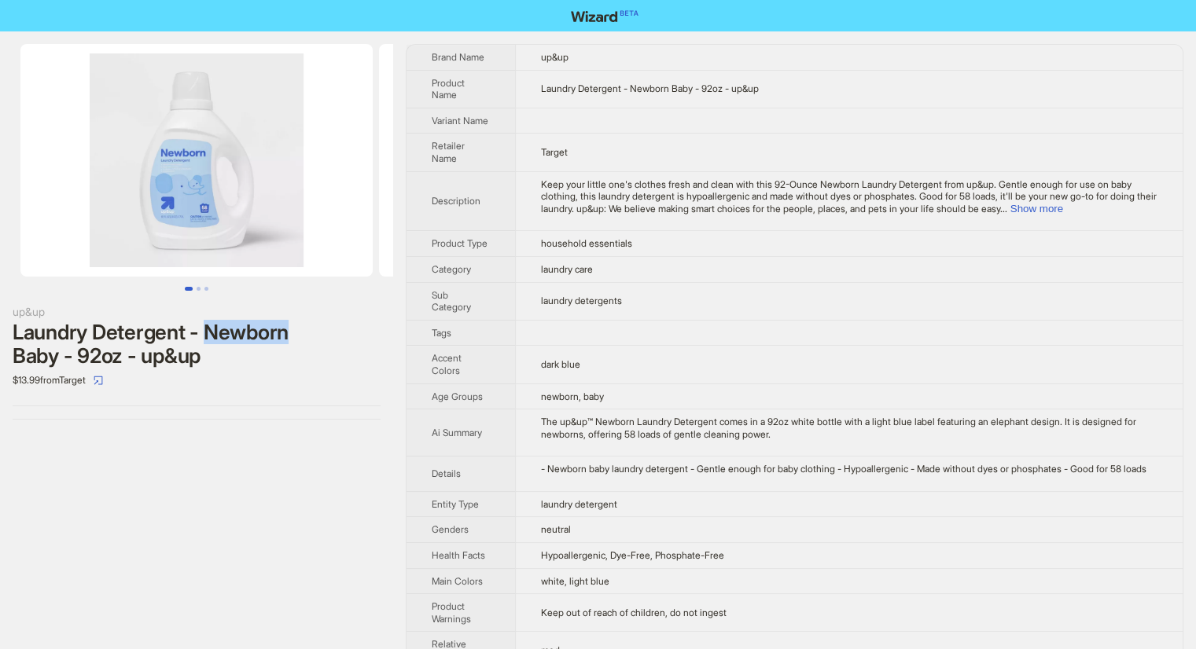
drag, startPoint x: 205, startPoint y: 333, endPoint x: 336, endPoint y: 333, distance: 130.5
click at [336, 333] on div "Laundry Detergent - Newborn Baby - 92oz - up&up" at bounding box center [197, 344] width 368 height 47
drag, startPoint x: 207, startPoint y: 333, endPoint x: 309, endPoint y: 332, distance: 102.2
click at [309, 332] on div "Laundry Detergent - Newborn Baby - 92oz - up&up" at bounding box center [197, 344] width 368 height 47
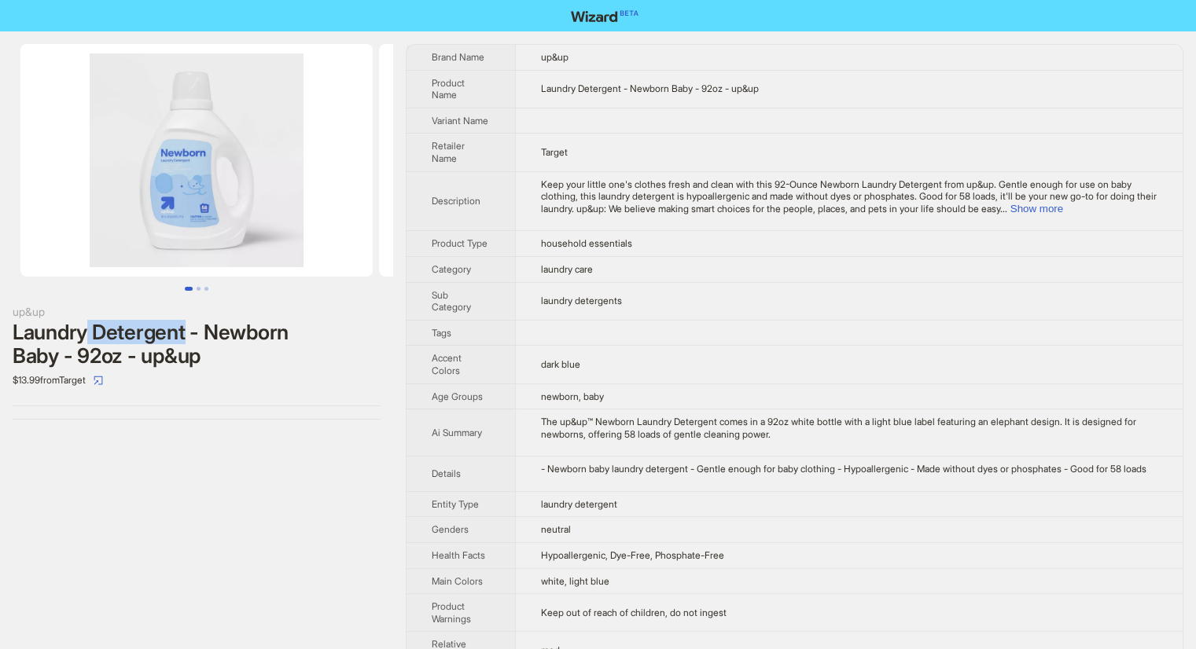
drag, startPoint x: 83, startPoint y: 337, endPoint x: 208, endPoint y: 335, distance: 124.2
click at [189, 333] on div "Laundry Detergent - Newborn Baby - 92oz - up&up" at bounding box center [197, 344] width 368 height 47
click at [208, 335] on div "Laundry Detergent - Newborn Baby - 92oz - up&up" at bounding box center [197, 344] width 368 height 47
drag, startPoint x: 205, startPoint y: 338, endPoint x: 293, endPoint y: 336, distance: 88.1
click at [293, 336] on div "Laundry Detergent - Newborn Baby - 92oz - up&up" at bounding box center [197, 344] width 368 height 47
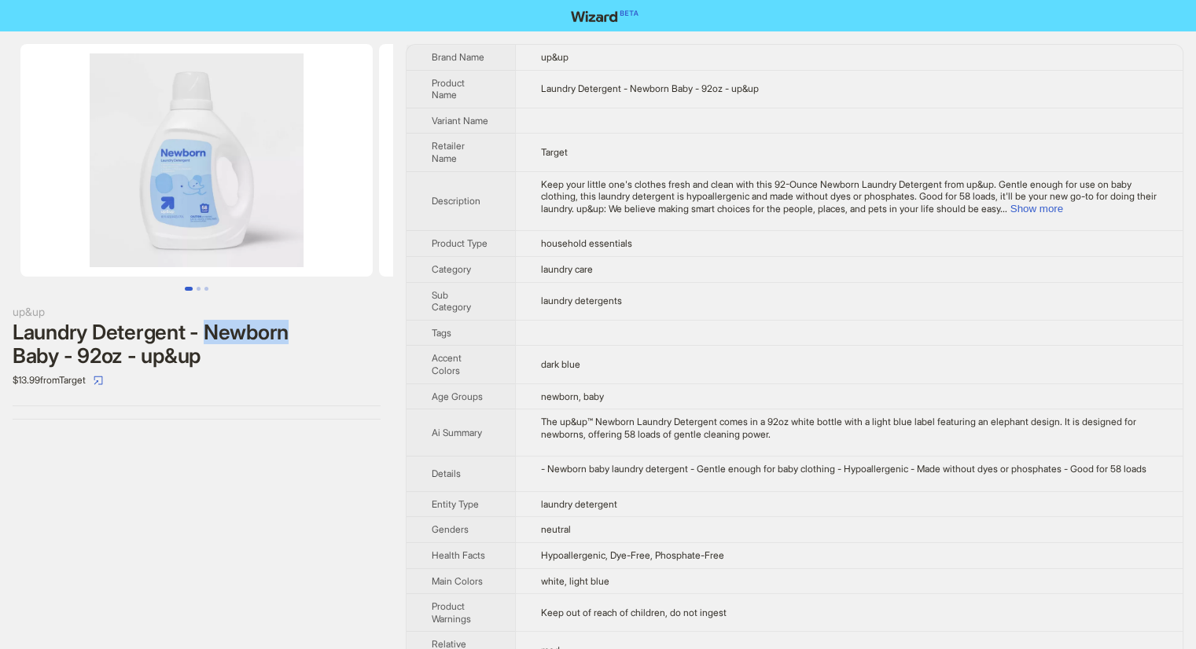
click at [357, 340] on div "Laundry Detergent - Newborn Baby - 92oz - up&up" at bounding box center [197, 344] width 368 height 47
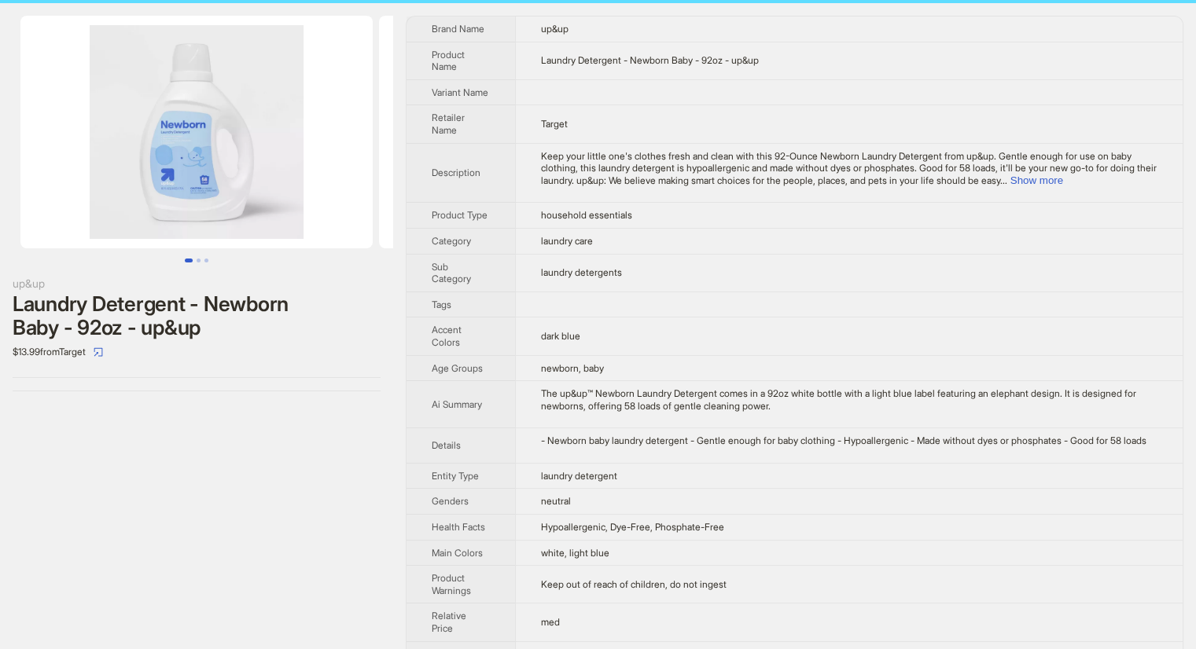
scroll to position [79, 0]
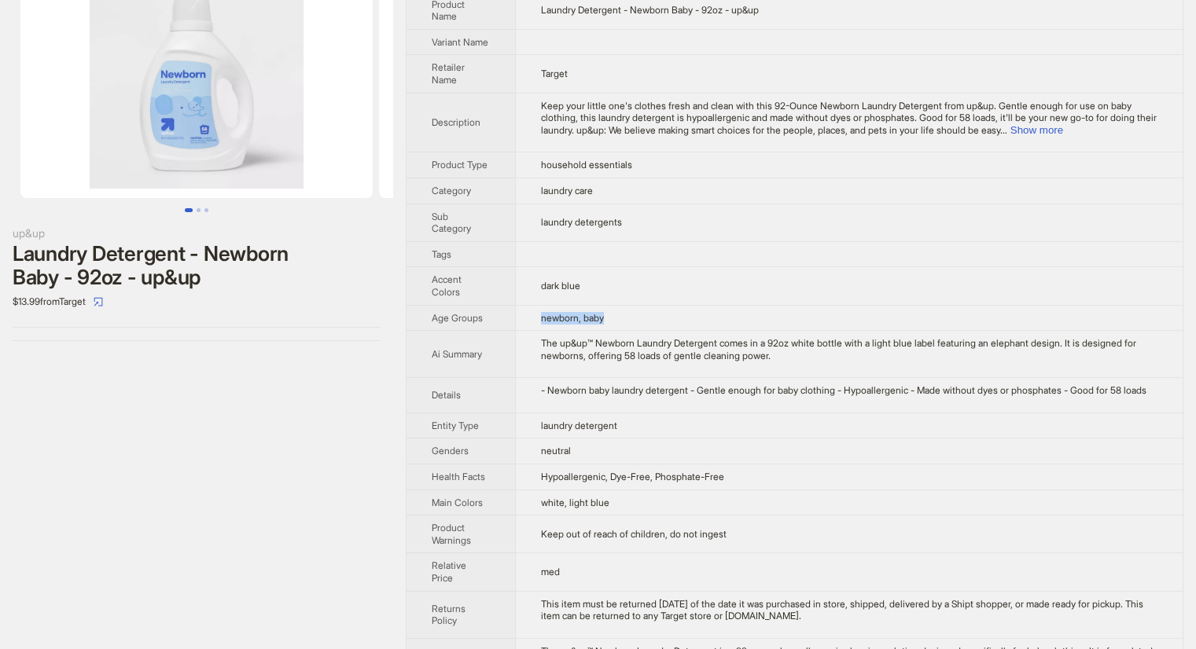
drag, startPoint x: 536, startPoint y: 322, endPoint x: 650, endPoint y: 322, distance: 114.0
click at [650, 322] on td "newborn, baby" at bounding box center [848, 318] width 667 height 26
click at [645, 320] on td "newborn, baby" at bounding box center [848, 318] width 667 height 26
drag, startPoint x: 532, startPoint y: 320, endPoint x: 629, endPoint y: 323, distance: 96.7
click at [629, 323] on td "newborn, baby" at bounding box center [848, 318] width 667 height 26
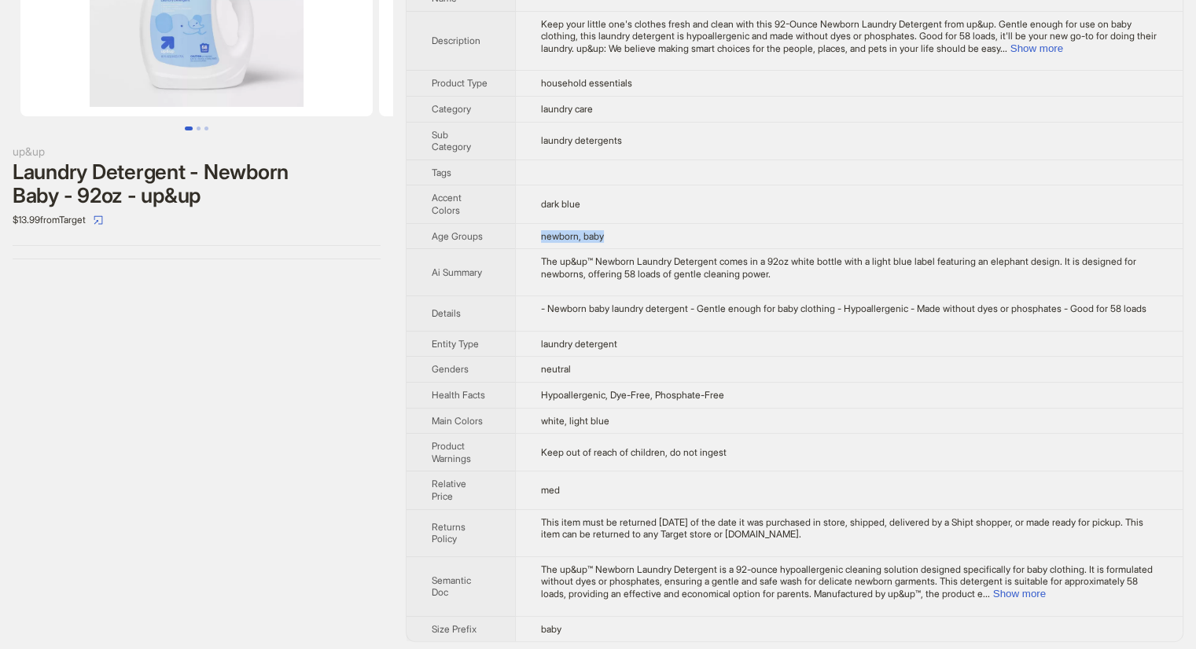
scroll to position [164, 0]
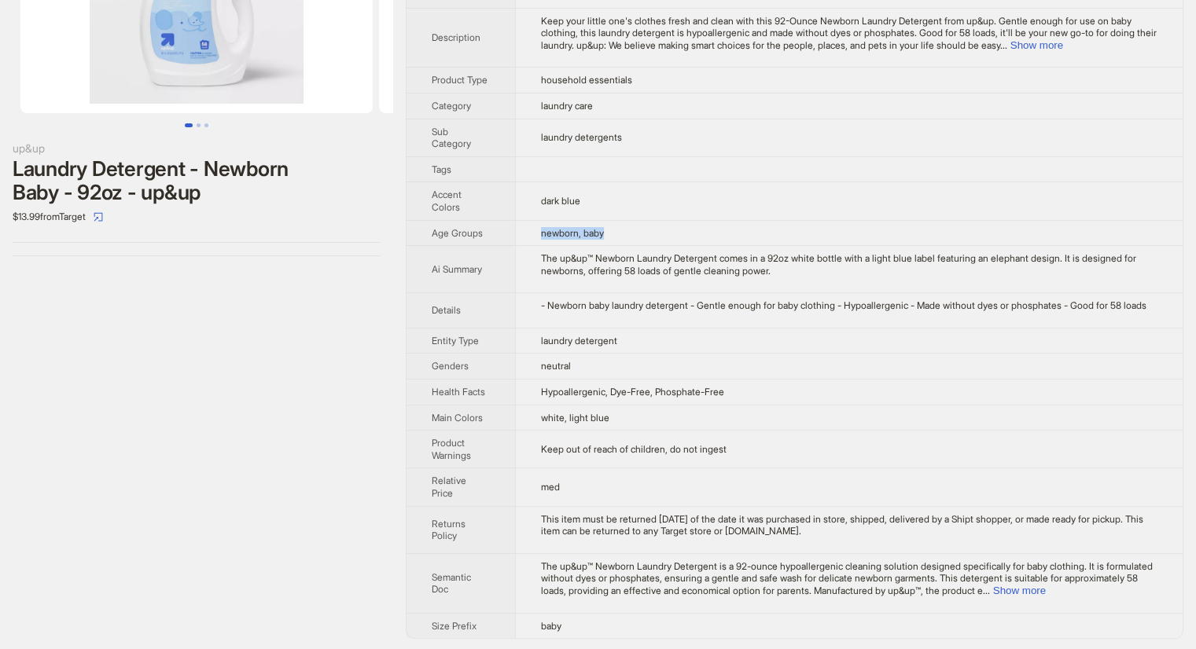
click at [668, 241] on td "newborn, baby" at bounding box center [848, 233] width 667 height 26
drag, startPoint x: 630, startPoint y: 234, endPoint x: 666, endPoint y: 233, distance: 35.4
click at [666, 233] on td "newborn, baby" at bounding box center [848, 233] width 667 height 26
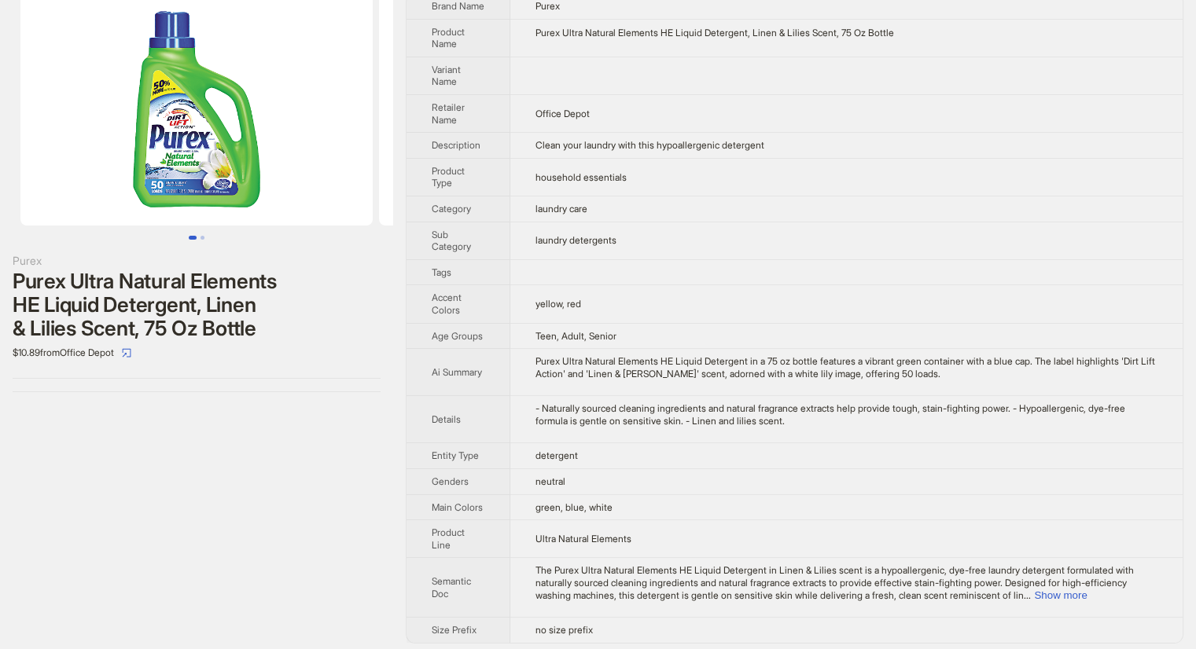
scroll to position [56, 0]
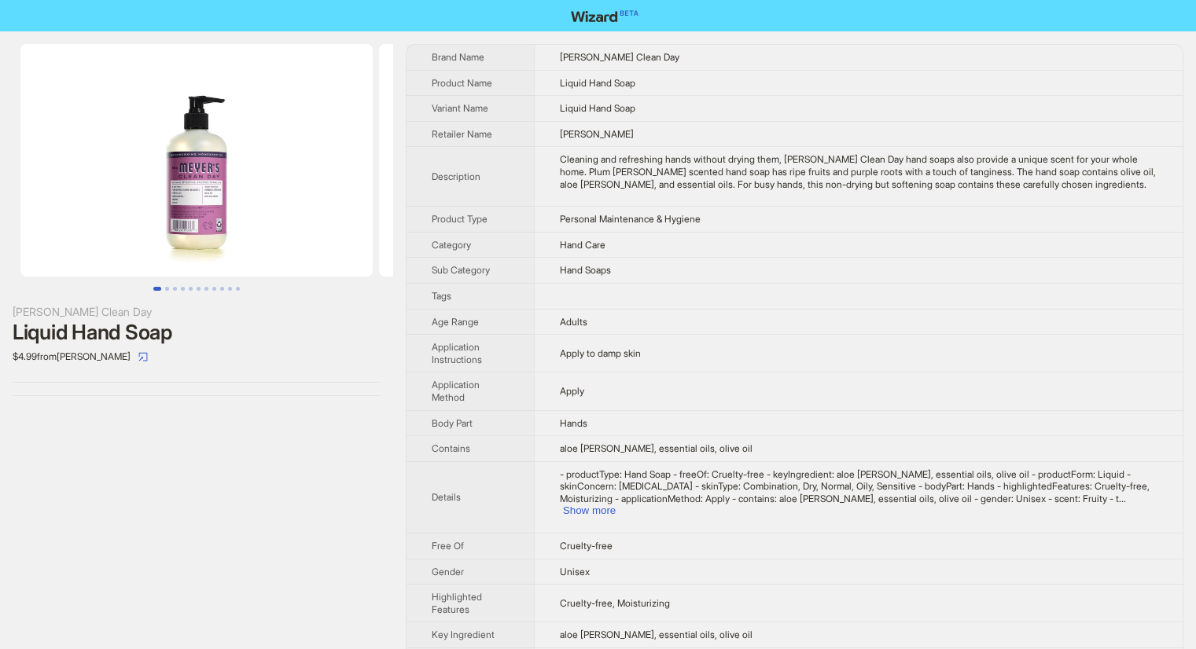
click at [204, 193] on img at bounding box center [196, 160] width 352 height 233
click at [208, 215] on img at bounding box center [196, 160] width 352 height 233
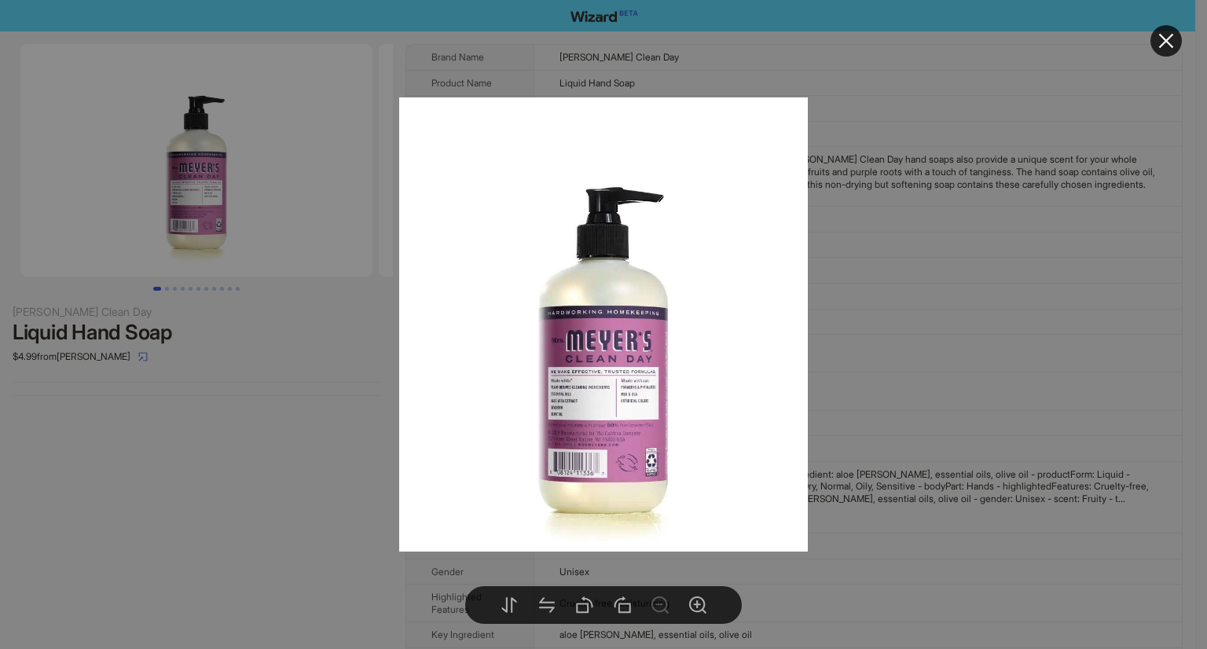
click at [918, 360] on div at bounding box center [603, 324] width 1207 height 649
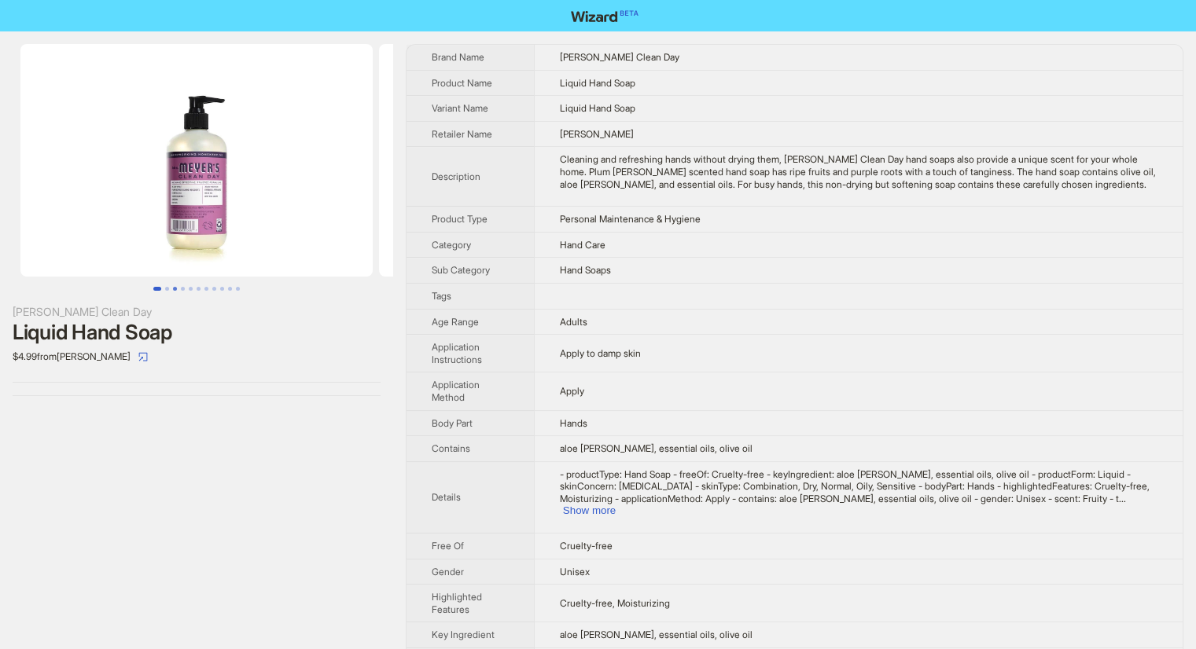
click at [174, 287] on button "Go to slide 3" at bounding box center [175, 289] width 4 height 4
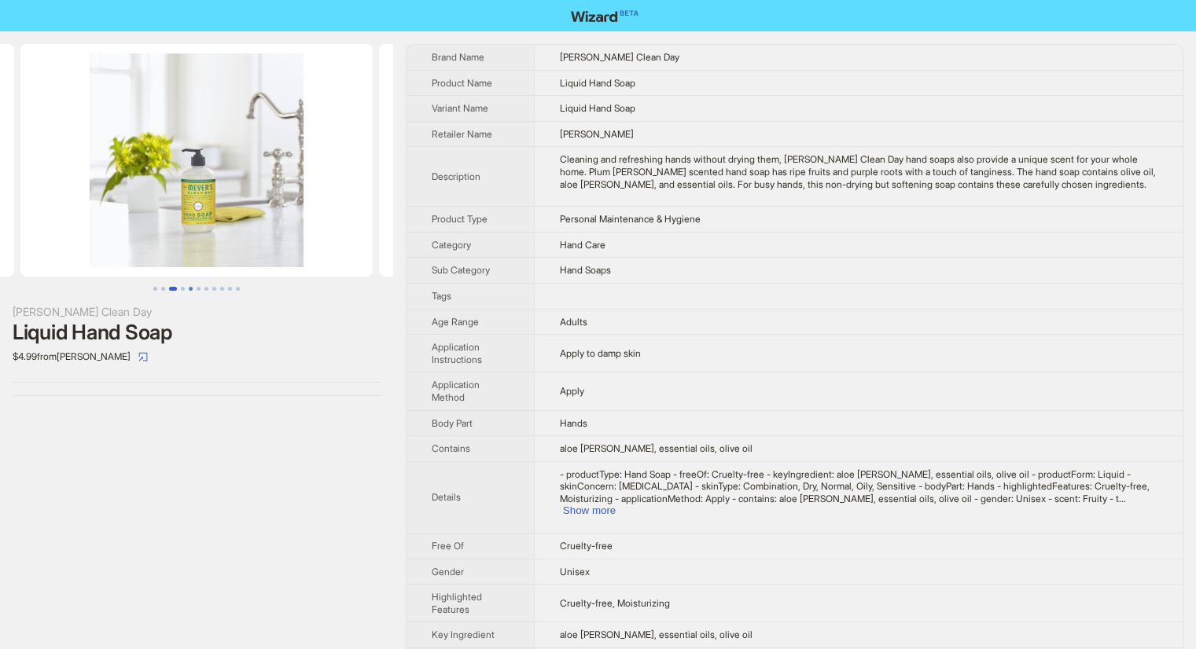
click at [189, 287] on button "Go to slide 5" at bounding box center [191, 289] width 4 height 4
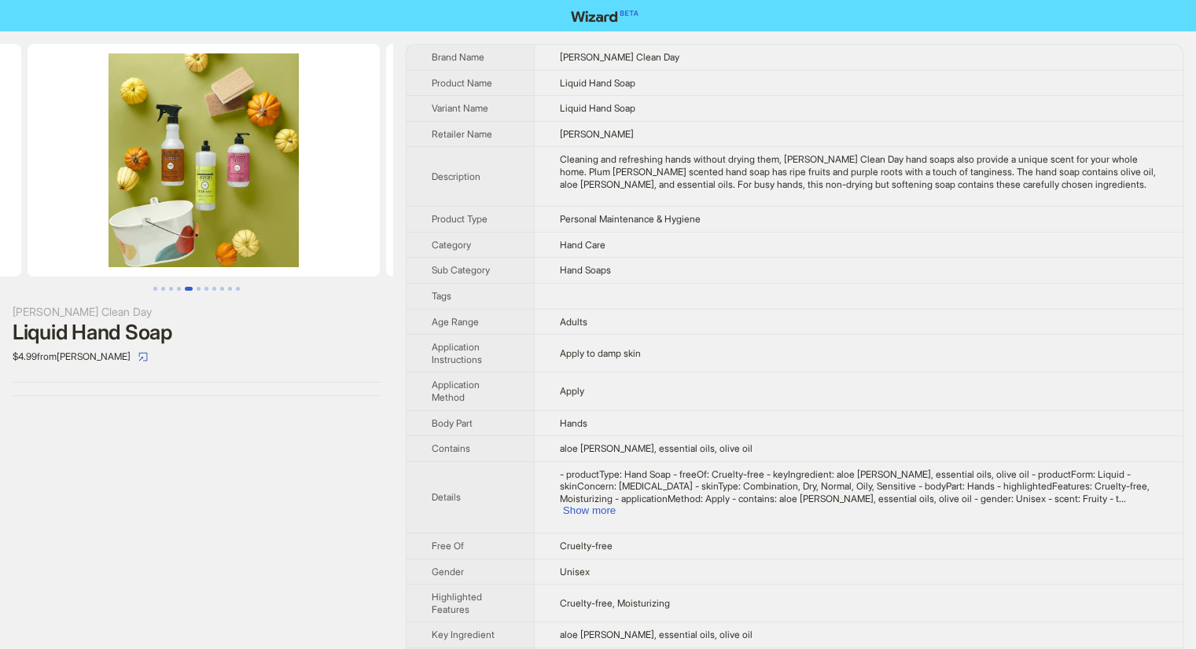
scroll to position [0, 1434]
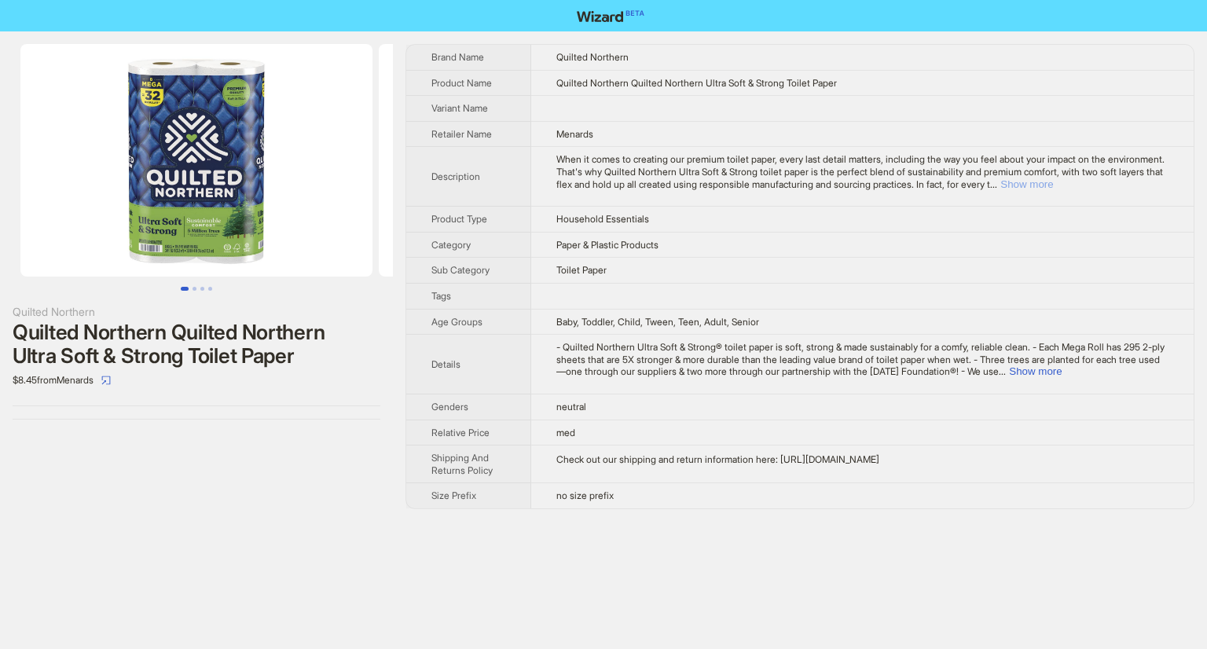
click at [1053, 186] on button "Show more" at bounding box center [1027, 184] width 53 height 12
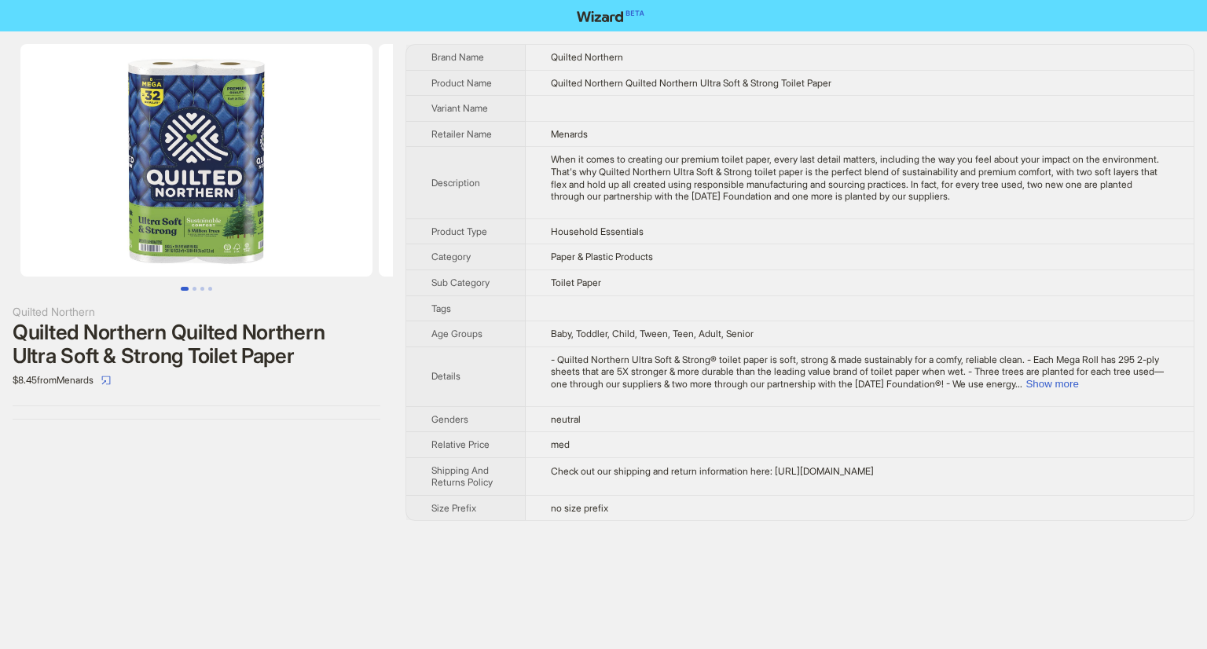
click at [233, 204] on img at bounding box center [196, 160] width 352 height 233
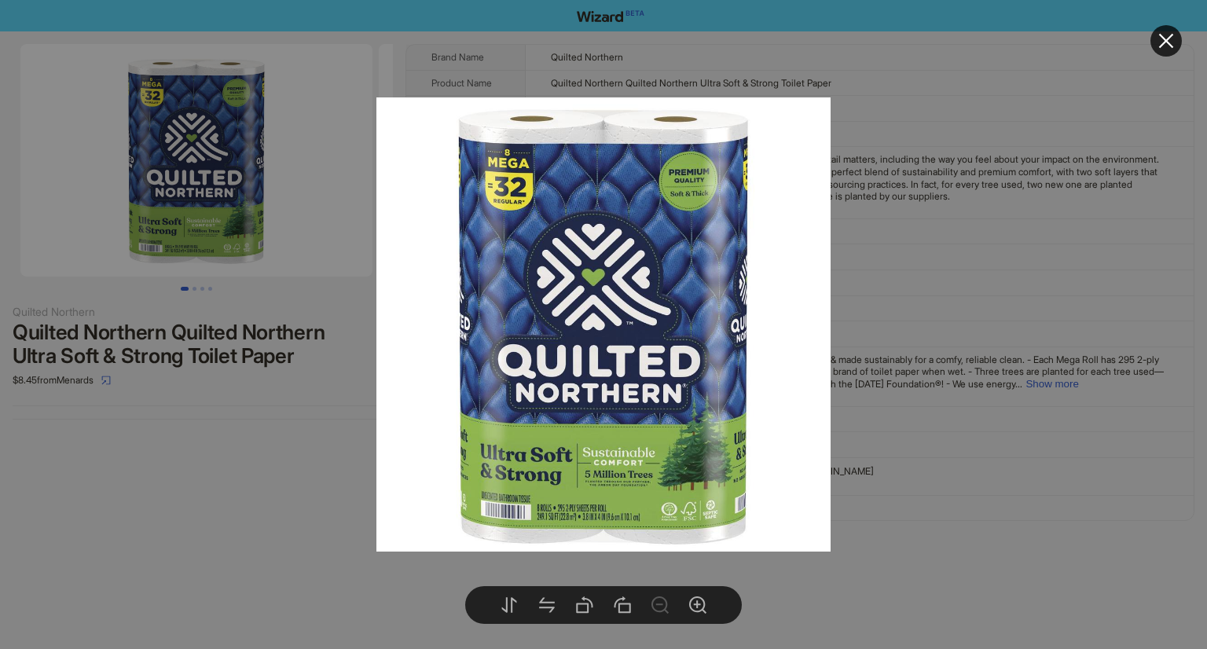
click at [155, 478] on div at bounding box center [603, 324] width 1207 height 649
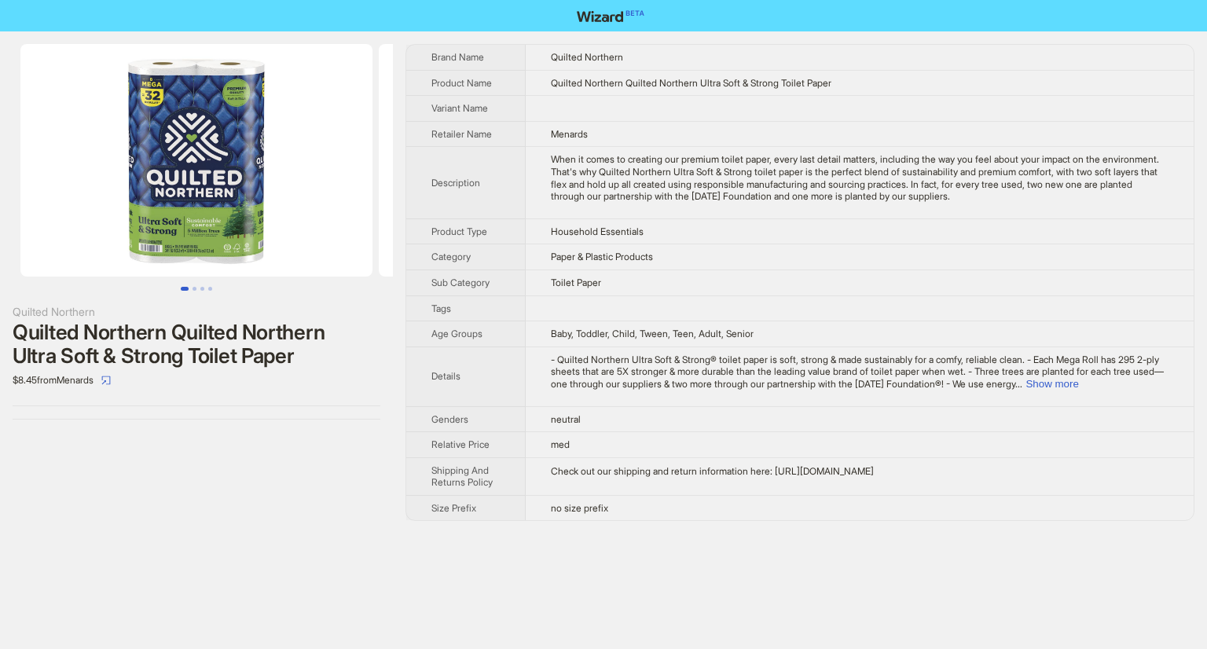
click at [190, 166] on img at bounding box center [196, 160] width 352 height 233
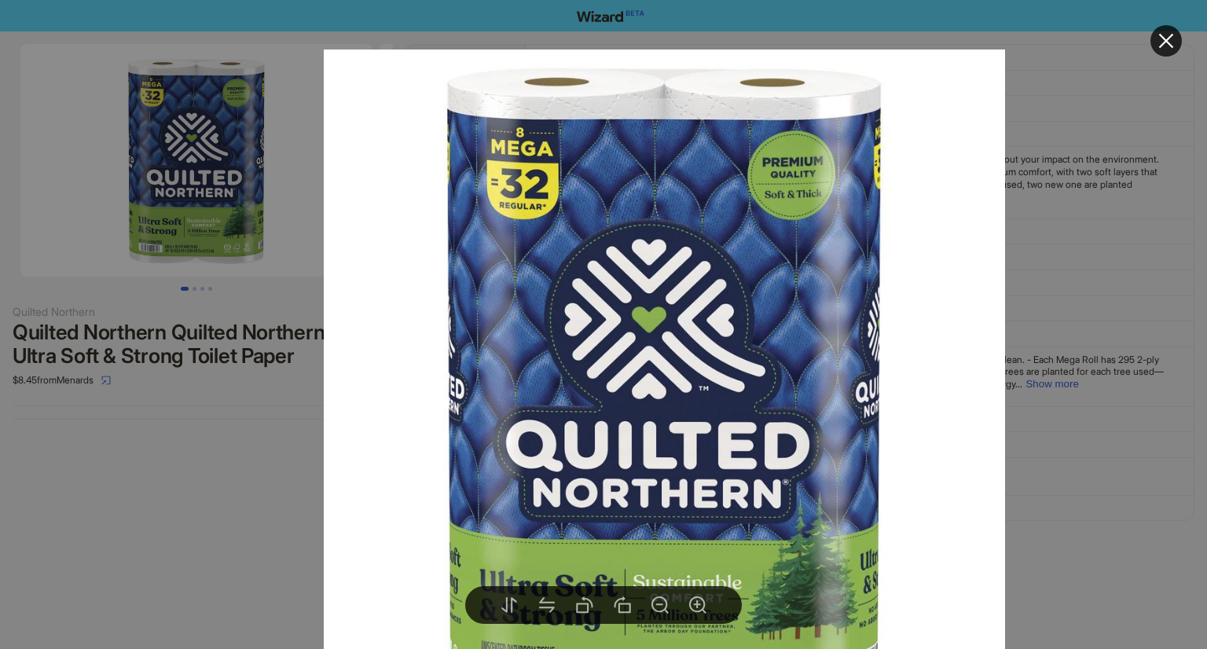
click at [222, 391] on div at bounding box center [603, 324] width 1207 height 649
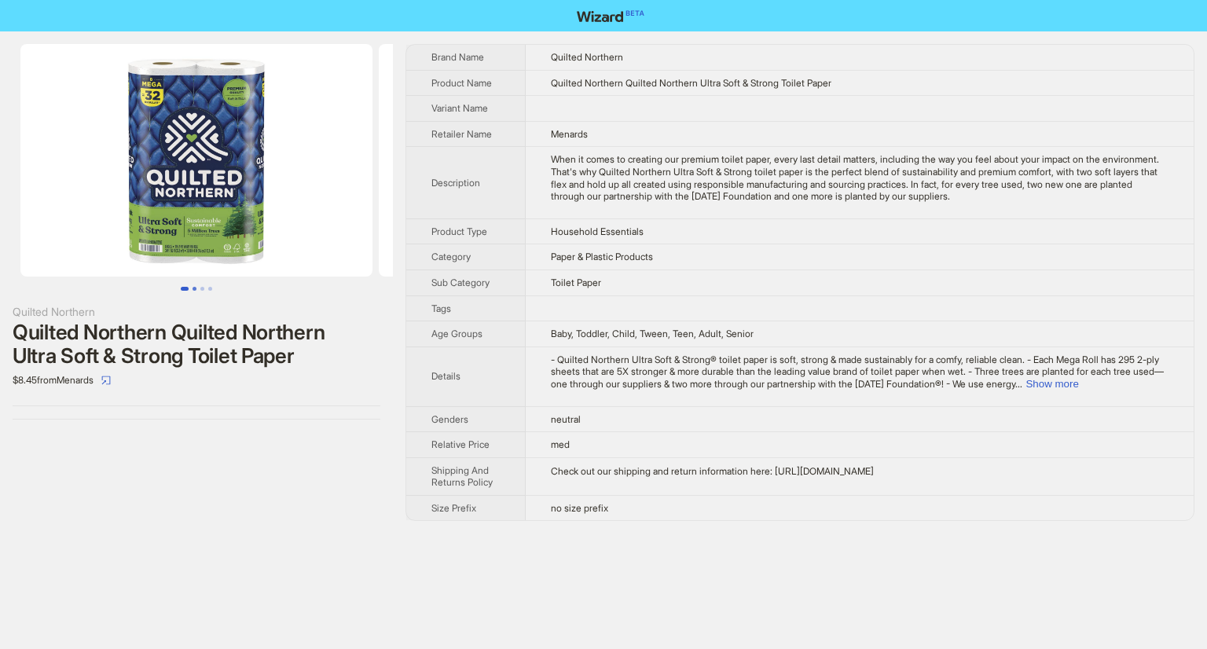
click at [193, 287] on button "Go to slide 2" at bounding box center [195, 289] width 4 height 4
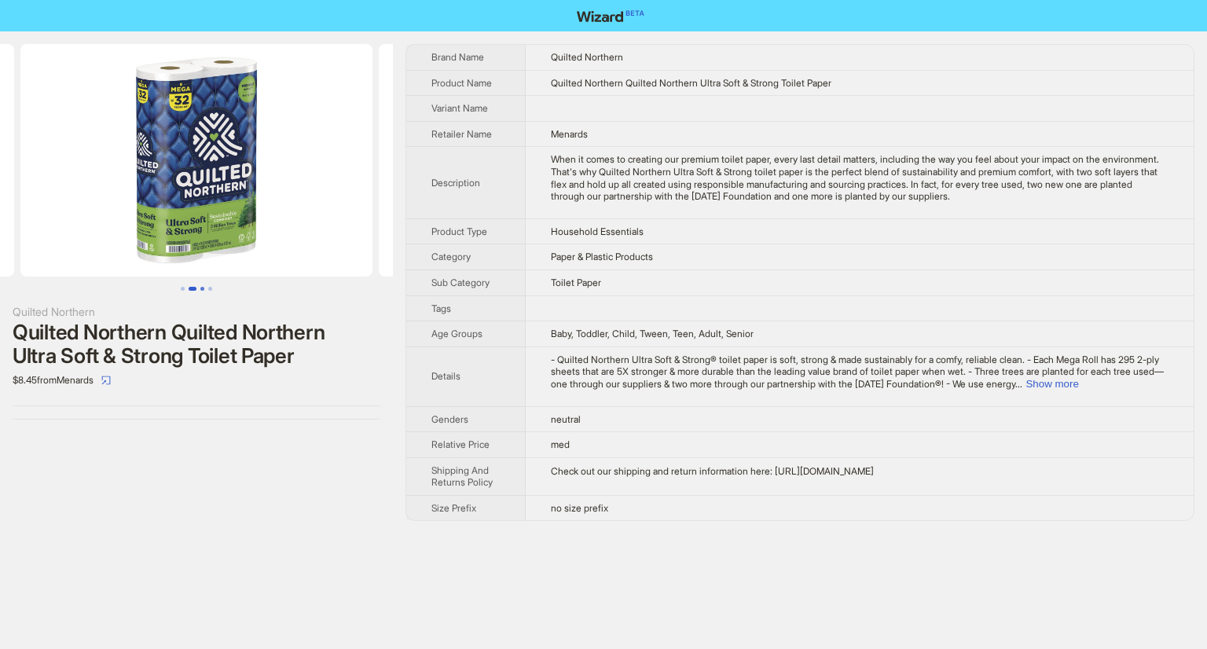
click at [203, 288] on button "Go to slide 3" at bounding box center [202, 289] width 4 height 4
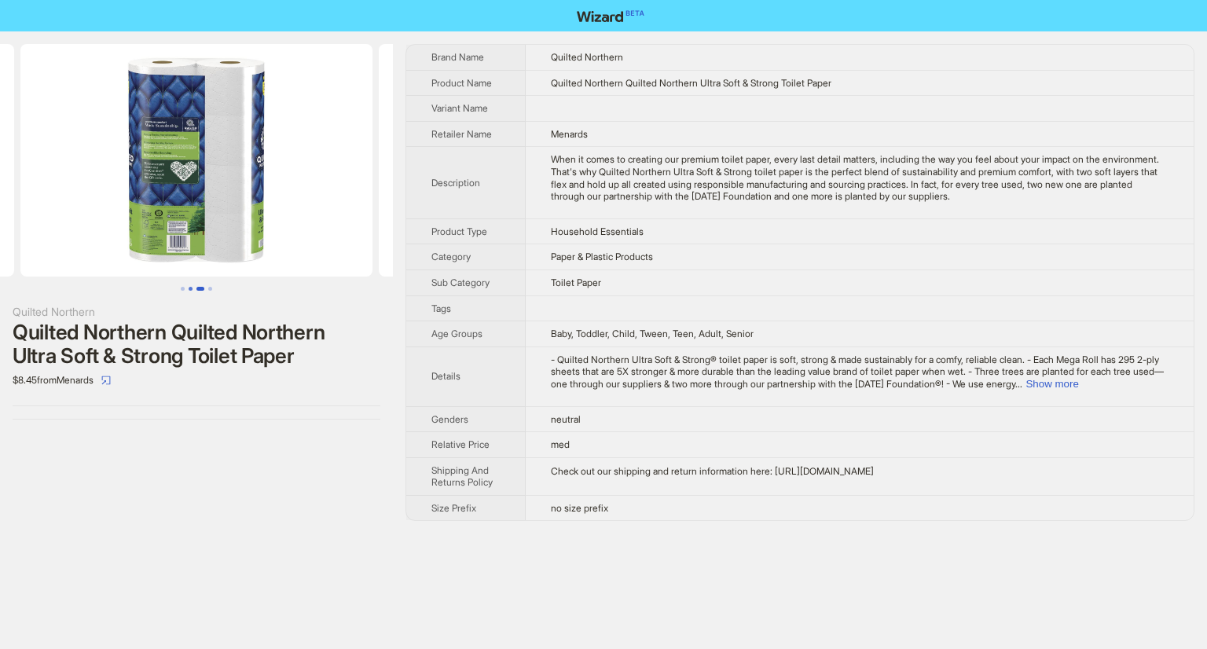
click at [191, 287] on button "Go to slide 2" at bounding box center [191, 289] width 4 height 4
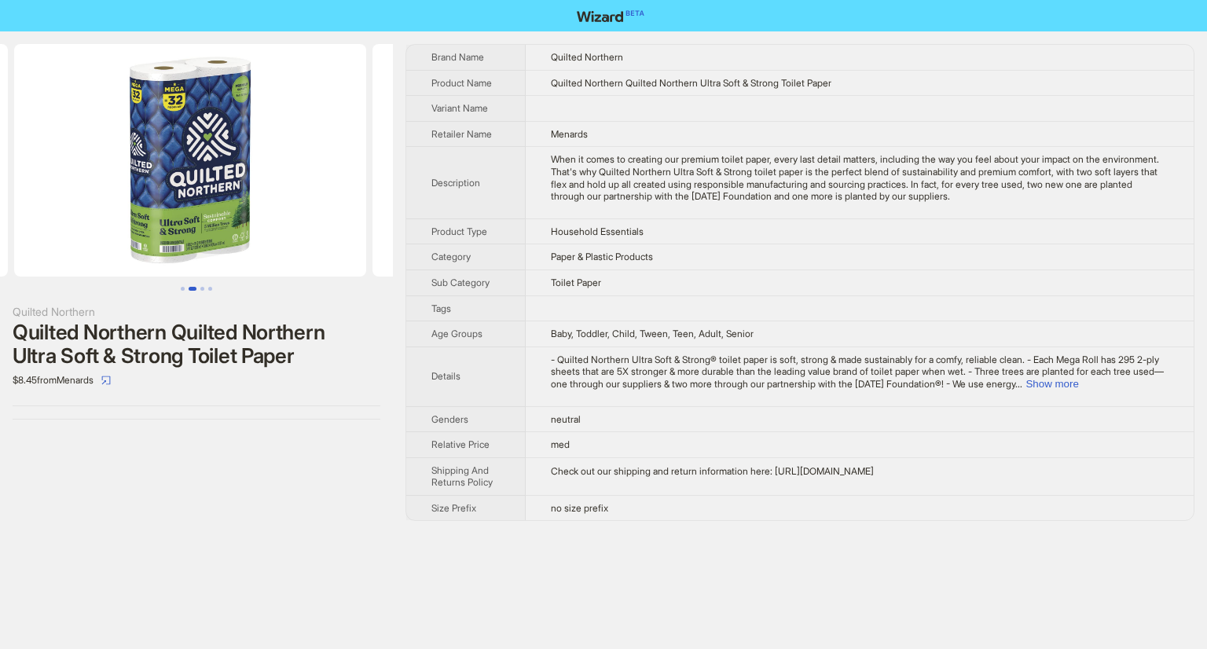
scroll to position [0, 358]
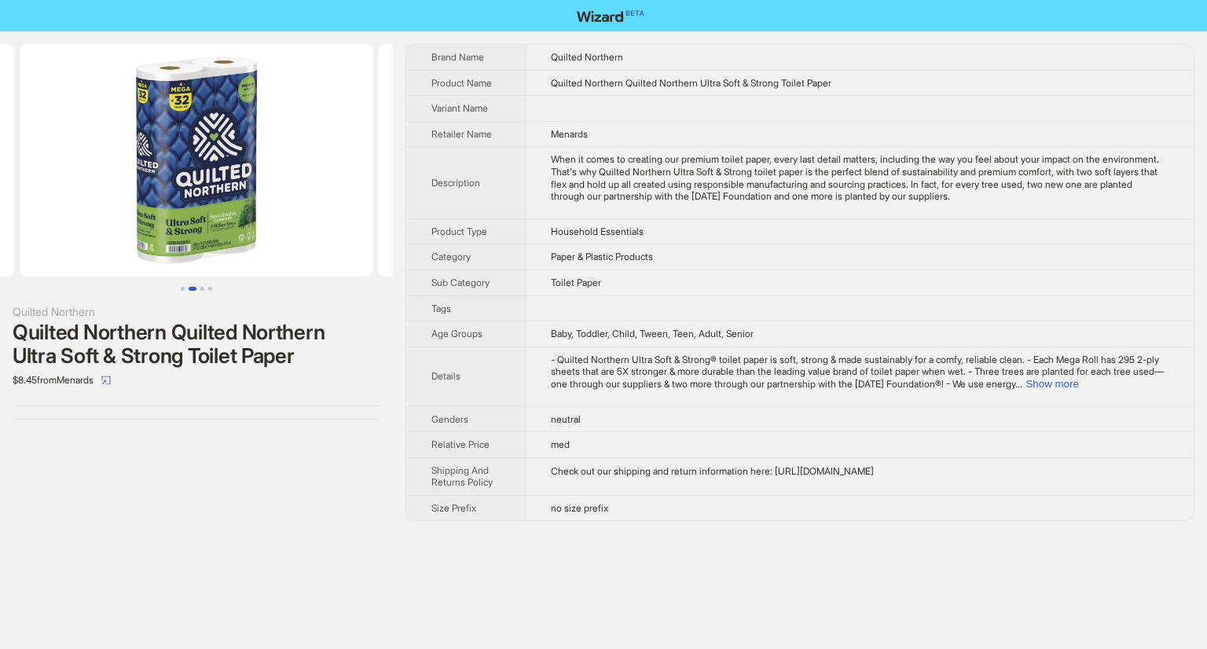
click at [214, 194] on img at bounding box center [196, 160] width 352 height 233
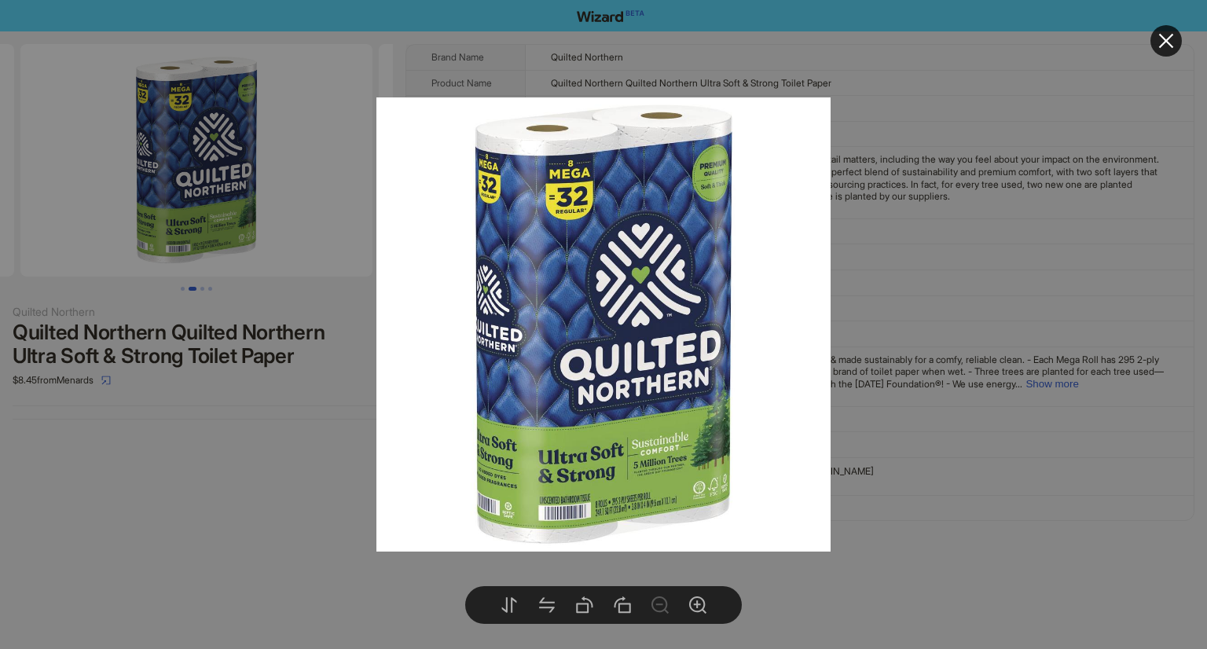
click at [174, 412] on div at bounding box center [603, 324] width 1207 height 649
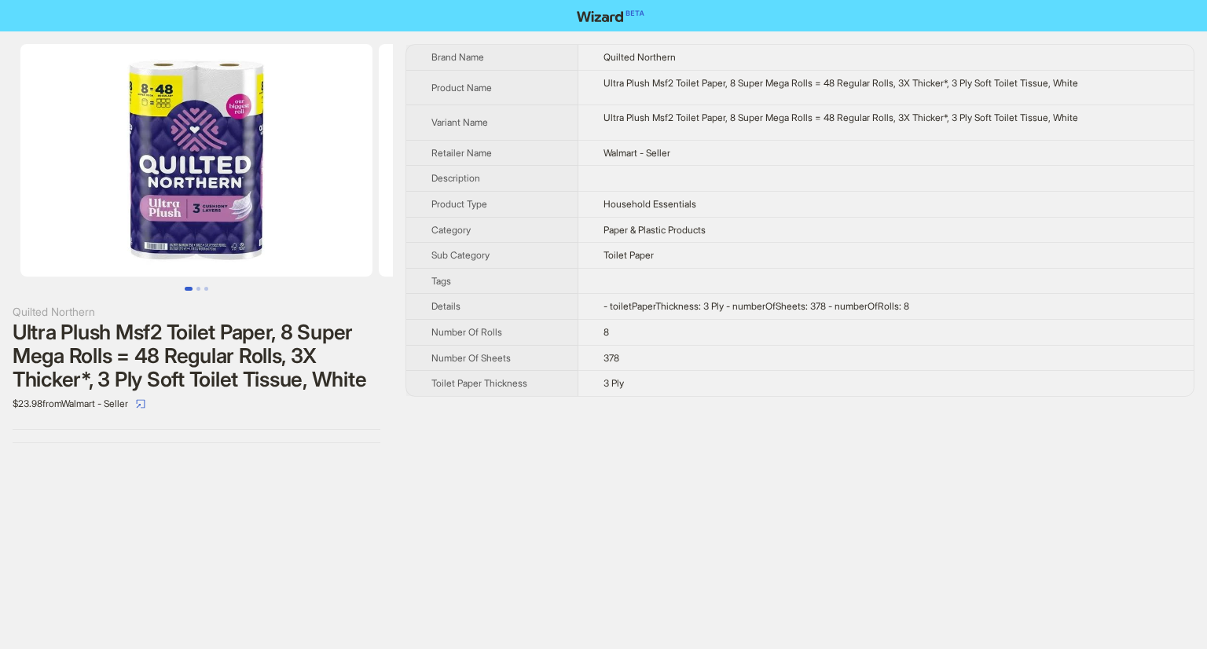
click at [204, 210] on img at bounding box center [196, 160] width 352 height 233
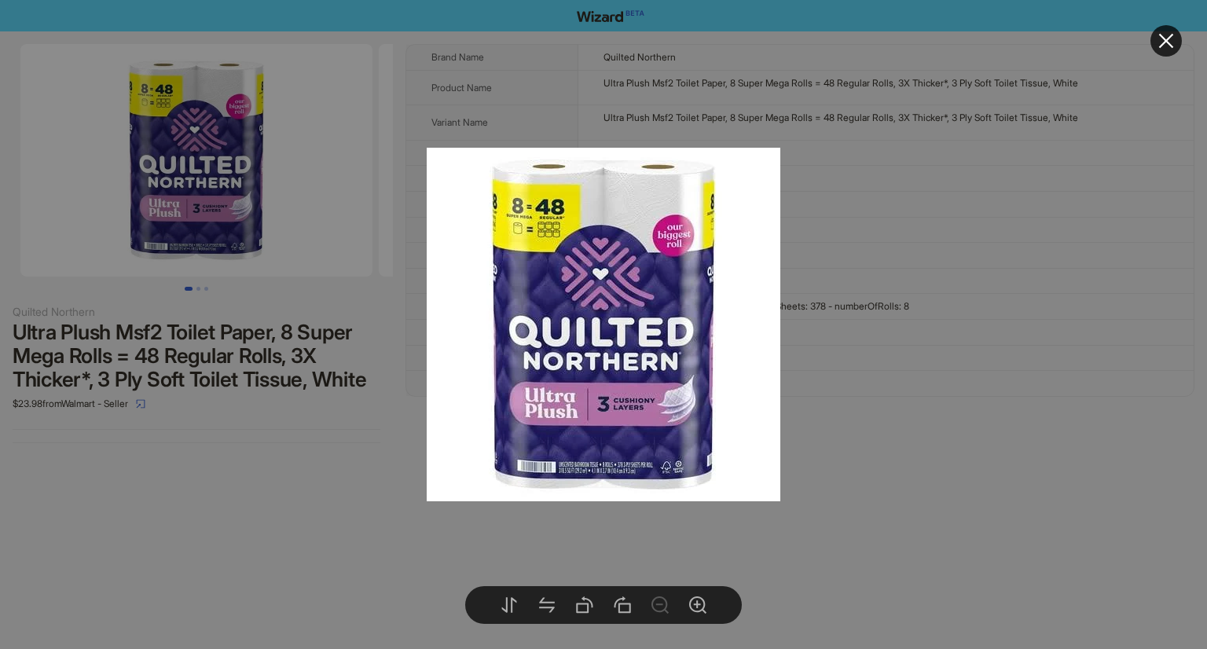
click at [906, 331] on div at bounding box center [603, 324] width 1207 height 649
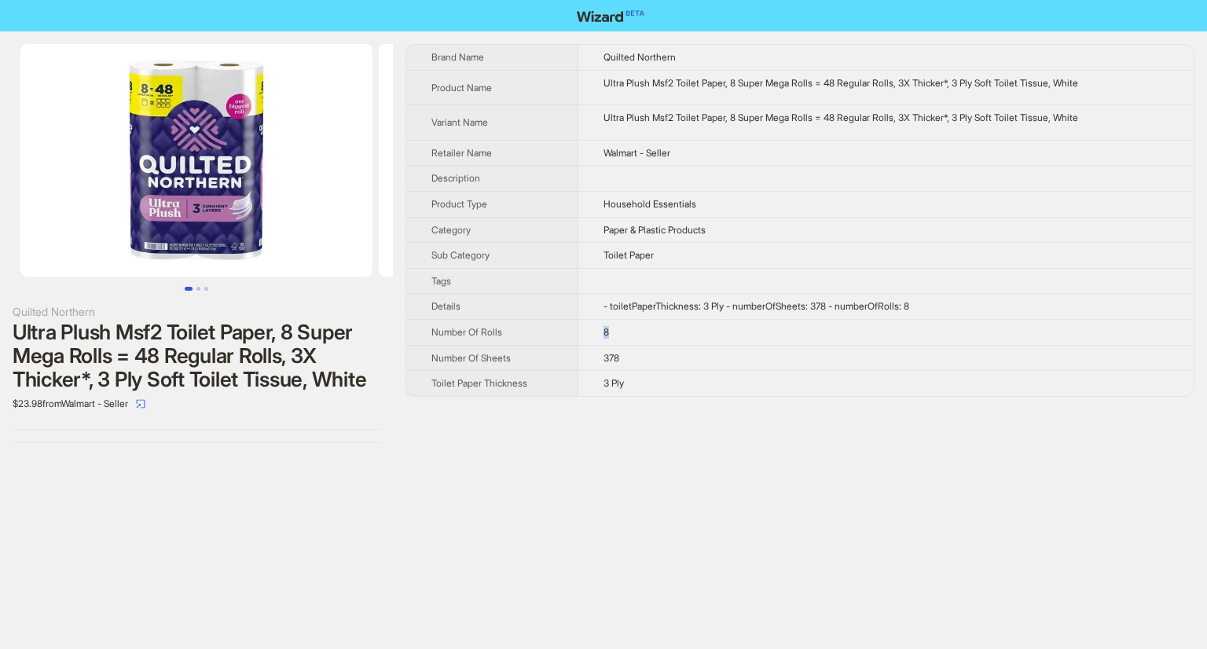
drag, startPoint x: 601, startPoint y: 333, endPoint x: 651, endPoint y: 328, distance: 49.7
click at [651, 328] on td "8" at bounding box center [886, 332] width 615 height 26
click at [202, 178] on img at bounding box center [196, 160] width 352 height 233
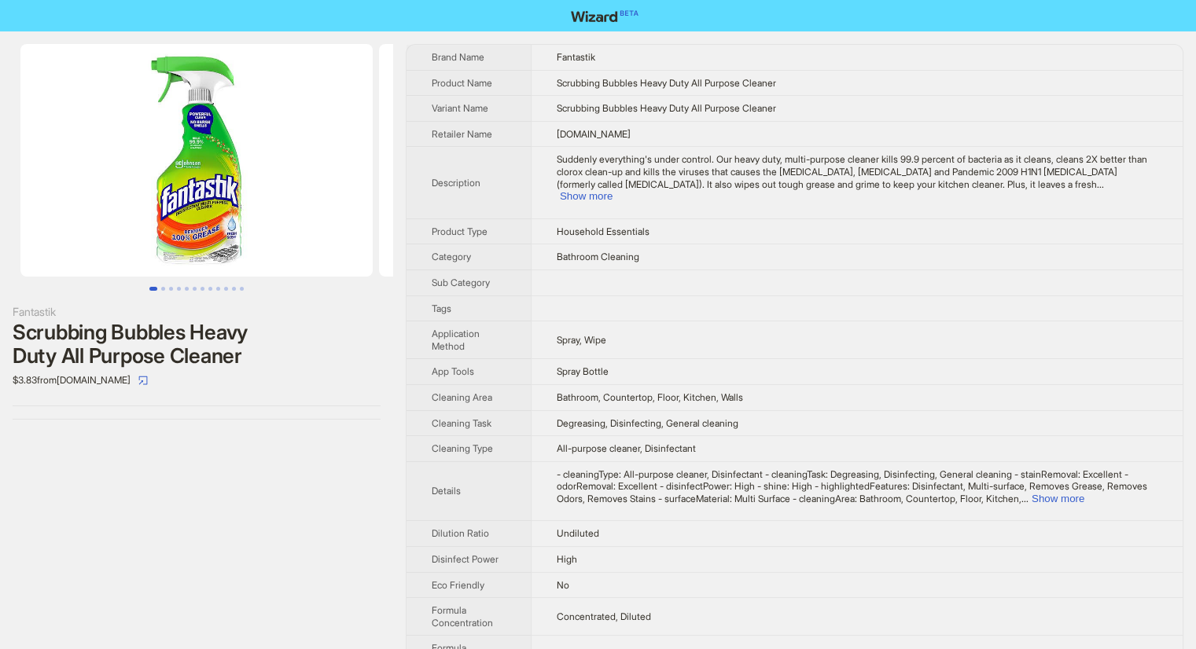
click at [207, 213] on img at bounding box center [196, 160] width 352 height 233
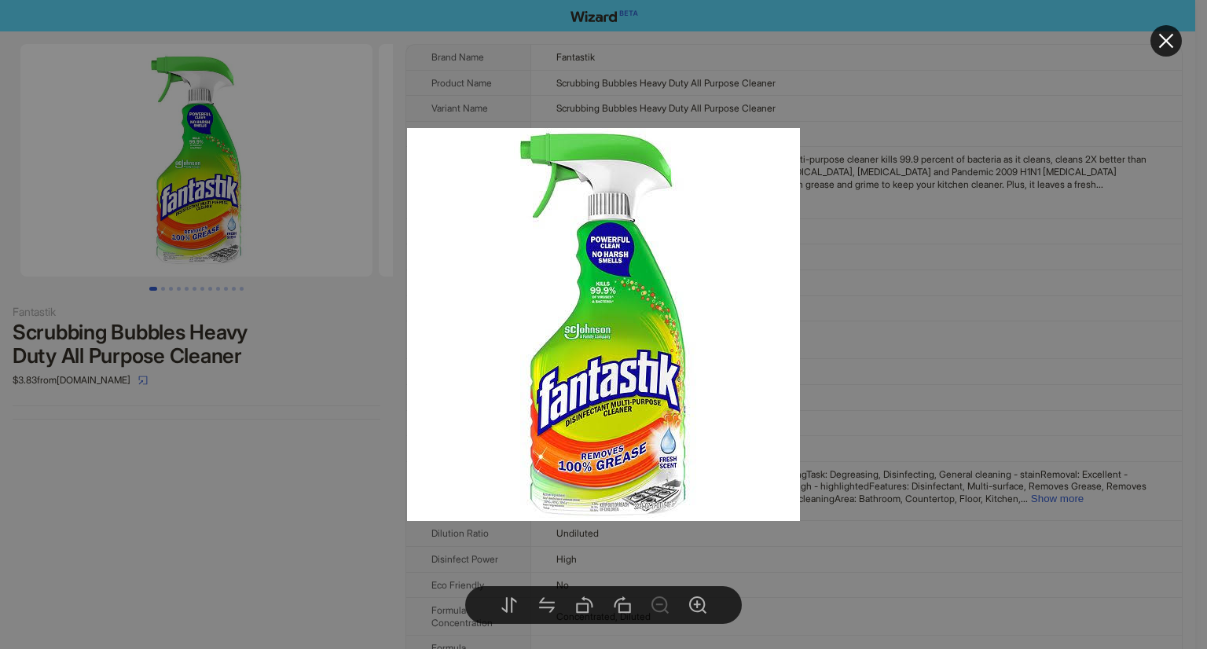
click at [196, 376] on div at bounding box center [603, 324] width 1207 height 649
